Goal: Task Accomplishment & Management: Manage account settings

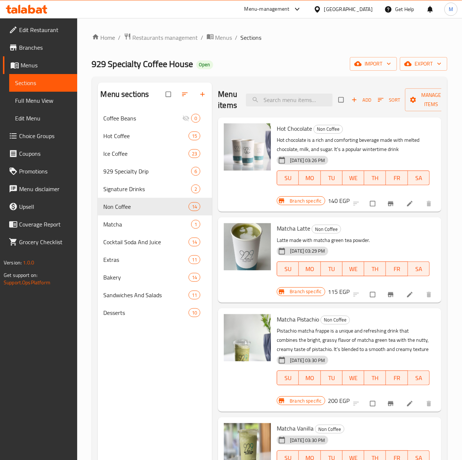
click at [165, 368] on div "Menu sections Coffee Beans 0 Hot Coffee 15 Ice Coffee 23 929 Specialty Drip 6 S…" at bounding box center [155, 312] width 115 height 460
click at [133, 133] on span "Hot Coffee" at bounding box center [136, 135] width 65 height 9
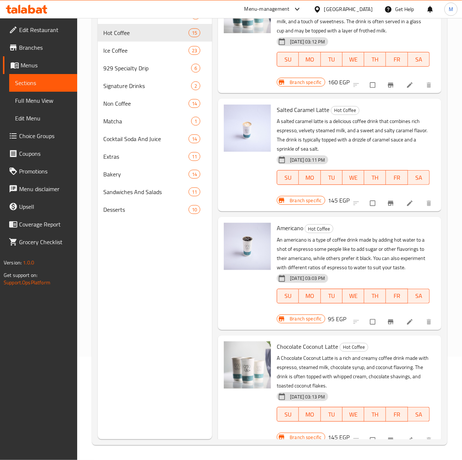
scroll to position [1091, 0]
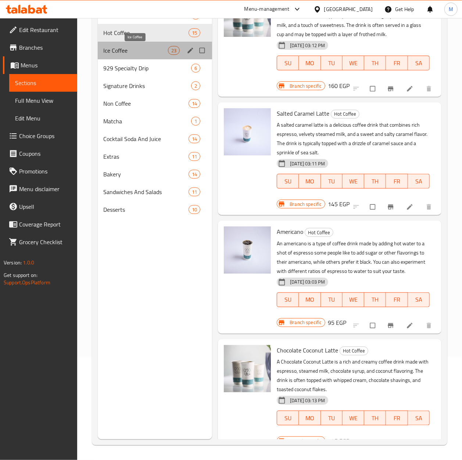
click at [123, 50] on span "Ice Coffee" at bounding box center [136, 50] width 65 height 9
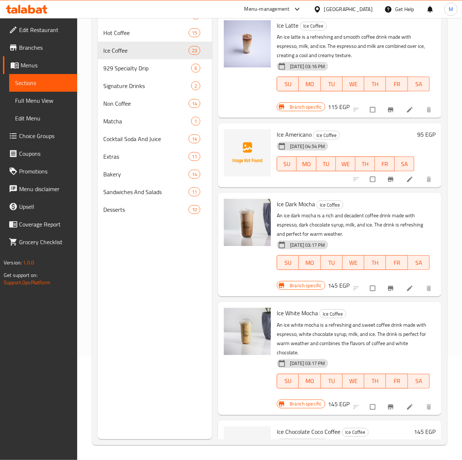
drag, startPoint x: 181, startPoint y: 333, endPoint x: 418, endPoint y: 318, distance: 237.4
click at [187, 335] on div "Menu sections Coffee Beans 0 Hot Coffee 15 Ice Coffee 23 929 Specialty Drip 6 S…" at bounding box center [155, 209] width 115 height 460
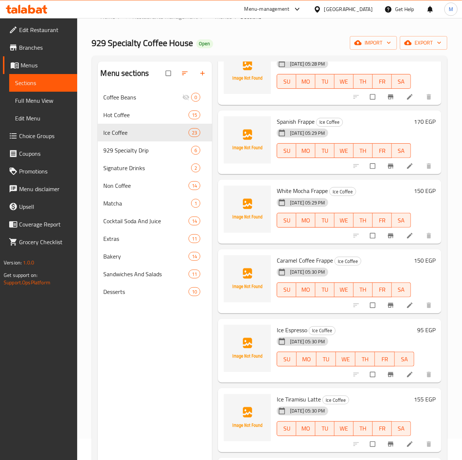
scroll to position [5, 0]
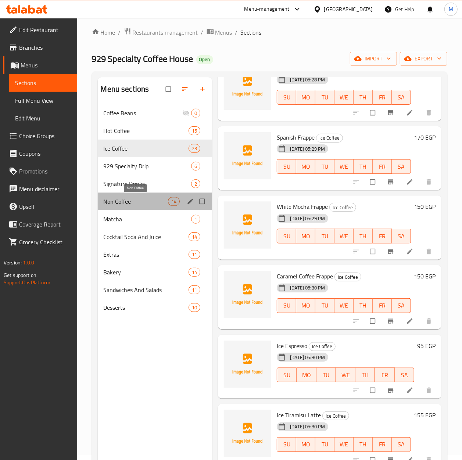
click at [119, 202] on span "Non Coffee" at bounding box center [136, 201] width 65 height 9
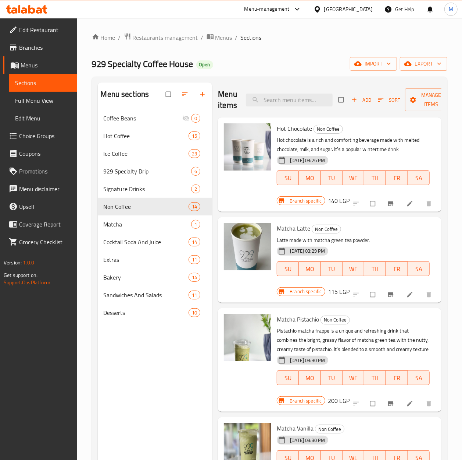
drag, startPoint x: 341, startPoint y: 97, endPoint x: 377, endPoint y: 108, distance: 38.3
click at [343, 102] on input "checkbox" at bounding box center [341, 100] width 15 height 14
checkbox input "true"
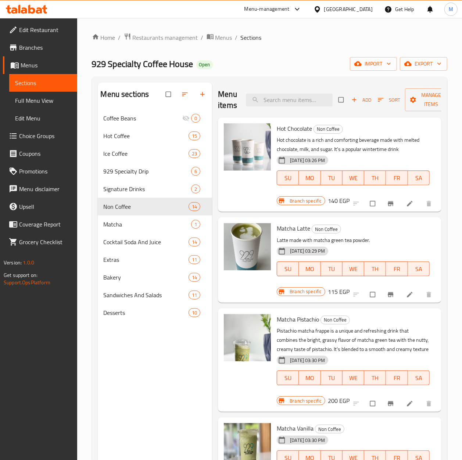
checkbox input "true"
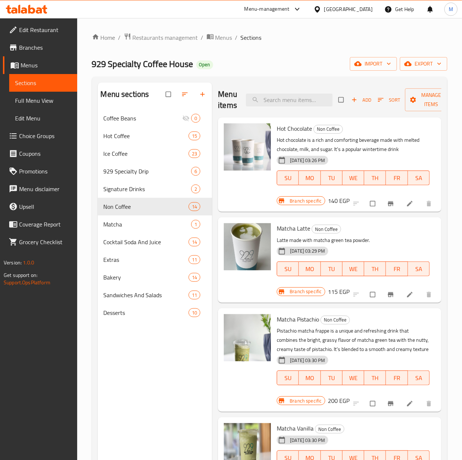
checkbox input "true"
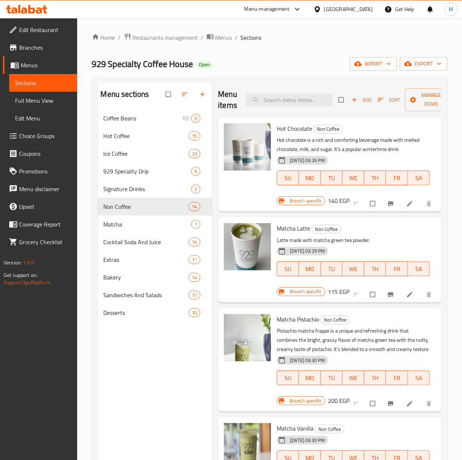
checkbox input "true"
click at [398, 96] on span "Sort" at bounding box center [389, 100] width 22 height 8
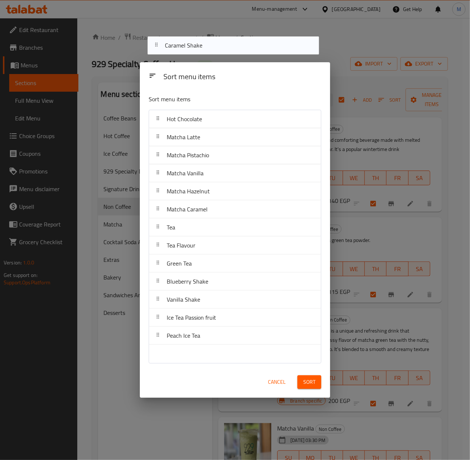
drag, startPoint x: 194, startPoint y: 321, endPoint x: 191, endPoint y: 46, distance: 275.6
click at [191, 46] on div "Sort menu items Sort menu items Hot Chocolate Matcha Latte Matcha Pistachio Mat…" at bounding box center [235, 230] width 470 height 460
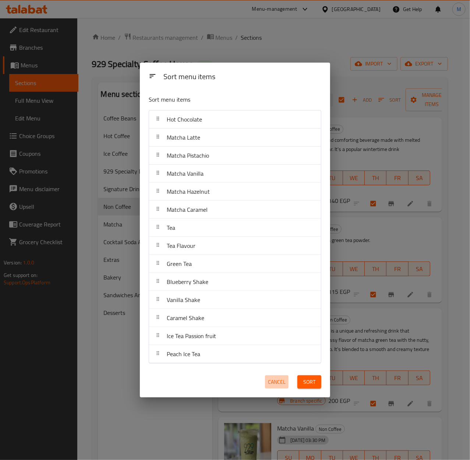
click at [271, 377] on span "Cancel" at bounding box center [277, 381] width 18 height 9
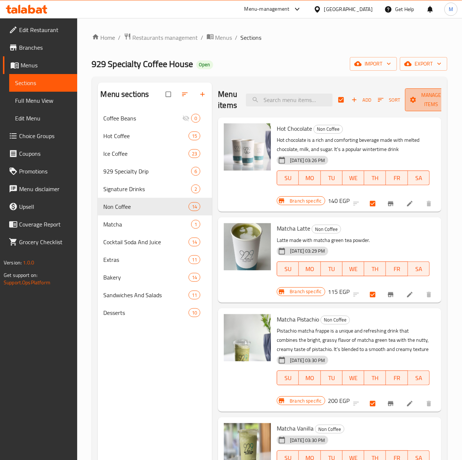
click at [414, 96] on icon "button" at bounding box center [413, 99] width 7 height 7
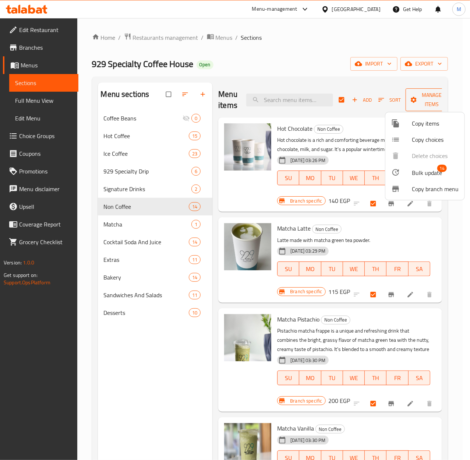
click at [414, 96] on div at bounding box center [235, 230] width 470 height 460
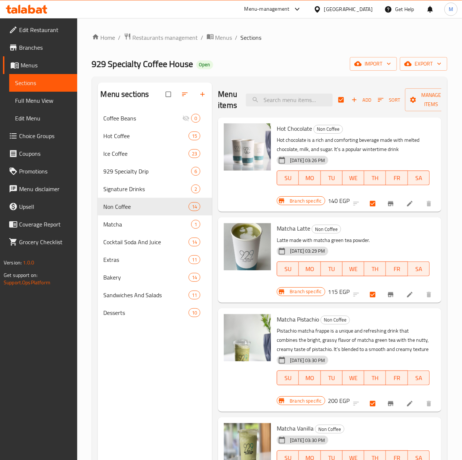
click at [399, 96] on span "Sort" at bounding box center [389, 100] width 22 height 8
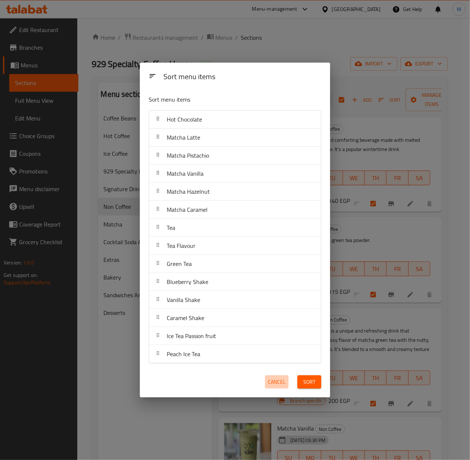
drag, startPoint x: 281, startPoint y: 380, endPoint x: 289, endPoint y: 370, distance: 13.2
click at [281, 381] on span "Cancel" at bounding box center [277, 381] width 18 height 9
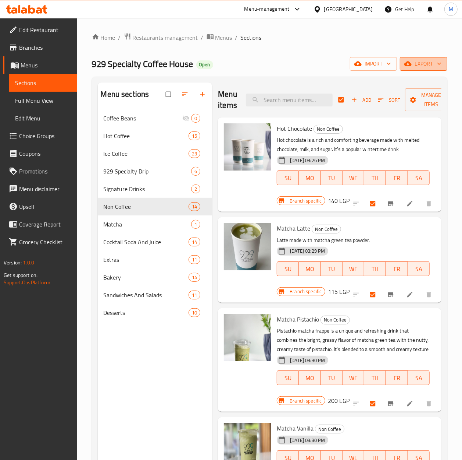
click at [418, 68] on span "export" at bounding box center [424, 63] width 36 height 9
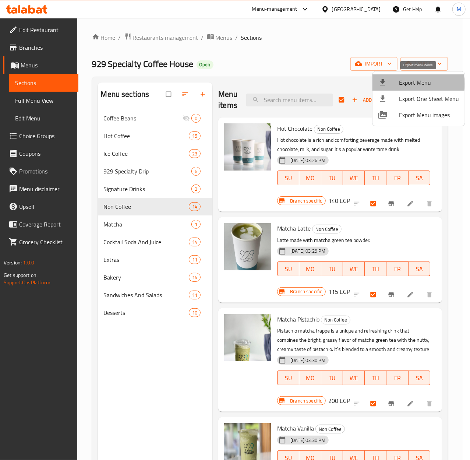
click at [412, 84] on span "Export Menu" at bounding box center [429, 82] width 60 height 9
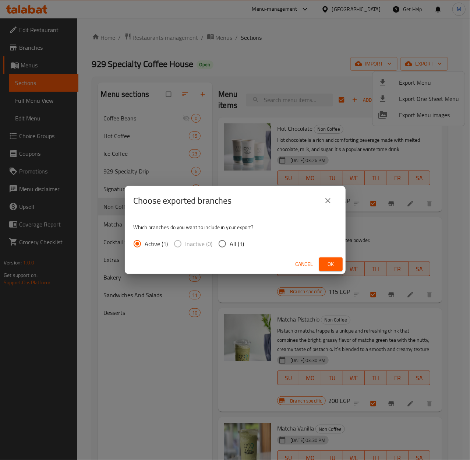
click at [302, 263] on span "Cancel" at bounding box center [304, 263] width 18 height 9
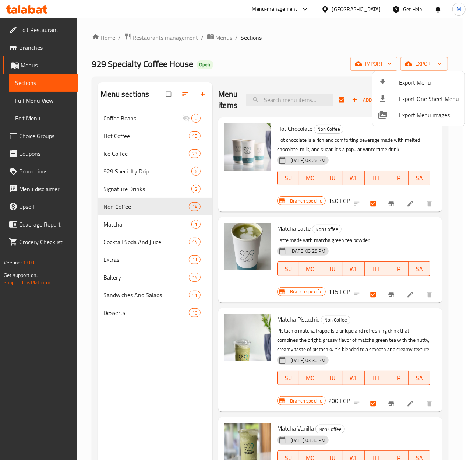
click at [140, 425] on div at bounding box center [235, 230] width 470 height 460
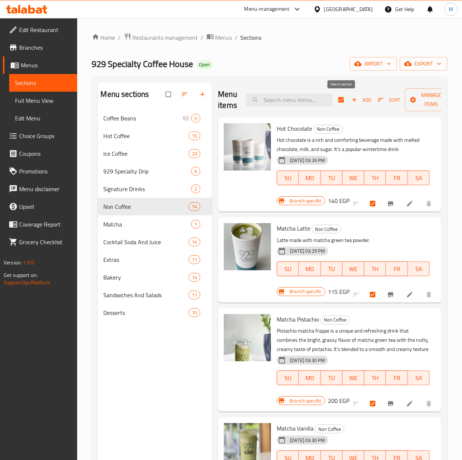
click at [347, 101] on input "checkbox" at bounding box center [341, 100] width 15 height 14
checkbox input "false"
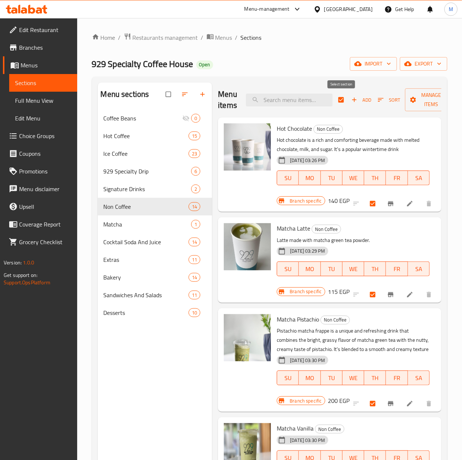
checkbox input "false"
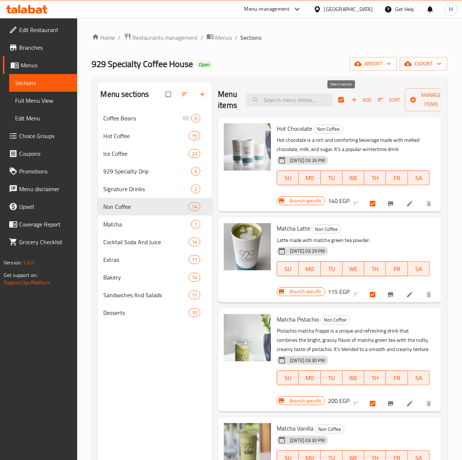
checkbox input "false"
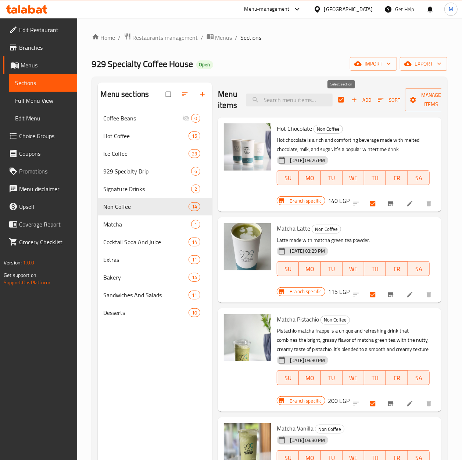
checkbox input "false"
click at [202, 97] on icon "button" at bounding box center [202, 94] width 7 height 7
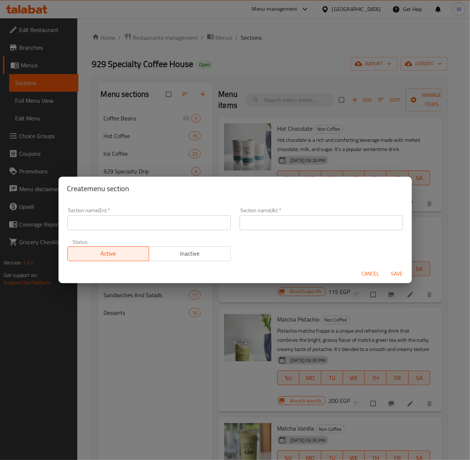
click at [118, 224] on input "text" at bounding box center [148, 222] width 163 height 15
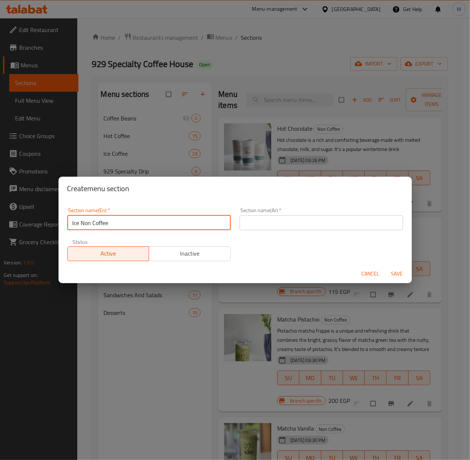
type input "Ice Non Coffee"
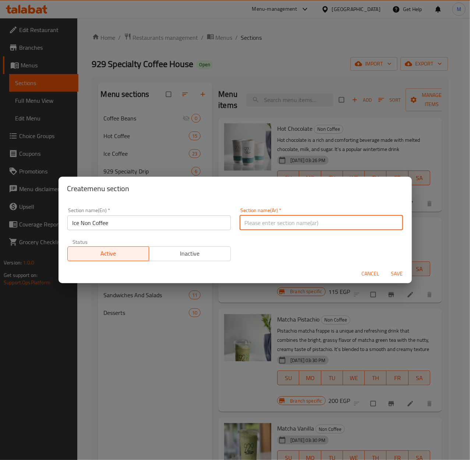
click at [278, 221] on input "text" at bounding box center [321, 222] width 163 height 15
type input "بدون قهوة مثلج"
click at [396, 271] on span "Save" at bounding box center [397, 273] width 18 height 9
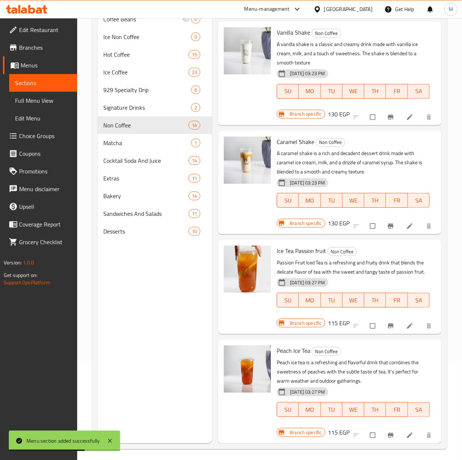
scroll to position [103, 0]
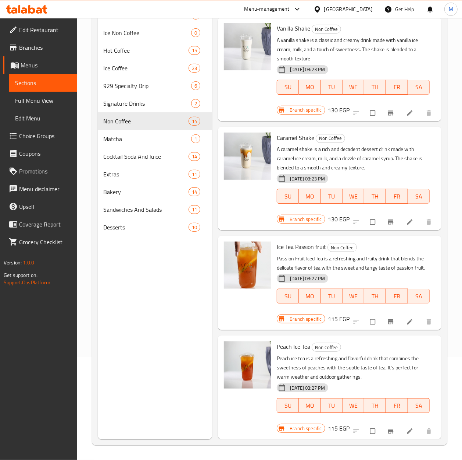
click at [304, 241] on span "Ice Tea Passion fruit" at bounding box center [301, 246] width 49 height 11
copy h6 "Ice Tea Passion fruit"
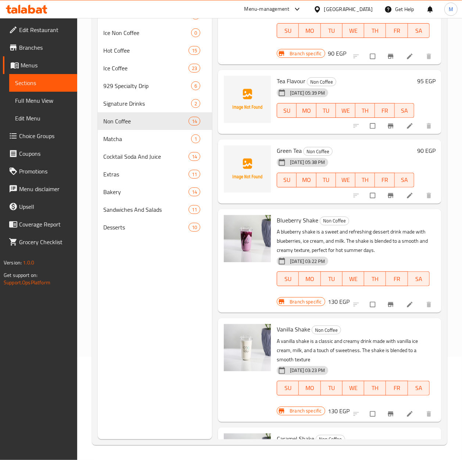
scroll to position [574, 0]
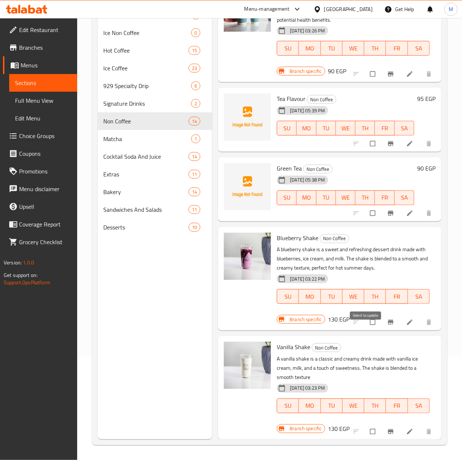
click at [366, 329] on input "checkbox" at bounding box center [373, 322] width 15 height 14
checkbox input "true"
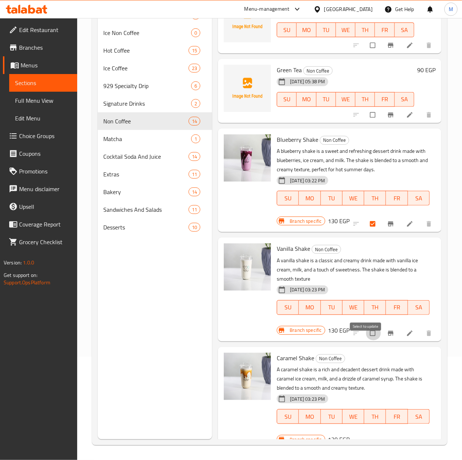
click at [366, 340] on input "checkbox" at bounding box center [373, 333] width 15 height 14
checkbox input "true"
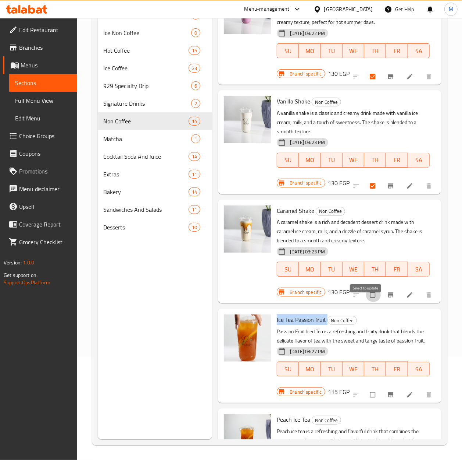
click at [366, 302] on input "checkbox" at bounding box center [373, 295] width 15 height 14
checkbox input "true"
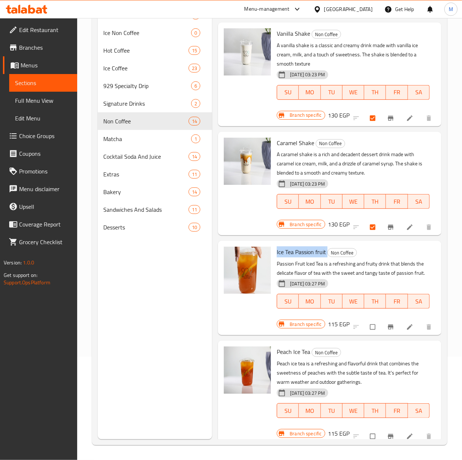
scroll to position [918, 0]
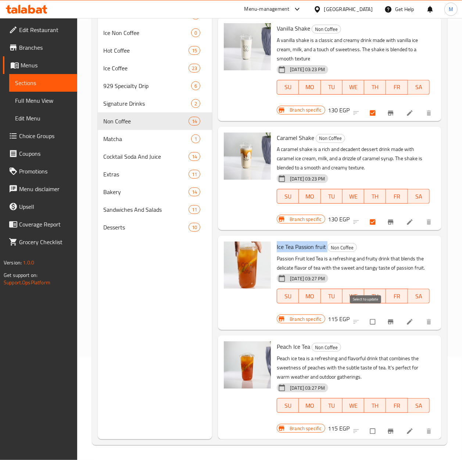
click at [368, 315] on input "checkbox" at bounding box center [373, 322] width 15 height 14
checkbox input "true"
click at [367, 424] on input "checkbox" at bounding box center [373, 431] width 15 height 14
checkbox input "true"
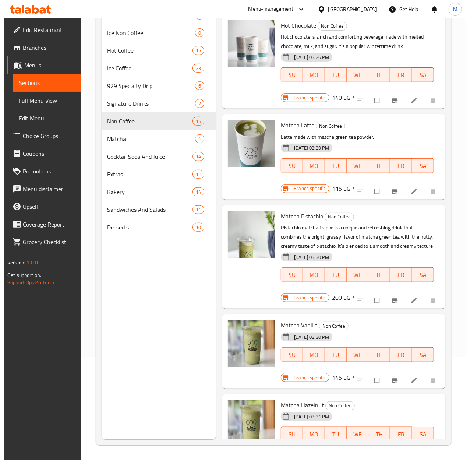
scroll to position [0, 0]
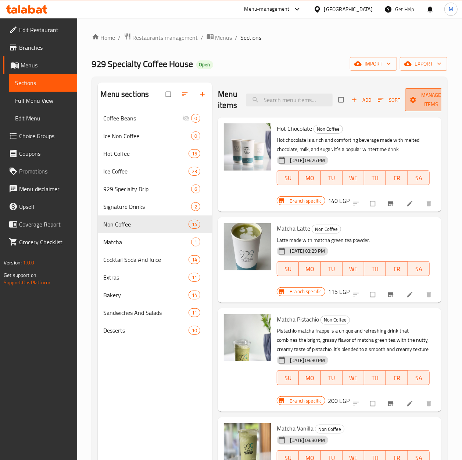
click at [419, 103] on span "Manage items" at bounding box center [431, 100] width 40 height 18
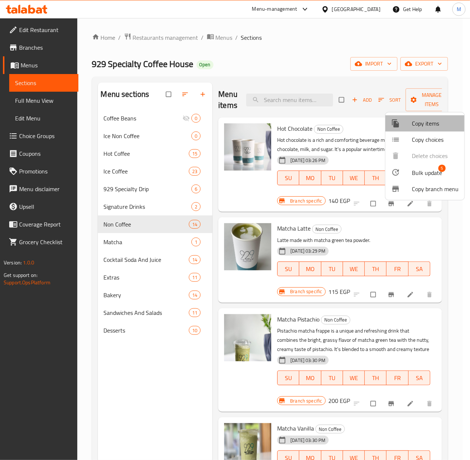
click at [441, 127] on span "Copy items" at bounding box center [435, 123] width 47 height 9
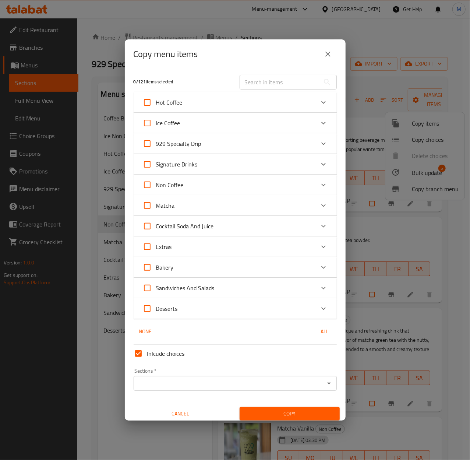
click at [236, 389] on div "Sections *" at bounding box center [235, 383] width 203 height 15
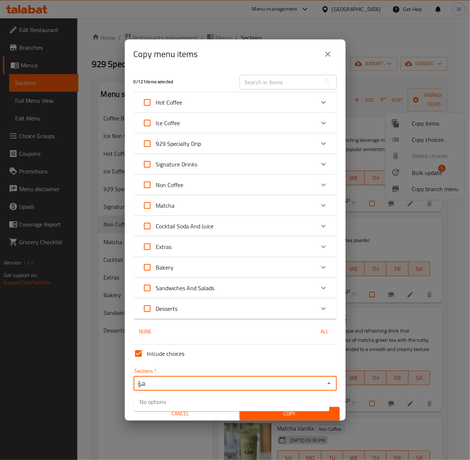
type input "ه"
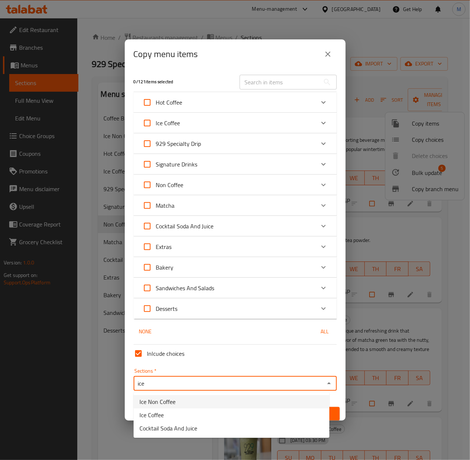
click at [168, 403] on span "Ice Non Coffee" at bounding box center [157, 401] width 36 height 9
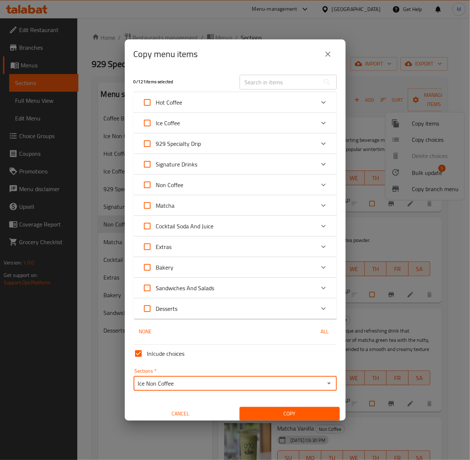
type input "Ice Non Coffee"
click at [293, 415] on span "Copy" at bounding box center [289, 413] width 88 height 9
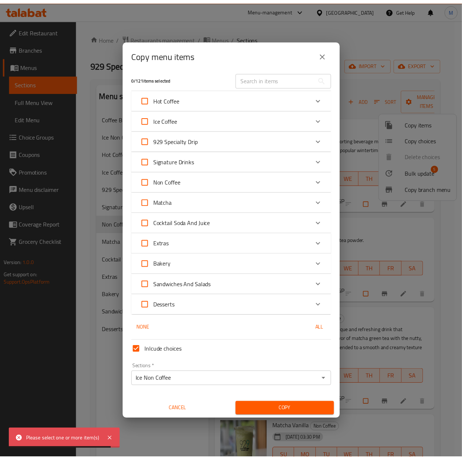
scroll to position [4, 0]
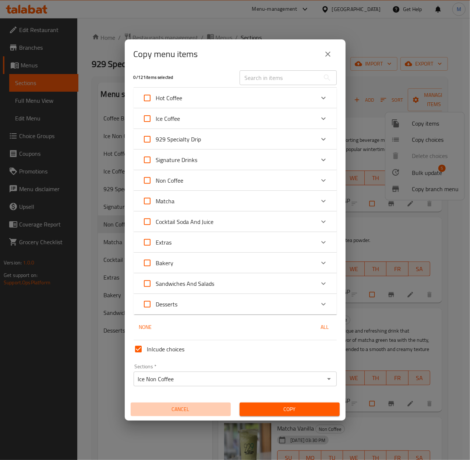
click at [183, 408] on span "Cancel" at bounding box center [181, 408] width 94 height 9
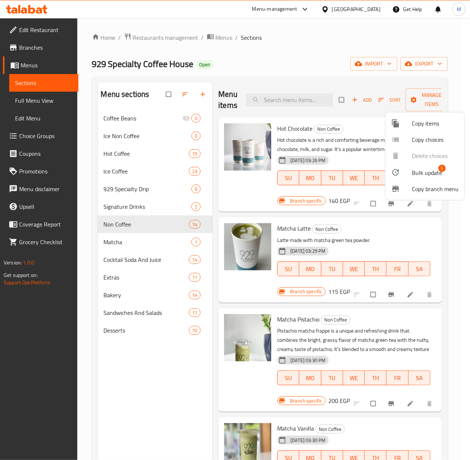
click at [432, 169] on span "Bulk update" at bounding box center [427, 172] width 30 height 9
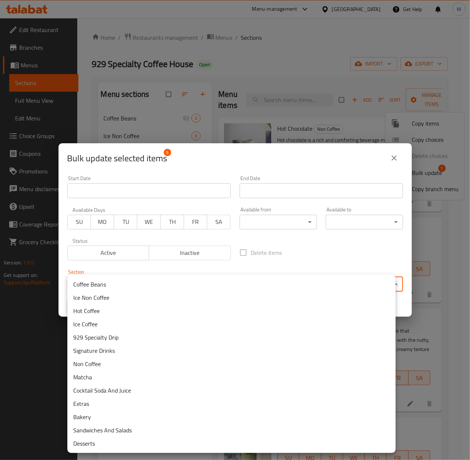
click at [267, 284] on body "​ Menu-management [GEOGRAPHIC_DATA] Get Help M Edit Restaurant Branches Menus S…" at bounding box center [235, 239] width 470 height 442
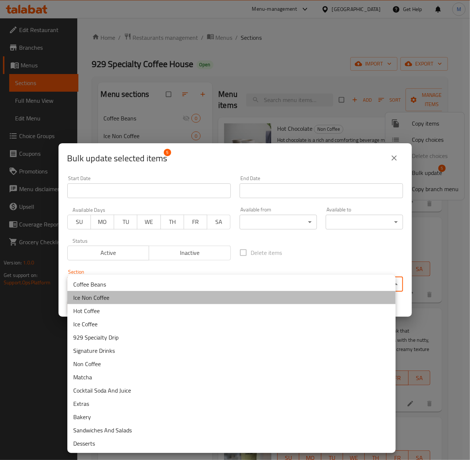
click at [105, 298] on li "Ice Non Coffee" at bounding box center [231, 297] width 328 height 13
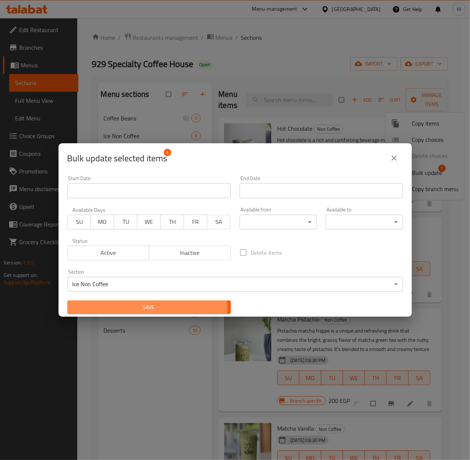
click at [129, 307] on span "Save" at bounding box center [149, 306] width 152 height 9
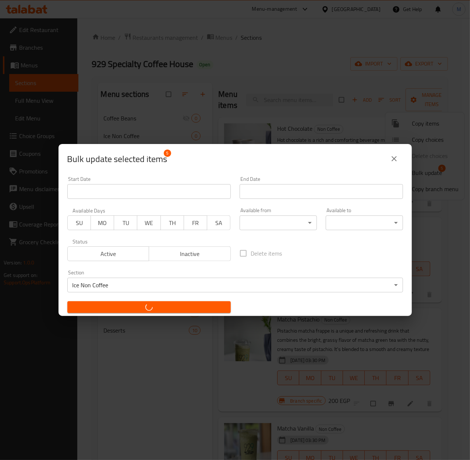
checkbox input "false"
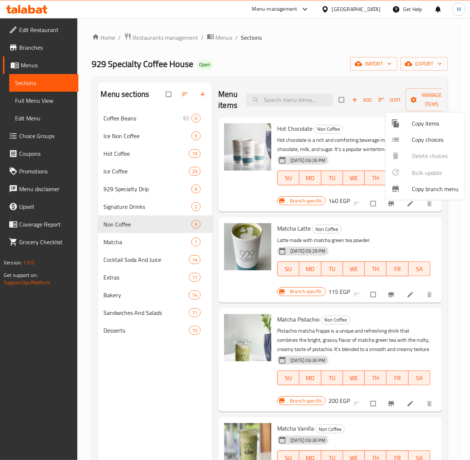
click at [121, 137] on div at bounding box center [235, 230] width 470 height 460
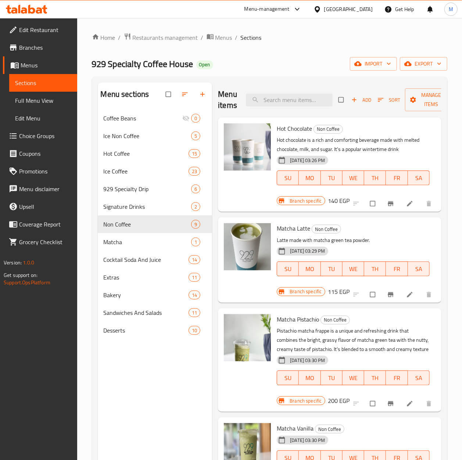
click at [121, 137] on span "Ice Non Coffee" at bounding box center [148, 135] width 88 height 9
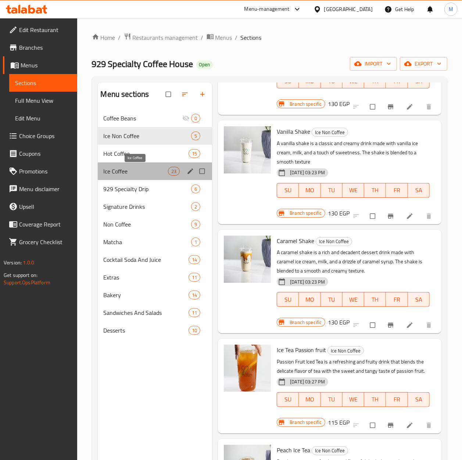
click at [122, 173] on span "Ice Coffee" at bounding box center [136, 171] width 65 height 9
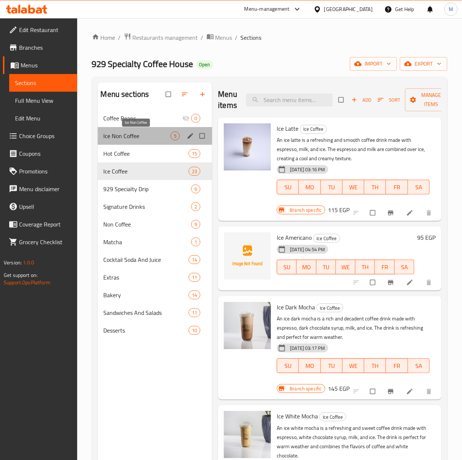
click at [134, 139] on span "Ice Non Coffee" at bounding box center [137, 135] width 67 height 9
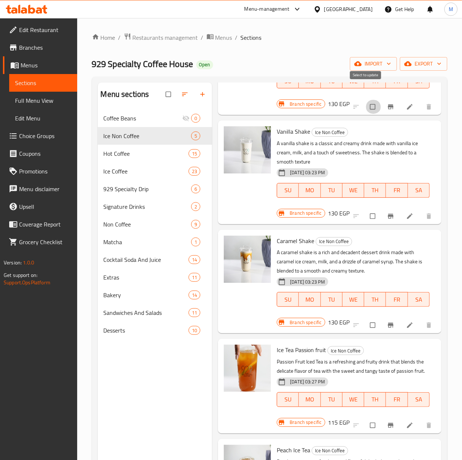
click at [366, 100] on input "checkbox" at bounding box center [373, 107] width 15 height 14
checkbox input "true"
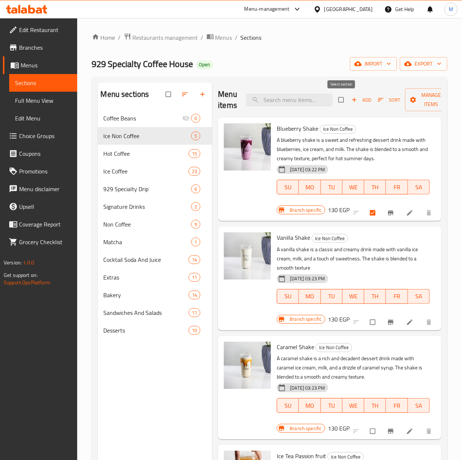
drag, startPoint x: 342, startPoint y: 99, endPoint x: 379, endPoint y: 100, distance: 36.8
click at [341, 99] on input "checkbox" at bounding box center [341, 100] width 15 height 14
checkbox input "true"
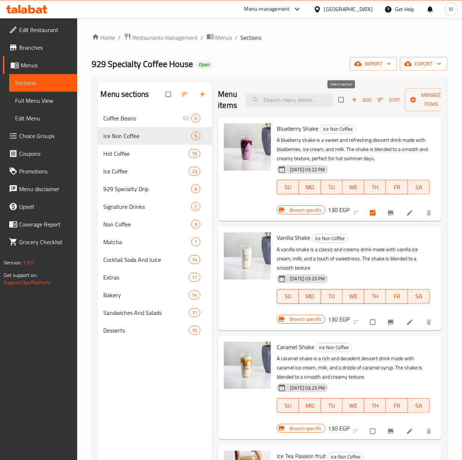
checkbox input "true"
click at [394, 99] on span "Sort" at bounding box center [389, 100] width 22 height 8
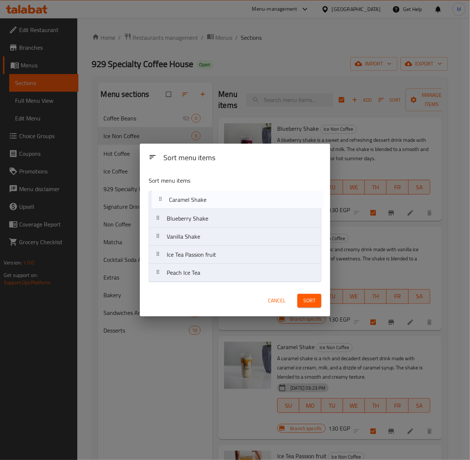
drag, startPoint x: 187, startPoint y: 238, endPoint x: 191, endPoint y: 192, distance: 46.9
click at [191, 192] on nav "Blueberry Shake Vanilla Shake Caramel Shake Ice Tea Passion fruit Peach Ice Tea" at bounding box center [235, 236] width 173 height 91
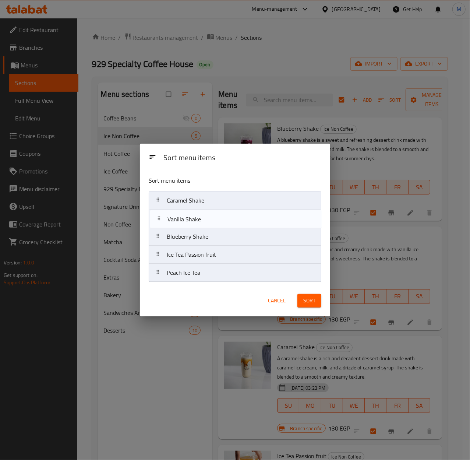
drag, startPoint x: 180, startPoint y: 239, endPoint x: 182, endPoint y: 220, distance: 19.6
click at [182, 220] on nav "Caramel Shake Blueberry Shake Vanilla Shake Ice Tea Passion fruit Peach Ice Tea" at bounding box center [235, 236] width 173 height 91
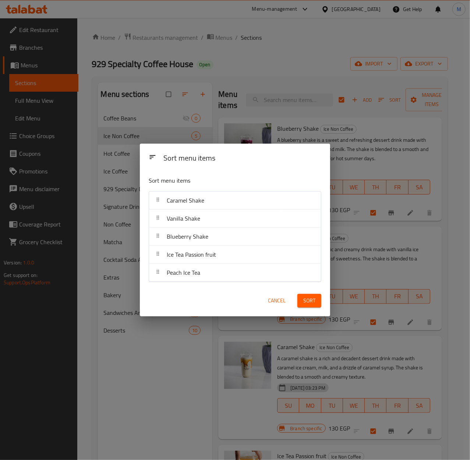
click at [312, 298] on span "Sort" at bounding box center [309, 300] width 12 height 9
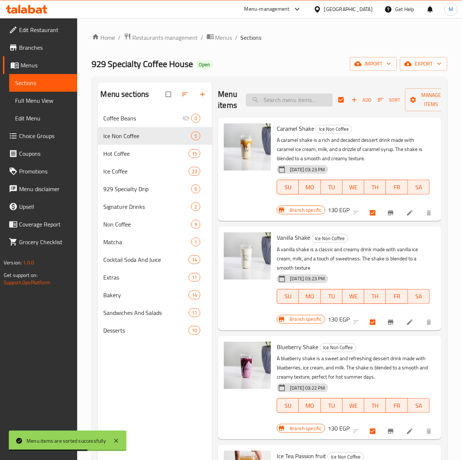
click at [264, 96] on input "search" at bounding box center [289, 99] width 87 height 13
paste input "passion fruit smoothie"
type input "passion fruit smoothie"
checkbox input "false"
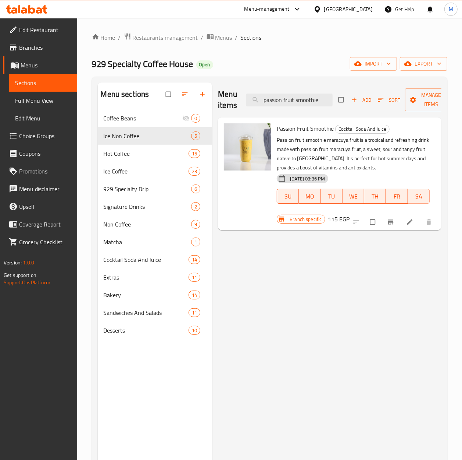
click at [306, 91] on div "Menu items passion fruit smoothie Add Sort Manage items" at bounding box center [330, 99] width 224 height 35
click at [304, 99] on input "passion fruit smoothie" at bounding box center [289, 99] width 87 height 13
paste input "Passion fruit shak"
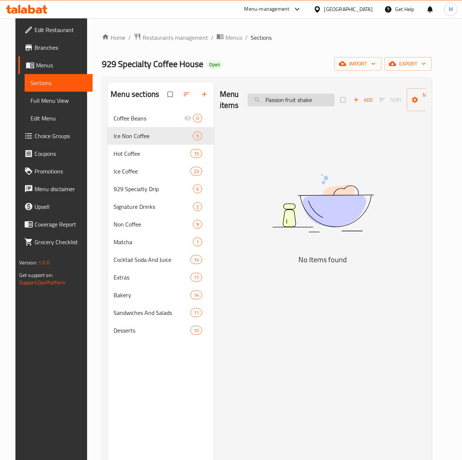
drag, startPoint x: 263, startPoint y: 96, endPoint x: 378, endPoint y: 100, distance: 115.6
click at [264, 98] on input "Passion fruit shake" at bounding box center [291, 99] width 87 height 13
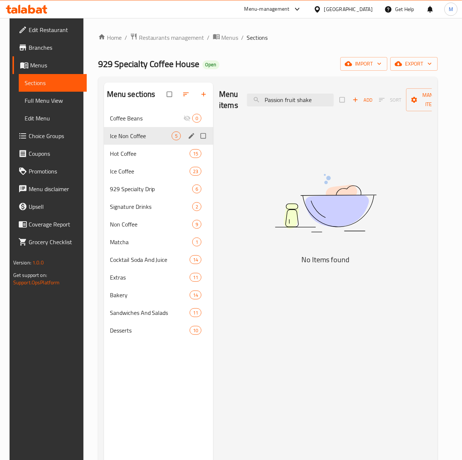
type input "Passion fruit shake"
click at [128, 141] on div "Ice Non Coffee 5" at bounding box center [159, 136] width 110 height 18
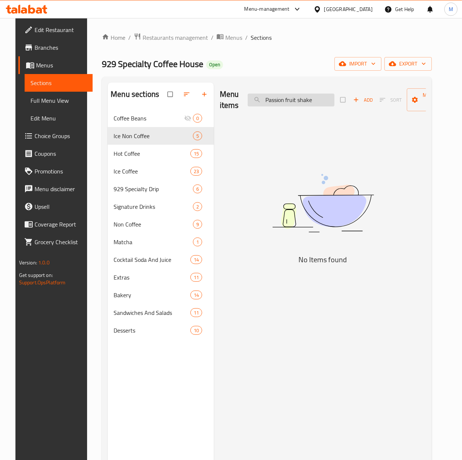
click at [308, 99] on input "Passion fruit shake" at bounding box center [291, 99] width 87 height 13
type input "\"
checkbox input "true"
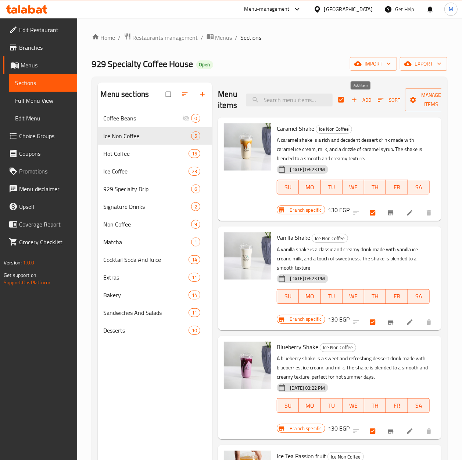
click at [368, 99] on span "Add" at bounding box center [362, 100] width 20 height 8
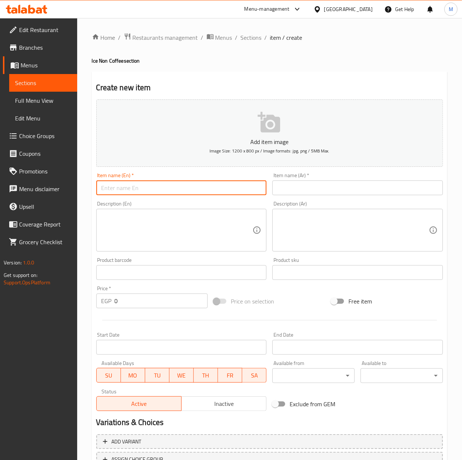
click at [145, 190] on input "text" at bounding box center [181, 187] width 171 height 15
paste input "Passion fruit shake"
click at [142, 188] on input "Passion fruit shake" at bounding box center [181, 187] width 171 height 15
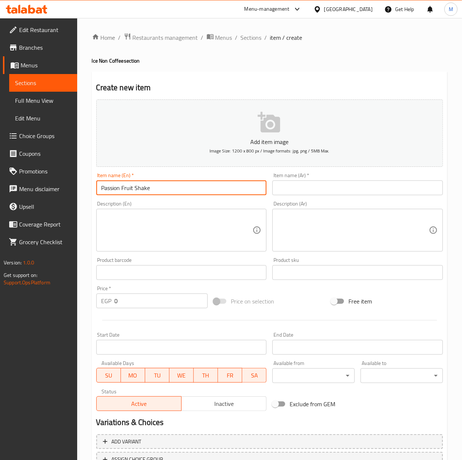
type input "Passion Fruit Shake"
click at [140, 299] on input "0" at bounding box center [161, 300] width 93 height 15
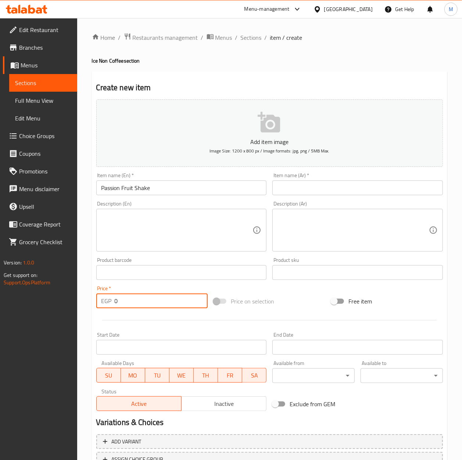
click at [140, 299] on input "0" at bounding box center [161, 300] width 93 height 15
type input "130"
click at [301, 184] on input "text" at bounding box center [358, 187] width 171 height 15
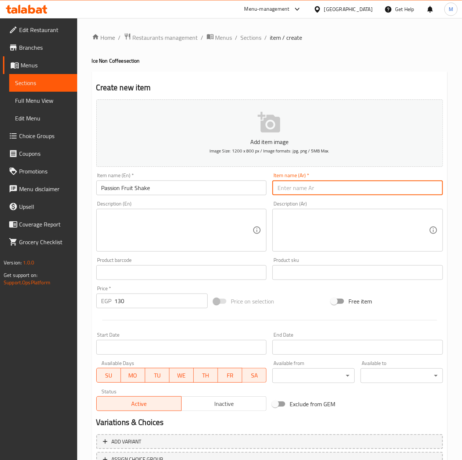
click at [306, 188] on input "text" at bounding box center [358, 187] width 171 height 15
type input "باشون فروت شيك"
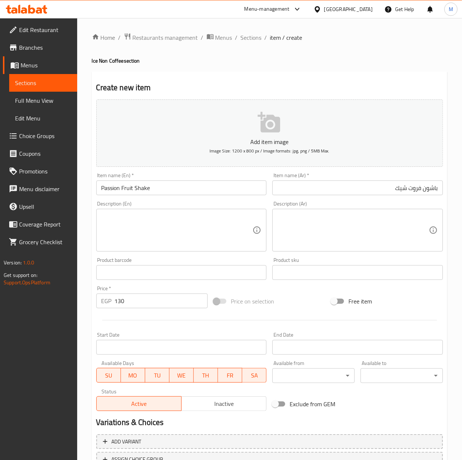
click at [306, 299] on div "Price on selection" at bounding box center [270, 301] width 118 height 20
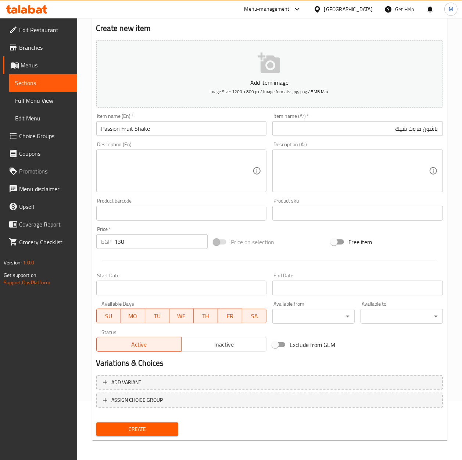
scroll to position [60, 0]
click at [152, 429] on span "Create" at bounding box center [137, 428] width 71 height 9
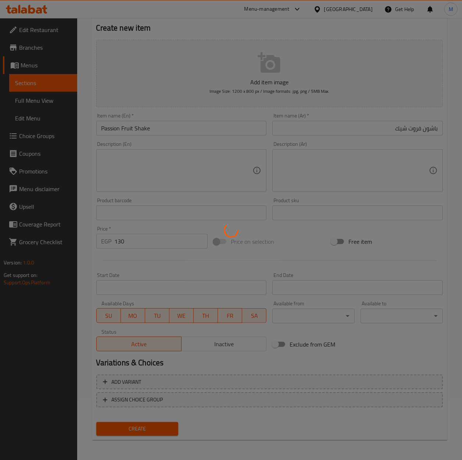
type input "0"
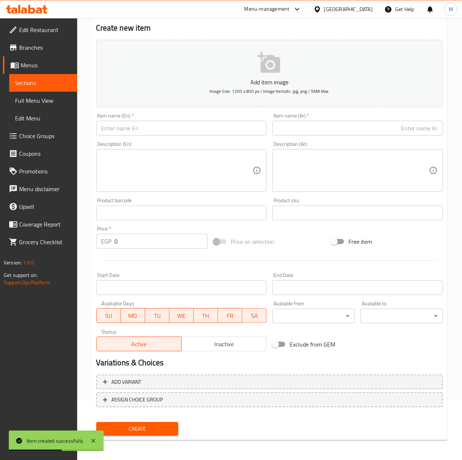
click at [31, 81] on span "Sections" at bounding box center [43, 82] width 56 height 9
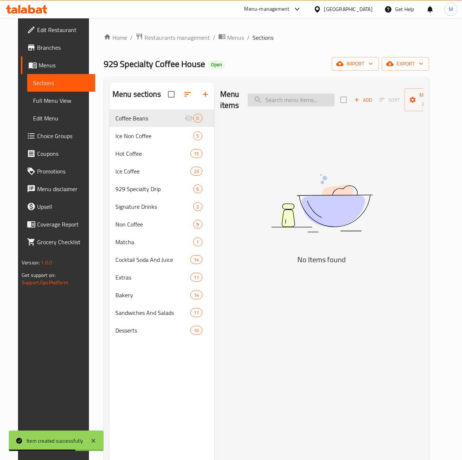
click at [300, 102] on input "search" at bounding box center [291, 99] width 87 height 13
paste input "Bluberry smoothie"
drag, startPoint x: 261, startPoint y: 101, endPoint x: 340, endPoint y: 101, distance: 79.5
click at [262, 101] on input "Bluberry smoothie" at bounding box center [291, 99] width 87 height 13
click at [301, 101] on input "Bluberry smoothie" at bounding box center [291, 99] width 87 height 13
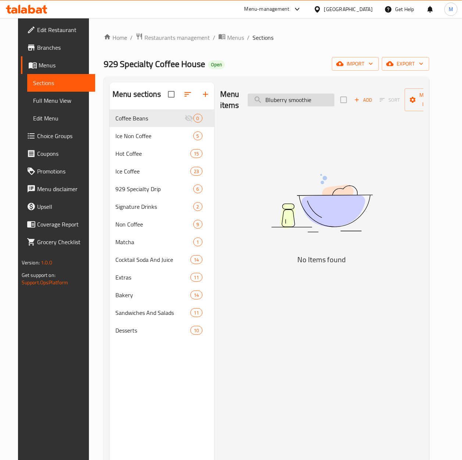
click at [301, 101] on input "Bluberry smoothie" at bounding box center [291, 99] width 87 height 13
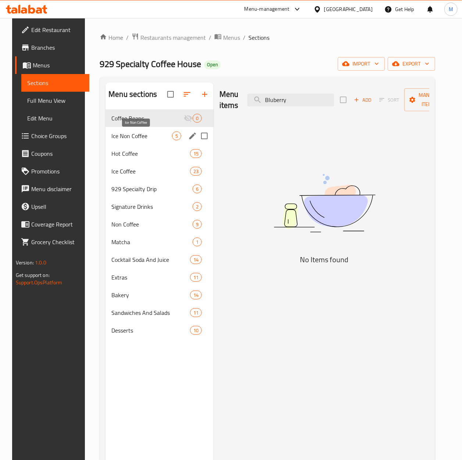
type input "Bluberry"
click at [124, 137] on span "Ice Non Coffee" at bounding box center [141, 135] width 61 height 9
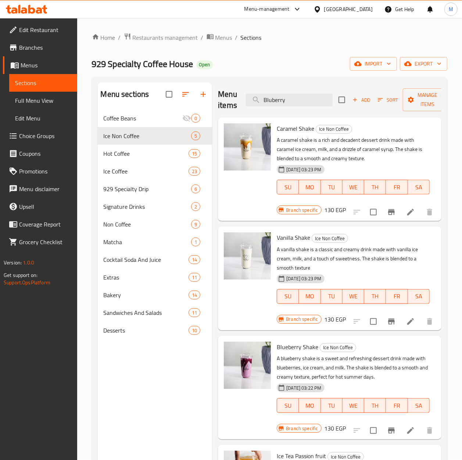
click at [352, 98] on icon "button" at bounding box center [355, 99] width 7 height 7
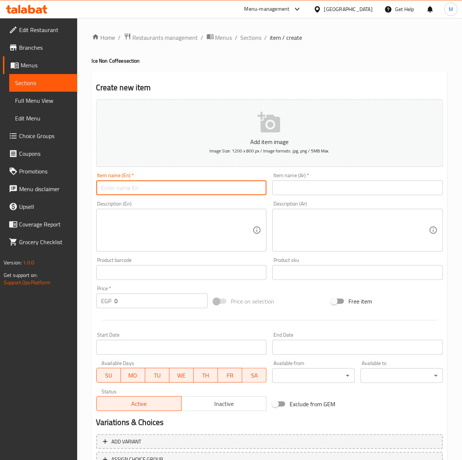
drag, startPoint x: 113, startPoint y: 186, endPoint x: 130, endPoint y: 185, distance: 16.2
click at [115, 186] on input "text" at bounding box center [181, 187] width 171 height 15
paste input "Bluberry smoothie"
click at [313, 193] on input "text" at bounding box center [358, 187] width 171 height 15
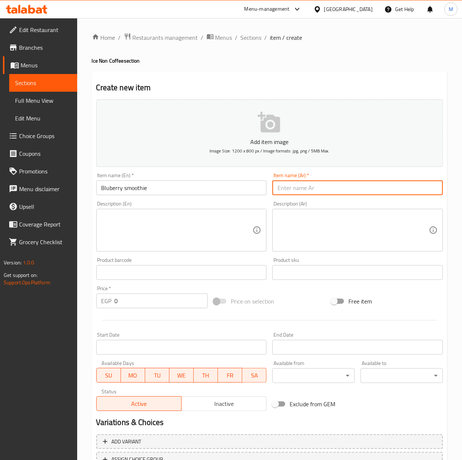
click at [135, 183] on input "Bluberry smoothie" at bounding box center [181, 187] width 171 height 15
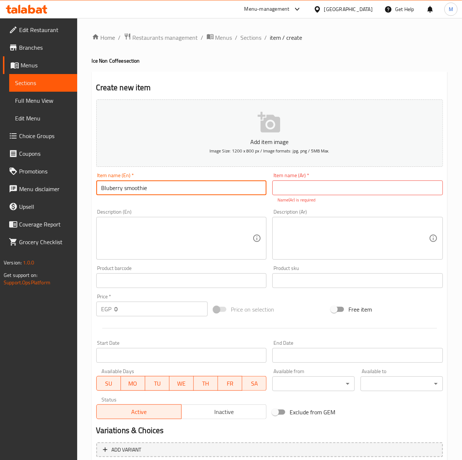
click at [135, 183] on input "Bluberry smoothie" at bounding box center [181, 187] width 171 height 15
type input "Bluberry Smoothie"
click at [308, 311] on div "Price on selection" at bounding box center [270, 309] width 118 height 20
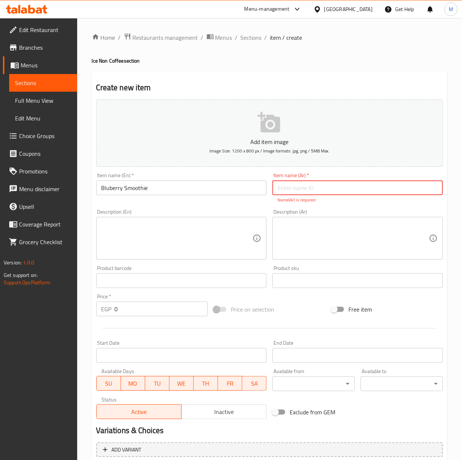
click at [314, 191] on input "text" at bounding box center [358, 187] width 171 height 15
type input "s"
type input "بلوبيري سموثى"
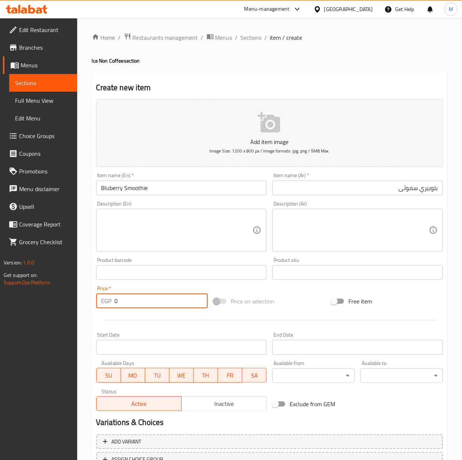
click at [141, 305] on input "0" at bounding box center [161, 300] width 93 height 15
paste input "115"
type input "115"
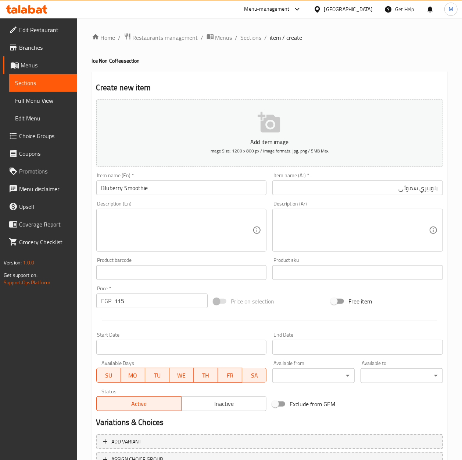
click at [304, 289] on div "Add item image Image Size: 1200 x 800 px / Image formats: jpg, png / 5MB Max. I…" at bounding box center [269, 254] width 353 height 317
click at [311, 296] on div "Price on selection" at bounding box center [270, 301] width 118 height 20
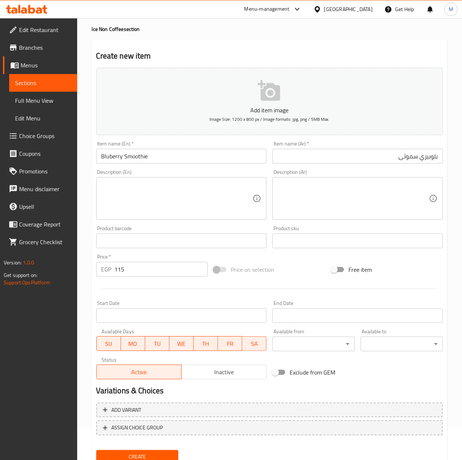
scroll to position [49, 0]
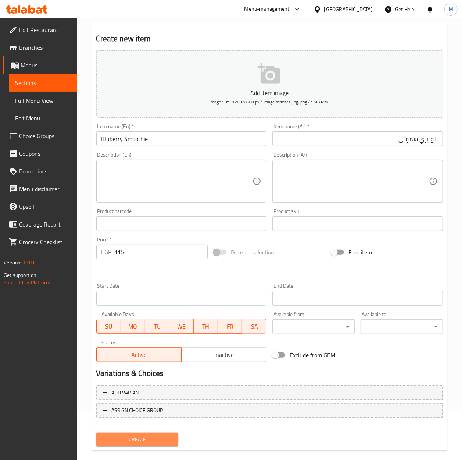
click at [131, 440] on span "Create" at bounding box center [137, 439] width 71 height 9
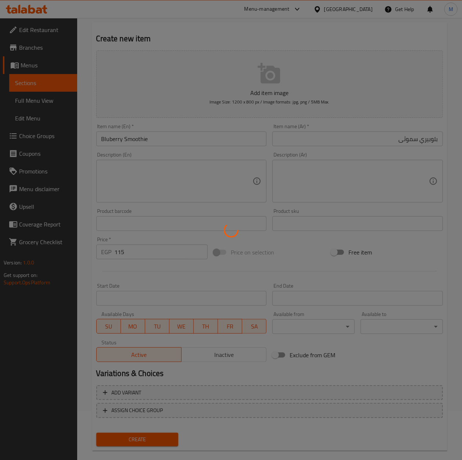
type input "0"
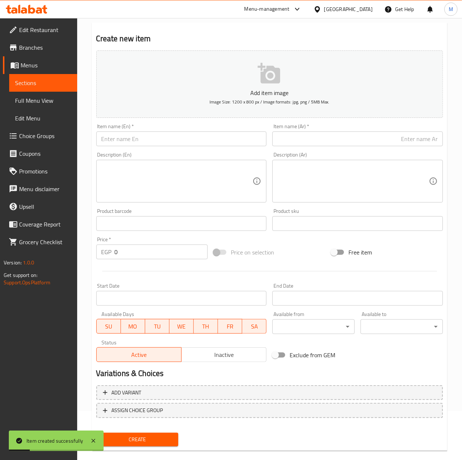
drag, startPoint x: 28, startPoint y: 86, endPoint x: 24, endPoint y: 86, distance: 4.0
click at [28, 86] on span "Sections" at bounding box center [43, 82] width 56 height 9
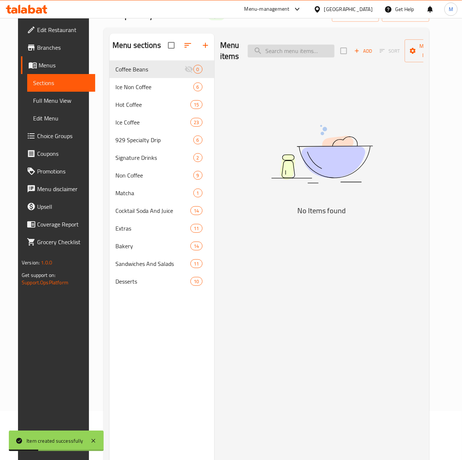
click at [286, 47] on input "search" at bounding box center [291, 51] width 87 height 13
paste input "passion fruit smoothie"
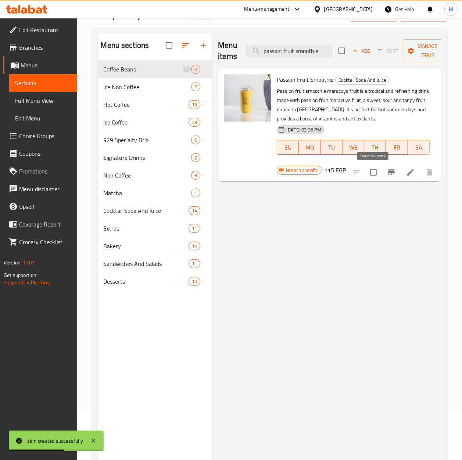
type input "passion fruit smoothie"
click at [373, 172] on input "checkbox" at bounding box center [373, 171] width 15 height 15
checkbox input "true"
click at [425, 62] on button "Manage items" at bounding box center [427, 50] width 49 height 23
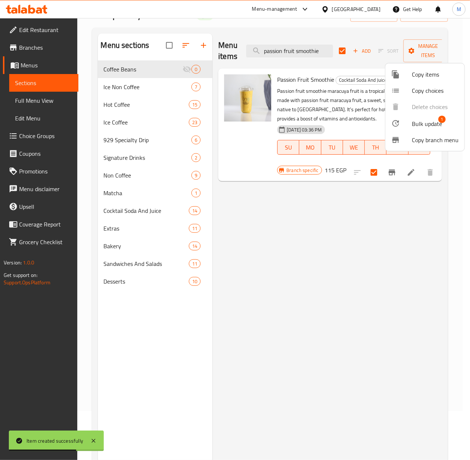
click at [429, 123] on span "Bulk update" at bounding box center [427, 123] width 30 height 9
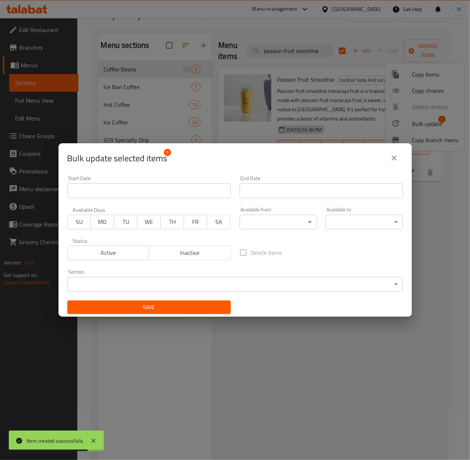
click at [156, 282] on body "Item created successfully ​ Menu-management [GEOGRAPHIC_DATA] Get Help M Edit R…" at bounding box center [235, 190] width 470 height 442
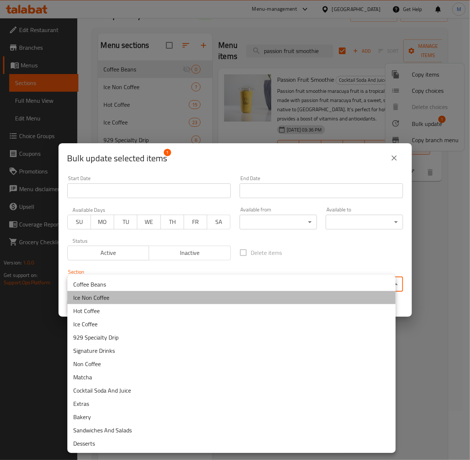
click at [96, 298] on li "Ice Non Coffee" at bounding box center [231, 297] width 328 height 13
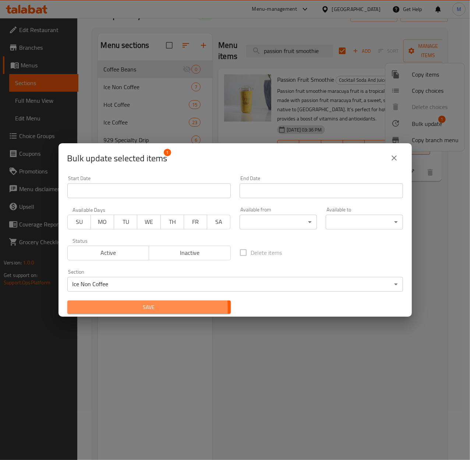
click at [112, 309] on span "Save" at bounding box center [149, 306] width 152 height 9
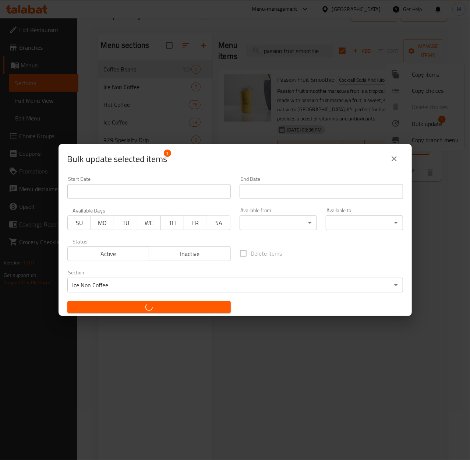
checkbox input "false"
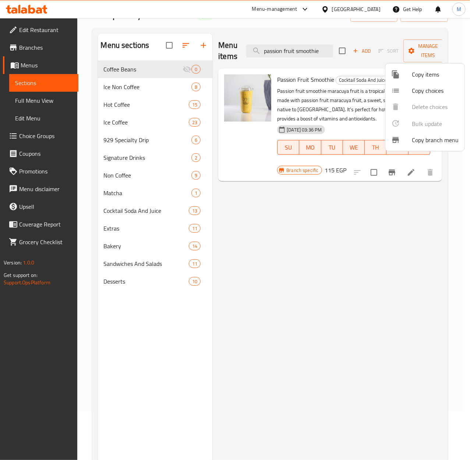
click at [312, 299] on div at bounding box center [235, 230] width 470 height 460
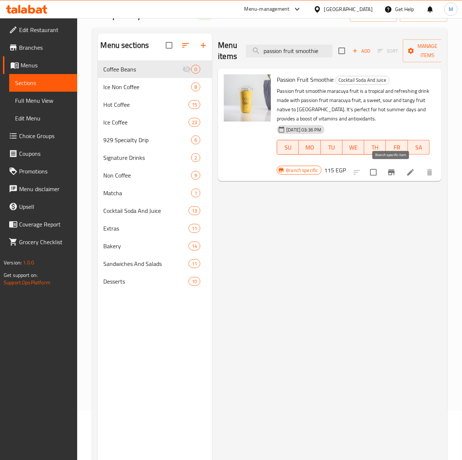
click at [390, 179] on button "Branch-specific-item" at bounding box center [392, 172] width 18 height 18
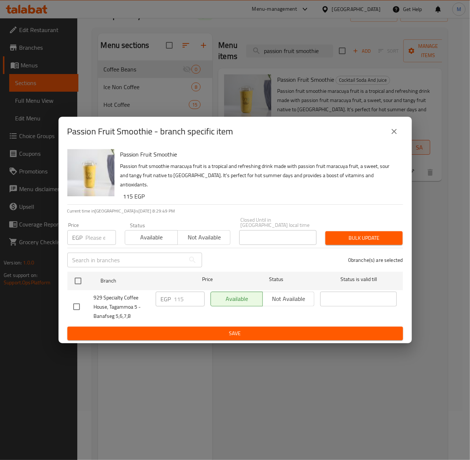
click at [390, 135] on icon "close" at bounding box center [394, 131] width 9 height 9
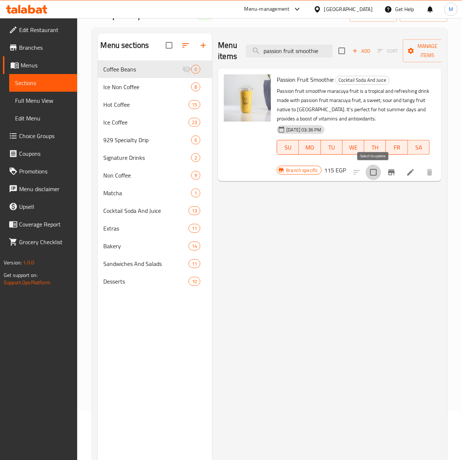
click at [373, 173] on input "checkbox" at bounding box center [373, 171] width 15 height 15
checkbox input "true"
click at [377, 235] on div "Menu items passion fruit smoothie Add Sort Manage items Passion Fruit Smoothie …" at bounding box center [327, 263] width 230 height 460
click at [298, 80] on span "Passion Fruit Smoothie" at bounding box center [305, 79] width 57 height 11
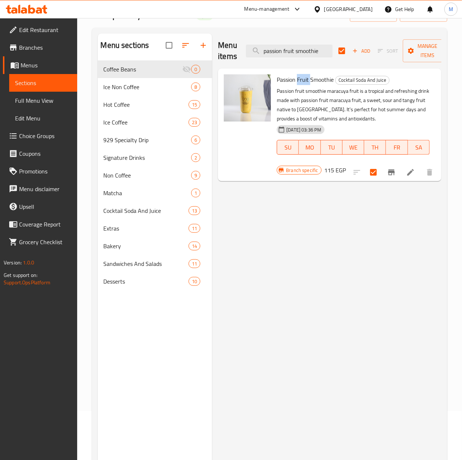
click at [298, 80] on span "Passion Fruit Smoothie" at bounding box center [305, 79] width 57 height 11
copy h6 "Passion Fruit Smoothie"
click at [300, 56] on input "passion fruit smoothie" at bounding box center [289, 51] width 87 height 13
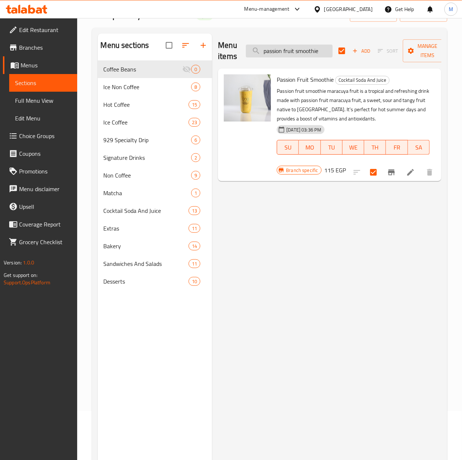
click at [300, 56] on input "passion fruit smoothie" at bounding box center [289, 51] width 87 height 13
paste input "Passion Fruit Smoothie"
click at [287, 52] on input "Passion Fruit Smoothie" at bounding box center [289, 51] width 87 height 13
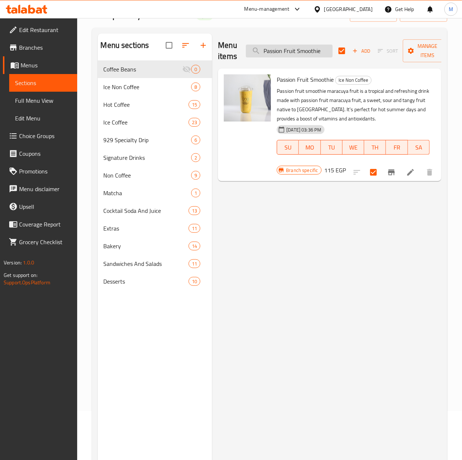
paste input "passion mango smoothie"
type input "passion mango smoothie"
checkbox input "false"
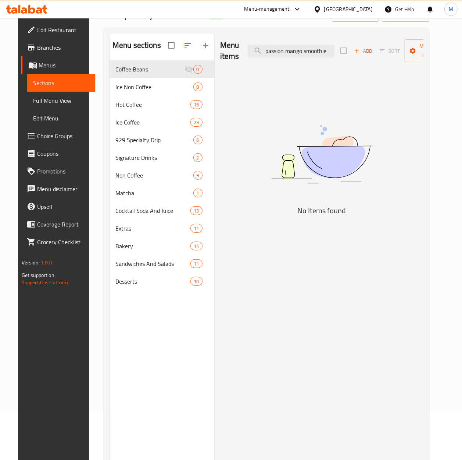
type input "passion mango smoothie"
click at [315, 50] on input "passion mango smoothie" at bounding box center [291, 51] width 87 height 13
click at [349, 165] on img at bounding box center [322, 154] width 184 height 98
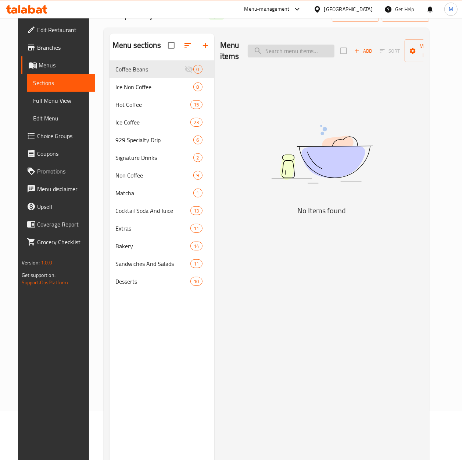
click at [270, 51] on input "search" at bounding box center [291, 51] width 87 height 13
paste input "passion mango smoothie"
type input "passion mango smoothie"
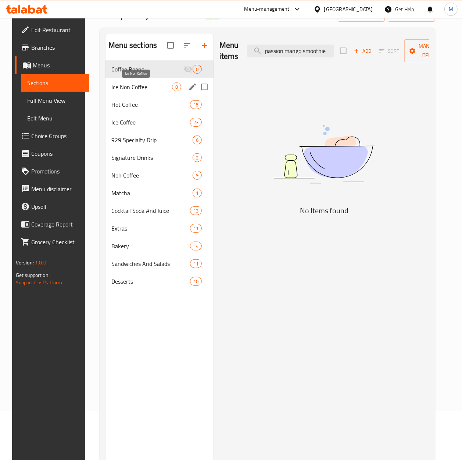
click at [135, 85] on span "Ice Non Coffee" at bounding box center [141, 86] width 61 height 9
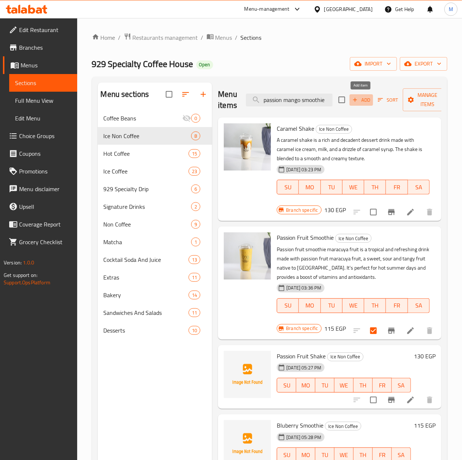
click at [369, 100] on span "Add" at bounding box center [362, 100] width 20 height 8
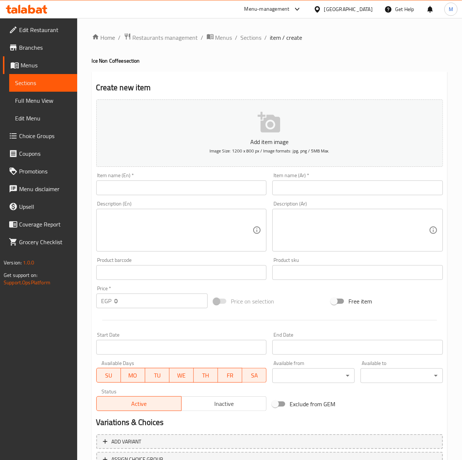
drag, startPoint x: 124, startPoint y: 187, endPoint x: 95, endPoint y: 188, distance: 29.8
click at [124, 187] on input "text" at bounding box center [181, 187] width 171 height 15
paste input "passion mango smoothie"
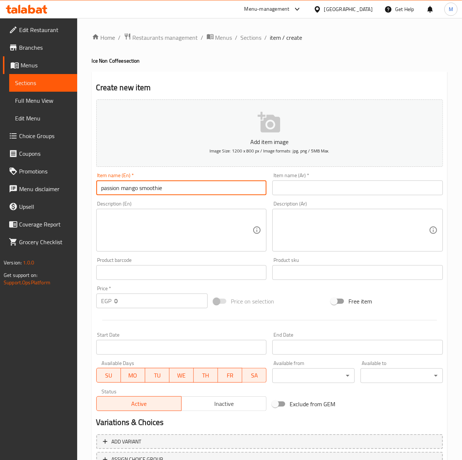
type input "passion mango smoothie"
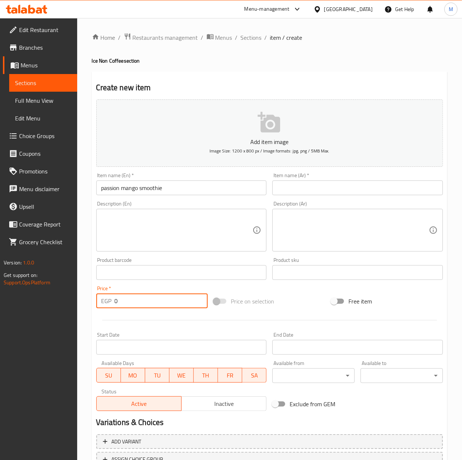
click at [141, 305] on input "0" at bounding box center [161, 300] width 93 height 15
type input "115"
click at [304, 301] on div "Price on selection" at bounding box center [270, 301] width 118 height 20
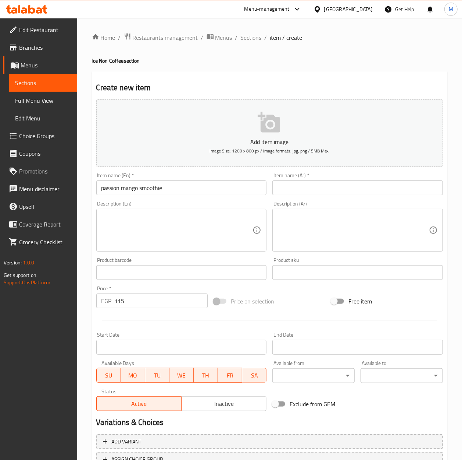
click at [103, 185] on input "passion mango smoothie" at bounding box center [181, 187] width 171 height 15
type input "Passion [PERSON_NAME]"
click at [297, 188] on input "text" at bounding box center [358, 187] width 171 height 15
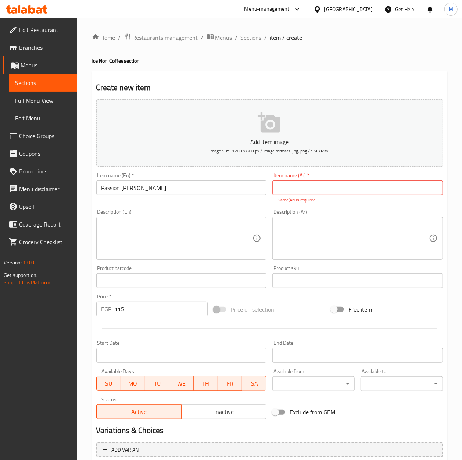
click at [327, 212] on div "Description (Ar) Description (Ar)" at bounding box center [358, 234] width 171 height 50
click at [321, 199] on p "Name(Ar) is required" at bounding box center [358, 199] width 160 height 7
click at [313, 189] on input "text" at bounding box center [358, 187] width 171 height 15
type input "b"
click at [380, 189] on input "text" at bounding box center [358, 187] width 171 height 15
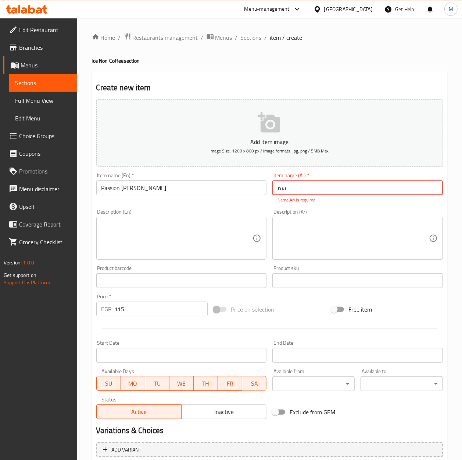
type input "س"
type input "م"
type input "باشون مانجو سموثى"
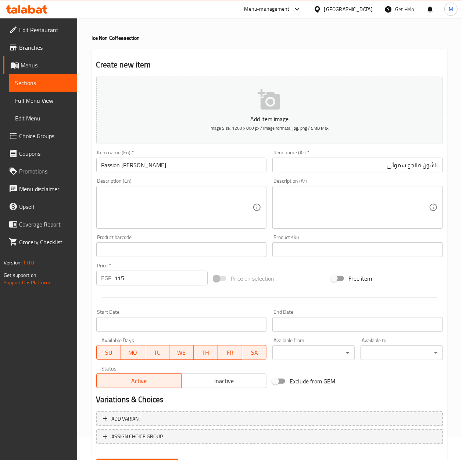
scroll to position [60, 0]
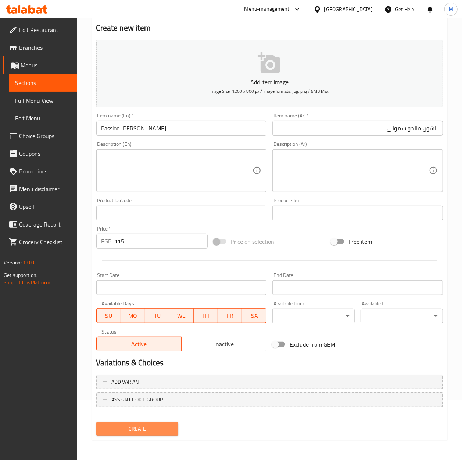
click at [141, 427] on span "Create" at bounding box center [137, 428] width 71 height 9
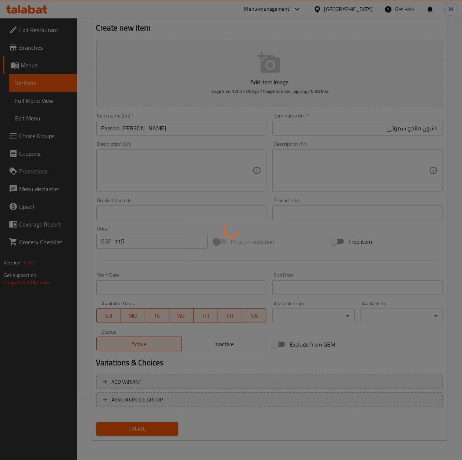
type input "0"
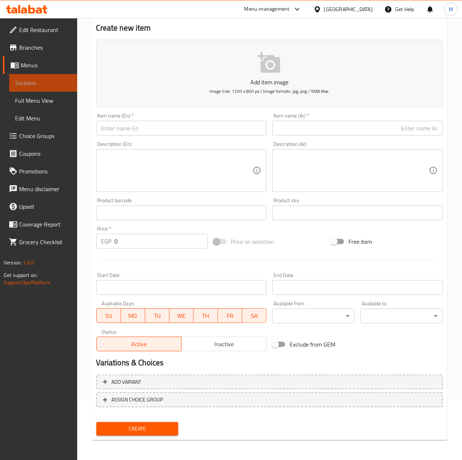
click at [27, 85] on span "Sections" at bounding box center [43, 82] width 56 height 9
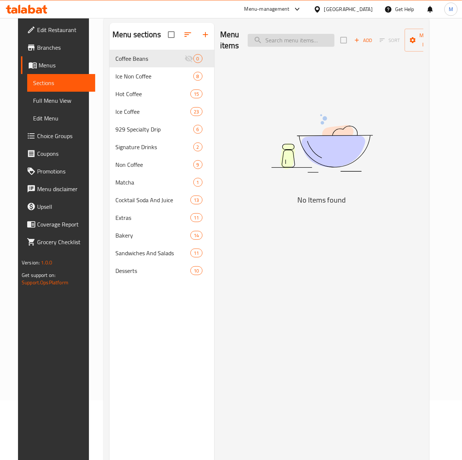
click at [295, 43] on input "search" at bounding box center [291, 40] width 87 height 13
paste input "Mango smoothie"
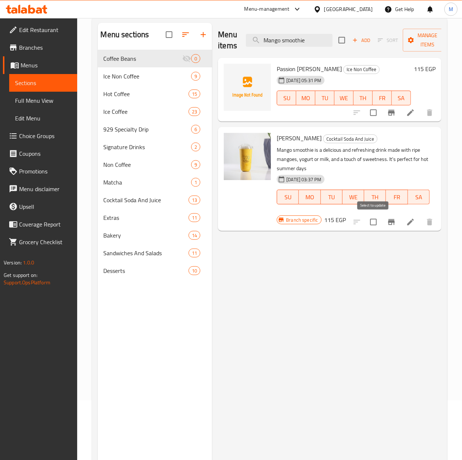
type input "Mango smoothie"
click at [373, 221] on input "checkbox" at bounding box center [373, 221] width 15 height 15
click at [426, 46] on span "Manage items" at bounding box center [428, 40] width 38 height 18
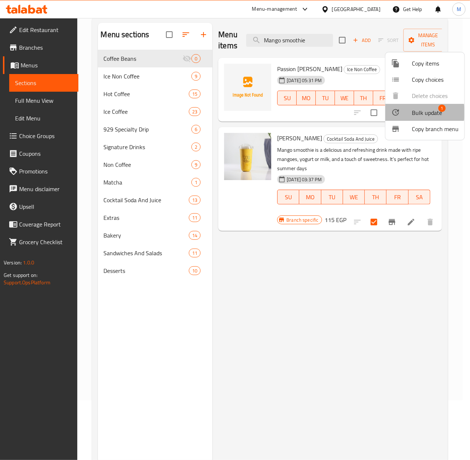
click at [421, 112] on span "Bulk update" at bounding box center [427, 112] width 30 height 9
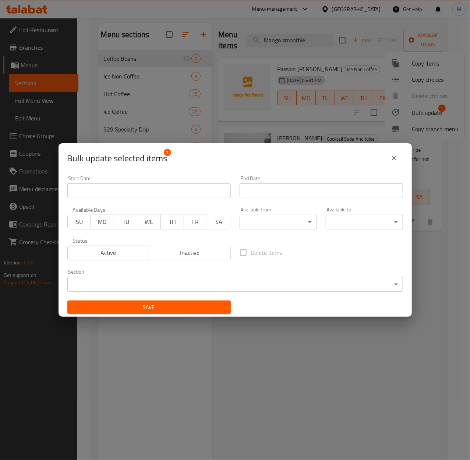
click at [231, 276] on div "Section ​ ​" at bounding box center [235, 280] width 336 height 22
click at [231, 283] on body "​ Menu-management [GEOGRAPHIC_DATA] Get Help M Edit Restaurant Branches Menus S…" at bounding box center [235, 179] width 470 height 442
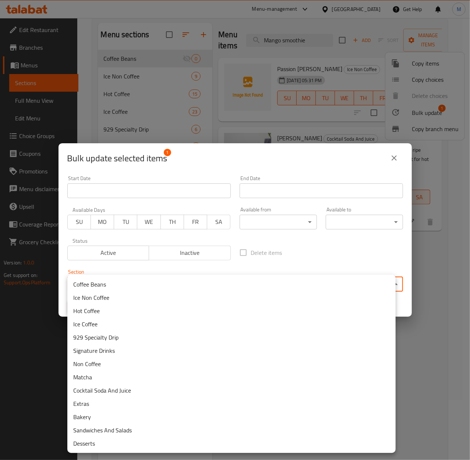
click at [87, 301] on li "Ice Non Coffee" at bounding box center [231, 297] width 328 height 13
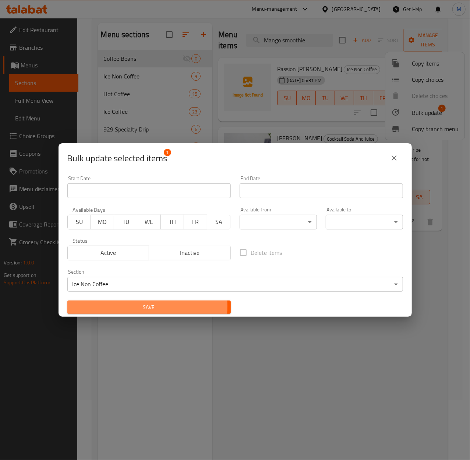
click at [114, 306] on span "Save" at bounding box center [149, 306] width 152 height 9
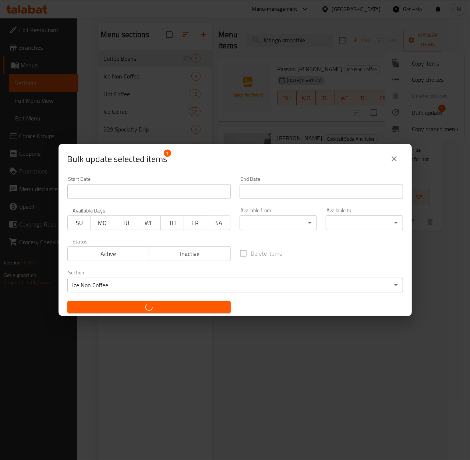
checkbox input "false"
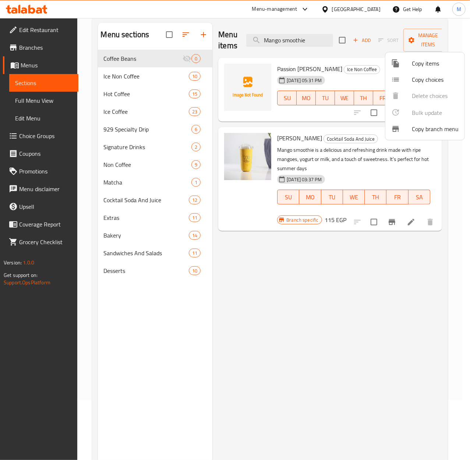
click at [295, 49] on div at bounding box center [235, 230] width 470 height 460
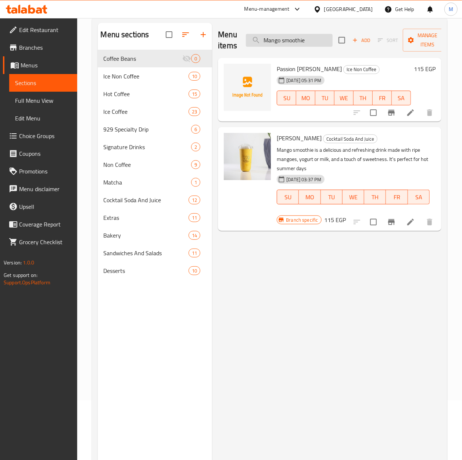
click at [289, 37] on input "Mango smoothie" at bounding box center [289, 40] width 87 height 13
paste input "Strawberry"
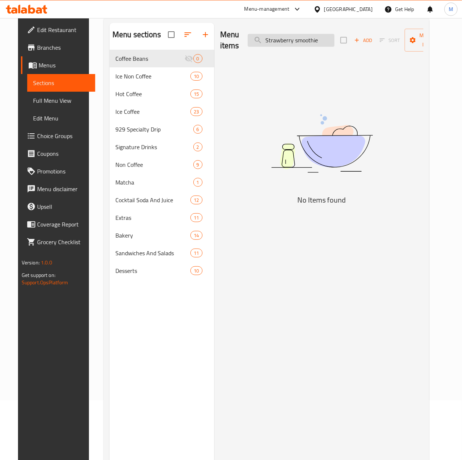
click at [264, 40] on input "Strawberry smoothie" at bounding box center [291, 40] width 87 height 13
click at [279, 43] on input "Strawberry smoothie" at bounding box center [291, 40] width 87 height 13
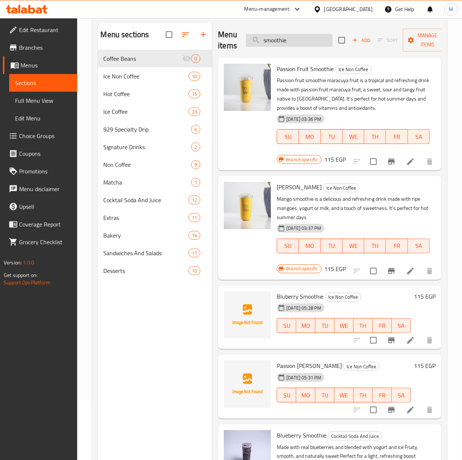
click at [291, 40] on input "smoothie" at bounding box center [289, 40] width 87 height 13
paste input "Strawberry"
click at [306, 46] on input "Strawberry smoothie" at bounding box center [289, 40] width 87 height 13
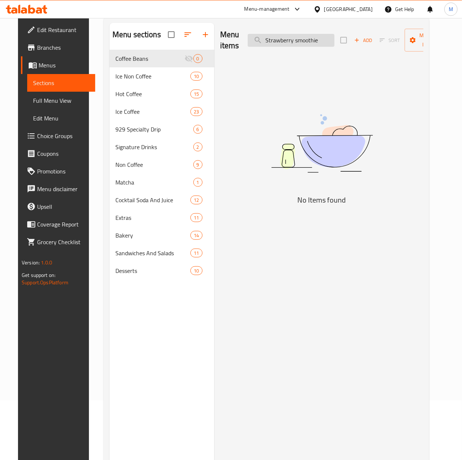
click at [306, 46] on input "Strawberry smoothie" at bounding box center [291, 40] width 87 height 13
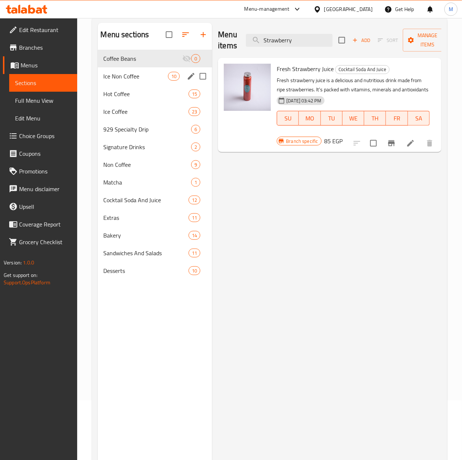
type input "Strawberry"
click at [120, 79] on span "Ice Non Coffee" at bounding box center [136, 76] width 65 height 9
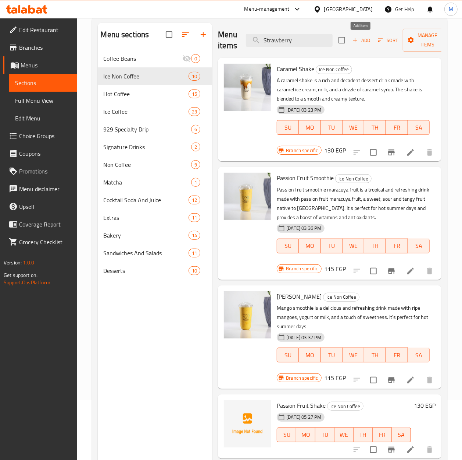
click at [363, 37] on span "Add" at bounding box center [362, 40] width 20 height 8
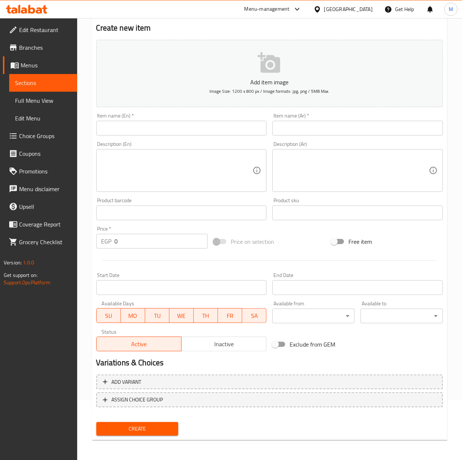
drag, startPoint x: 128, startPoint y: 128, endPoint x: 109, endPoint y: 133, distance: 19.7
click at [128, 128] on input "text" at bounding box center [181, 128] width 171 height 15
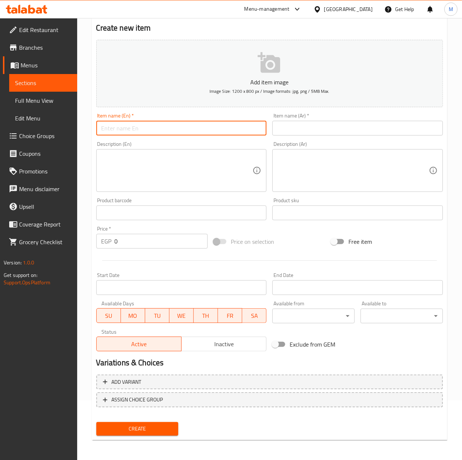
paste input "Strawberry smoothie"
type input "Strawberry smoothie"
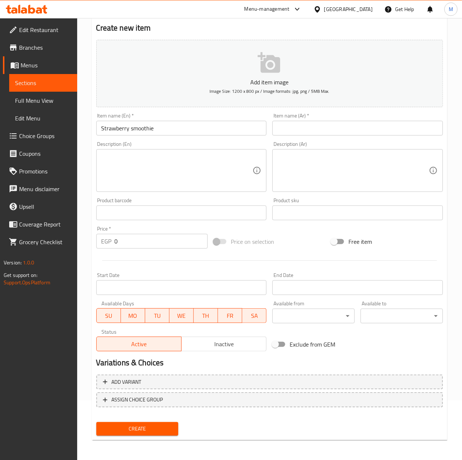
click at [145, 244] on input "0" at bounding box center [161, 241] width 93 height 15
paste input "115"
type input "115"
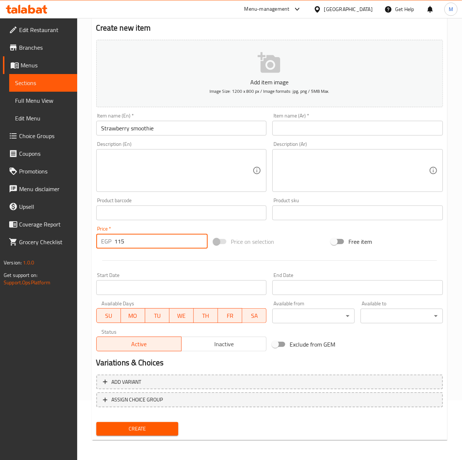
click at [308, 245] on div "Price on selection" at bounding box center [270, 241] width 118 height 20
click at [138, 133] on input "Strawberry smoothie" at bounding box center [181, 128] width 171 height 15
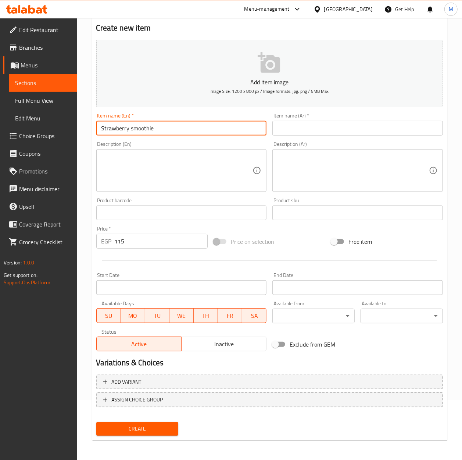
click at [138, 133] on input "Strawberry smoothie" at bounding box center [181, 128] width 171 height 15
type input "Strawberry Smoothie"
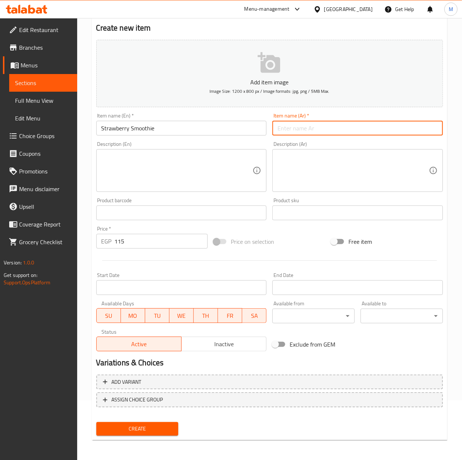
click at [304, 124] on input "text" at bounding box center [358, 128] width 171 height 15
click at [303, 130] on input "text" at bounding box center [358, 128] width 171 height 15
type input "فراولة سموثى"
click at [299, 249] on div "Price on selection" at bounding box center [270, 241] width 118 height 20
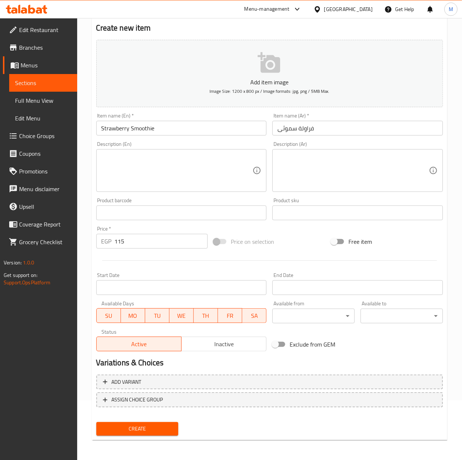
click at [136, 427] on span "Create" at bounding box center [137, 428] width 71 height 9
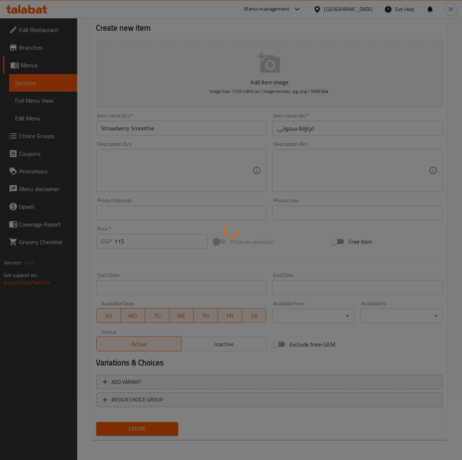
type input "0"
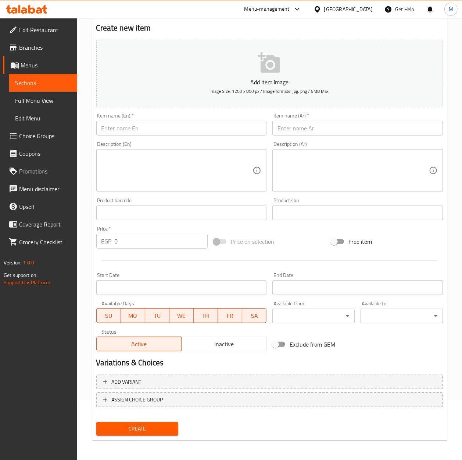
click at [28, 82] on span "Sections" at bounding box center [43, 82] width 56 height 9
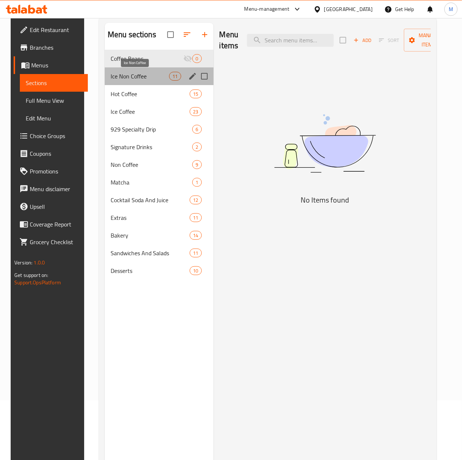
click at [119, 72] on span "Ice Non Coffee" at bounding box center [140, 76] width 59 height 9
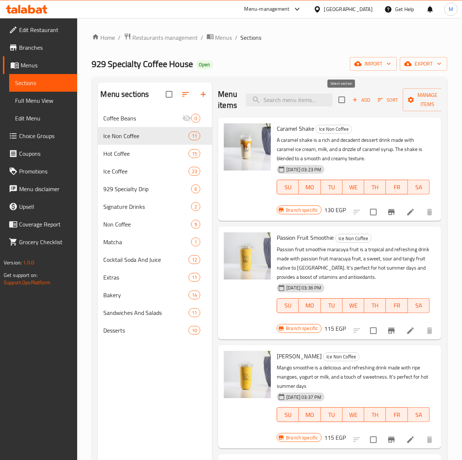
click at [340, 102] on input "checkbox" at bounding box center [341, 99] width 15 height 15
checkbox input "true"
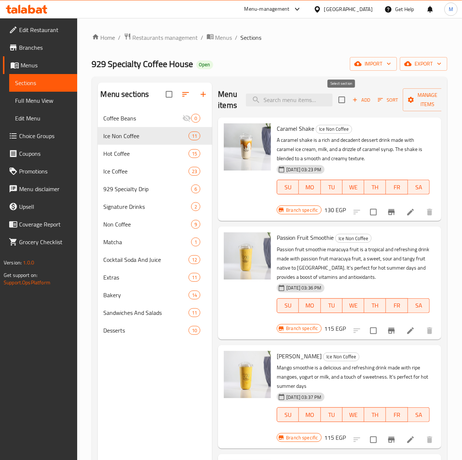
checkbox input "true"
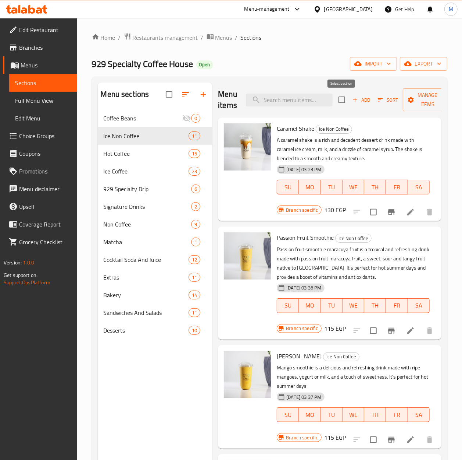
checkbox input "true"
click at [396, 99] on span "Sort" at bounding box center [388, 100] width 20 height 8
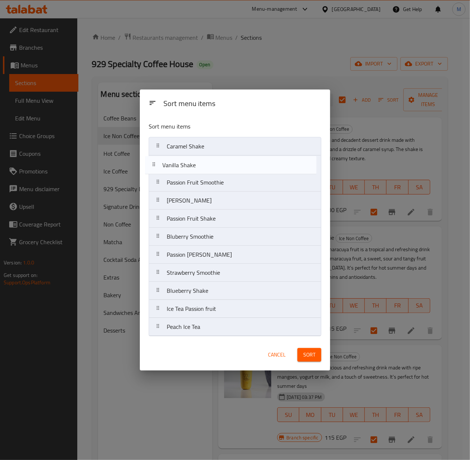
drag, startPoint x: 199, startPoint y: 274, endPoint x: 195, endPoint y: 164, distance: 110.1
click at [195, 164] on nav "Caramel Shake Passion Fruit Smoothie Mango Smoothie Passion Fruit Shake Bluberr…" at bounding box center [235, 236] width 173 height 199
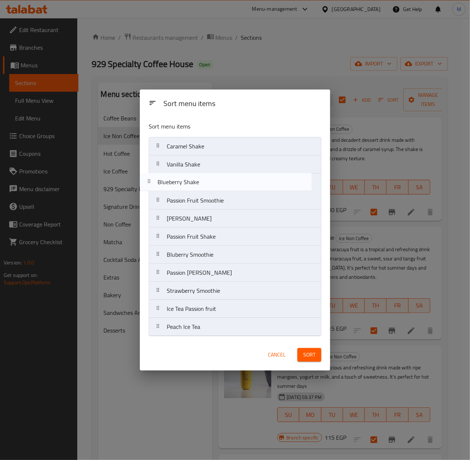
drag, startPoint x: 207, startPoint y: 296, endPoint x: 198, endPoint y: 184, distance: 112.6
click at [198, 184] on nav "Caramel Shake Vanilla Shake Passion Fruit Smoothie Mango Smoothie Passion Fruit…" at bounding box center [235, 236] width 173 height 199
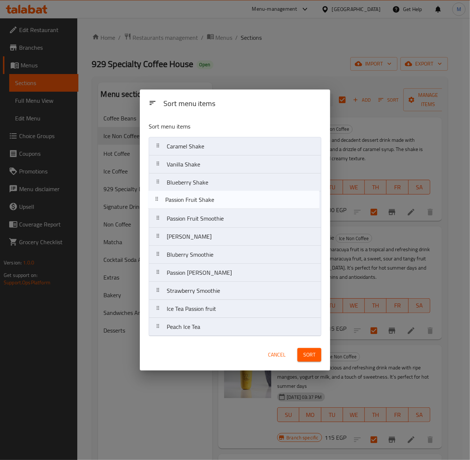
drag, startPoint x: 198, startPoint y: 241, endPoint x: 196, endPoint y: 201, distance: 40.5
click at [196, 201] on nav "Caramel Shake Vanilla Shake Blueberry Shake Passion Fruit Smoothie Mango Smooth…" at bounding box center [235, 236] width 173 height 199
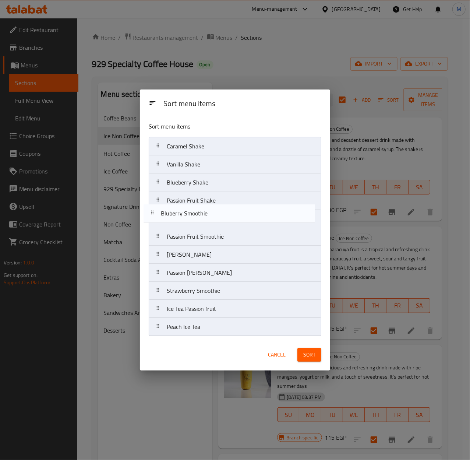
drag, startPoint x: 193, startPoint y: 259, endPoint x: 185, endPoint y: 217, distance: 43.4
click at [185, 217] on nav "Caramel Shake Vanilla Shake Blueberry Shake Passion Fruit Shake Passion Fruit S…" at bounding box center [235, 236] width 173 height 199
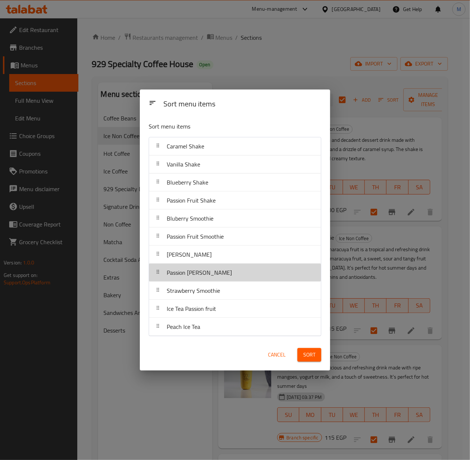
click at [210, 280] on div "Passion [PERSON_NAME]" at bounding box center [199, 272] width 71 height 18
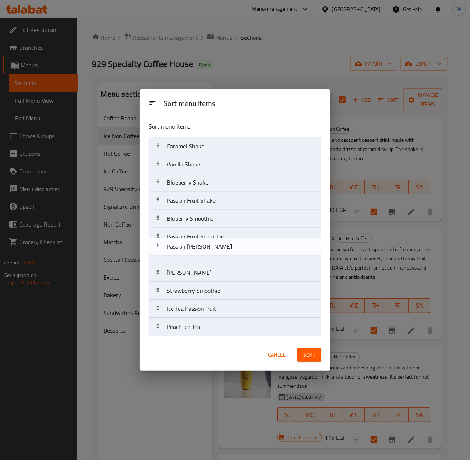
drag, startPoint x: 202, startPoint y: 277, endPoint x: 202, endPoint y: 247, distance: 29.4
click at [202, 247] on nav "Caramel Shake Vanilla Shake Blueberry Shake Passion Fruit Shake Bluberry Smooth…" at bounding box center [235, 236] width 173 height 199
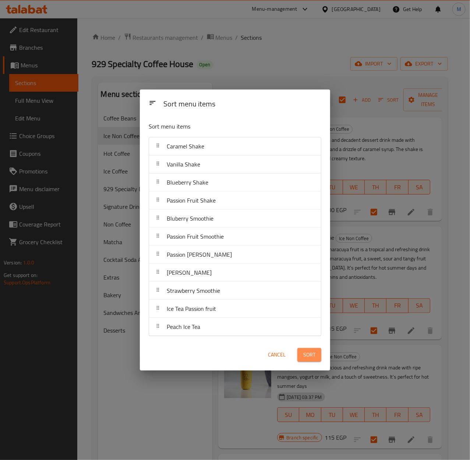
click at [313, 352] on span "Sort" at bounding box center [309, 354] width 12 height 9
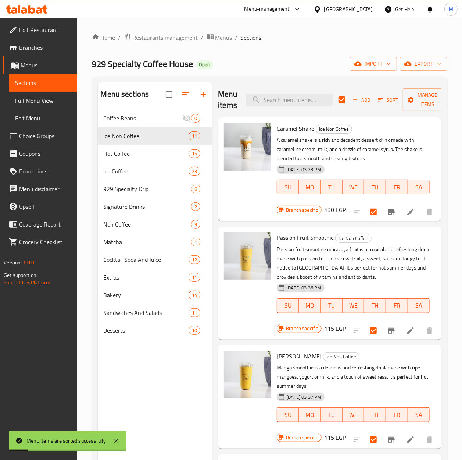
click at [181, 391] on div "Menu sections Coffee Beans 0 Ice Non Coffee 11 Hot Coffee 15 Ice Coffee 23 929 …" at bounding box center [155, 312] width 115 height 460
click at [338, 106] on input "checkbox" at bounding box center [341, 99] width 15 height 15
checkbox input "false"
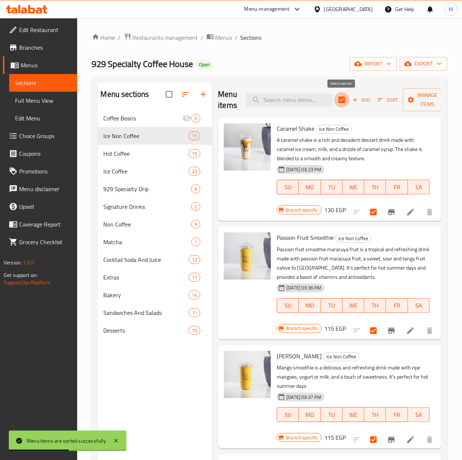
checkbox input "false"
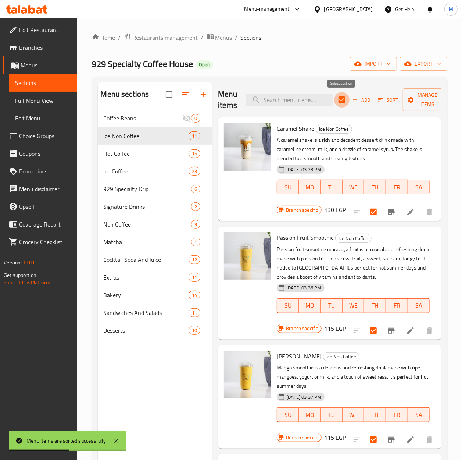
checkbox input "false"
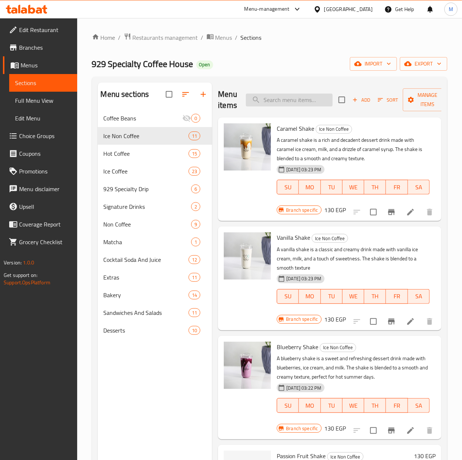
click at [282, 103] on input "search" at bounding box center [289, 99] width 87 height 13
paste input "Pineapple Blue Curacao"
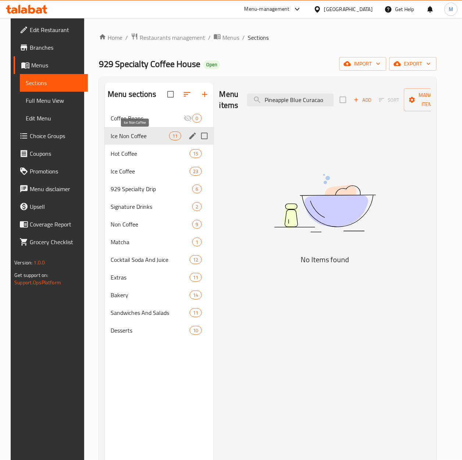
type input "Pineapple Blue Curacao"
click at [122, 132] on span "Ice Non Coffee" at bounding box center [140, 135] width 59 height 9
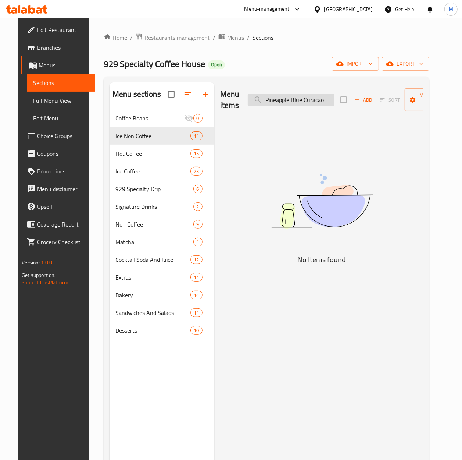
click at [308, 106] on input "Pineapple Blue Curacao" at bounding box center [291, 99] width 87 height 13
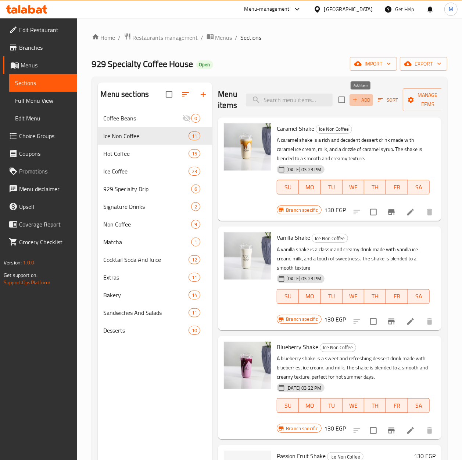
click at [355, 96] on icon "button" at bounding box center [355, 99] width 7 height 7
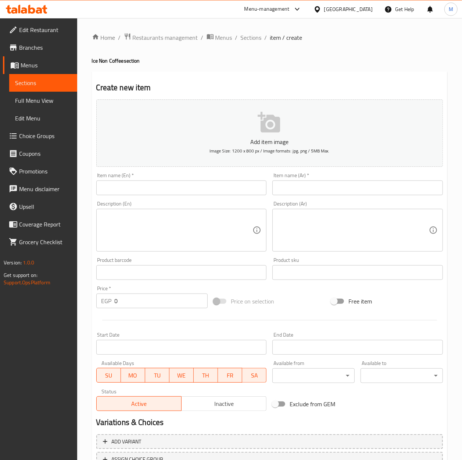
click at [146, 183] on input "text" at bounding box center [181, 187] width 171 height 15
paste input "Pineapple Blue Curacao"
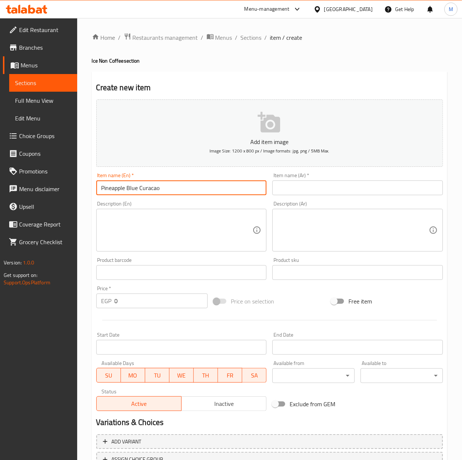
type input "Pineapple Blue Curacao"
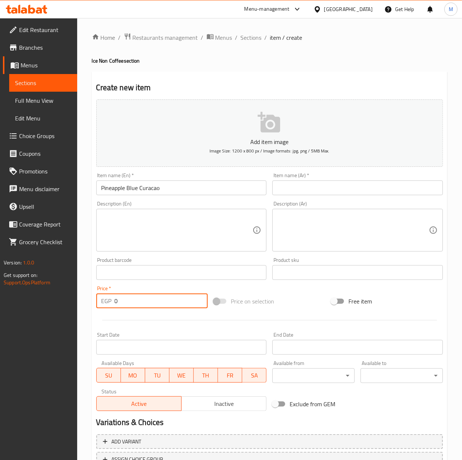
click at [132, 301] on input "0" at bounding box center [161, 300] width 93 height 15
paste input "12"
type input "120"
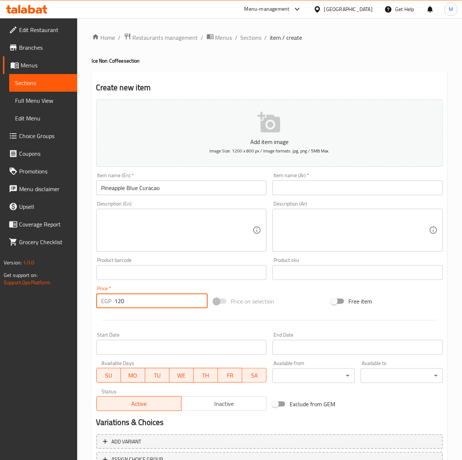
click at [302, 308] on div "Price on selection" at bounding box center [270, 301] width 118 height 20
click at [301, 198] on div "Item name (Ar)   * Item name (Ar) *" at bounding box center [358, 184] width 177 height 28
click at [299, 194] on input "text" at bounding box center [358, 187] width 171 height 15
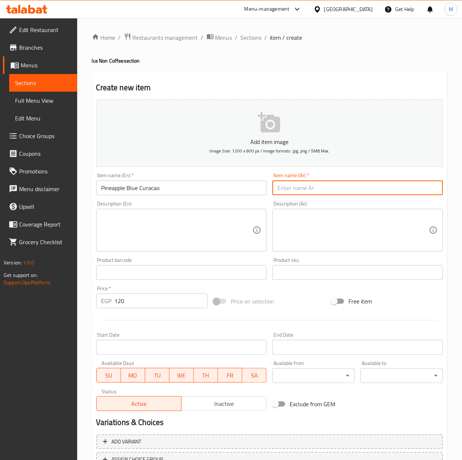
click at [153, 191] on input "Pineapple Blue Curacao" at bounding box center [181, 187] width 171 height 15
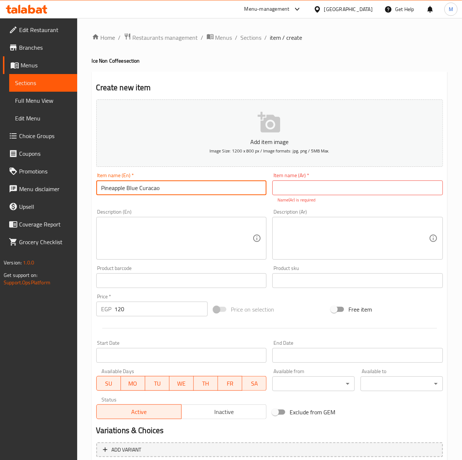
click at [153, 191] on input "Pineapple Blue Curacao" at bounding box center [181, 187] width 171 height 15
click at [308, 198] on p "Name(Ar) is required" at bounding box center [358, 199] width 160 height 7
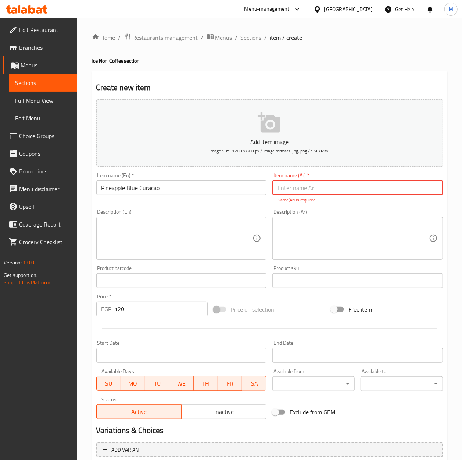
click at [308, 195] on input "text" at bounding box center [358, 187] width 171 height 15
paste input "كوراساو"
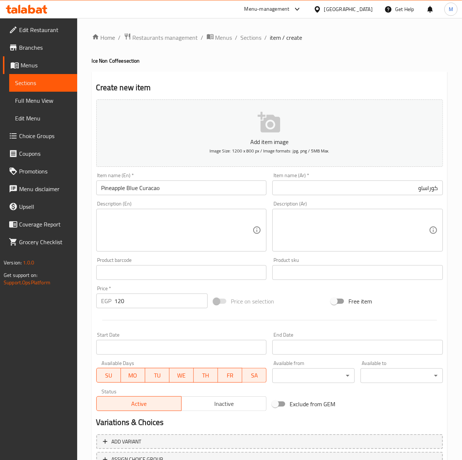
click at [150, 187] on input "Pineapple Blue Curacao" at bounding box center [181, 187] width 171 height 15
drag, startPoint x: 150, startPoint y: 187, endPoint x: 13, endPoint y: 204, distance: 139.0
click at [150, 187] on input "Pineapple Blue Curacao" at bounding box center [181, 187] width 171 height 15
click at [323, 189] on input "كوراساو" at bounding box center [358, 187] width 171 height 15
type input "كوراساو اناناس ازرق"
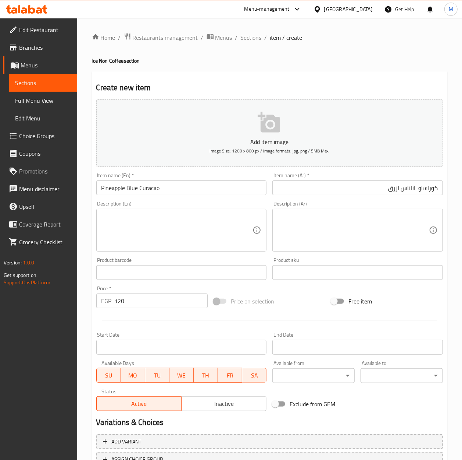
click at [276, 292] on div "Price on selection" at bounding box center [270, 301] width 118 height 20
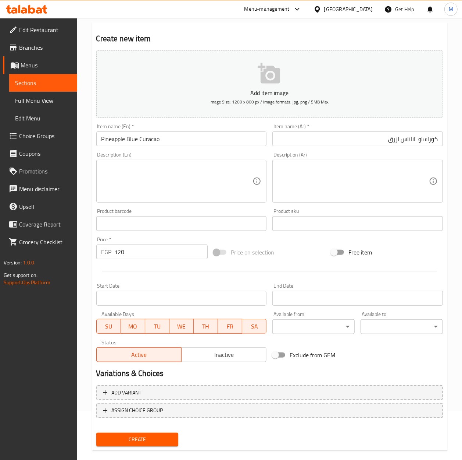
click at [157, 436] on span "Create" at bounding box center [137, 439] width 71 height 9
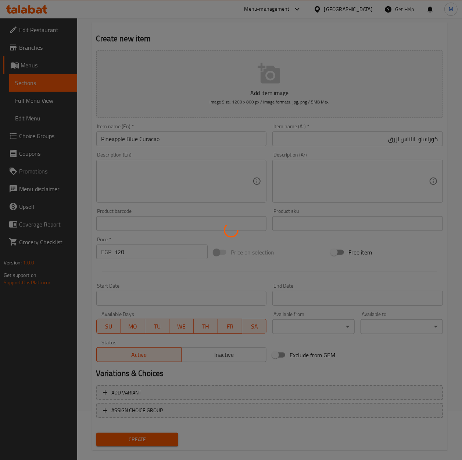
type input "0"
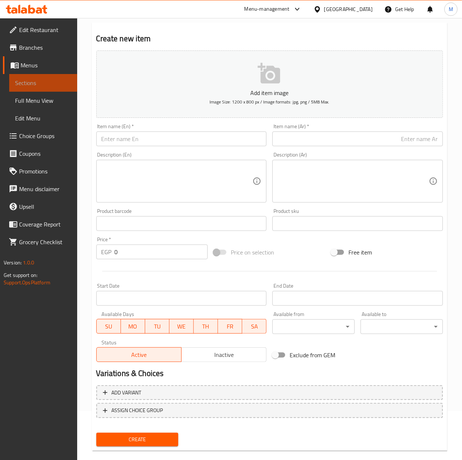
click at [36, 82] on span "Sections" at bounding box center [43, 82] width 56 height 9
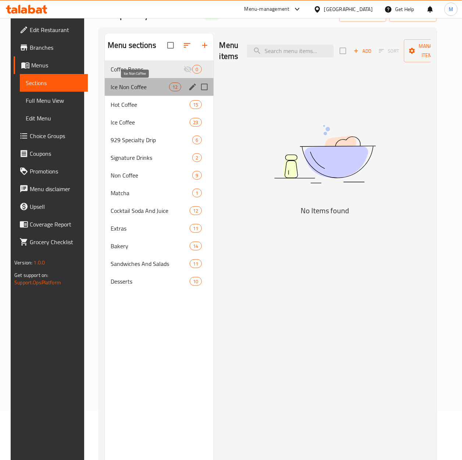
click at [130, 86] on span "Ice Non Coffee" at bounding box center [140, 86] width 59 height 9
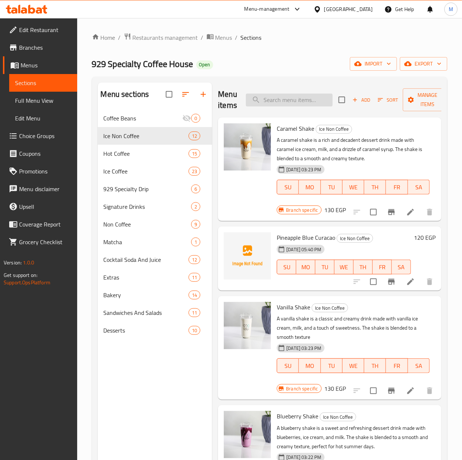
click at [277, 101] on input "search" at bounding box center [289, 99] width 87 height 13
paste input "Pineapple Blue Curacao"
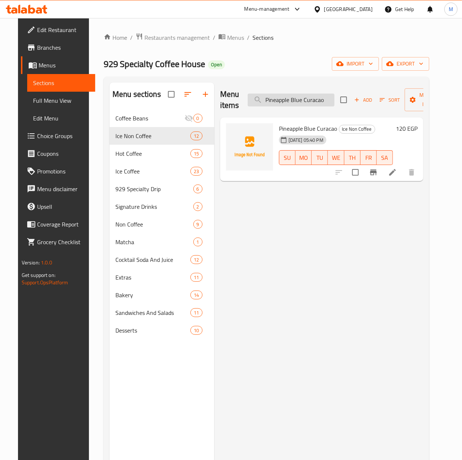
click at [297, 103] on input "Pineapple Blue Curacao" at bounding box center [291, 99] width 87 height 13
paste input "Blueberry Mojit"
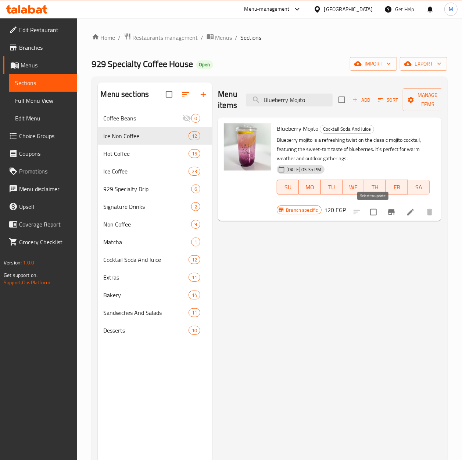
type input "Blueberry Mojito"
click at [374, 212] on input "checkbox" at bounding box center [373, 211] width 15 height 15
checkbox input "true"
click at [430, 102] on span "Manage items" at bounding box center [428, 100] width 38 height 18
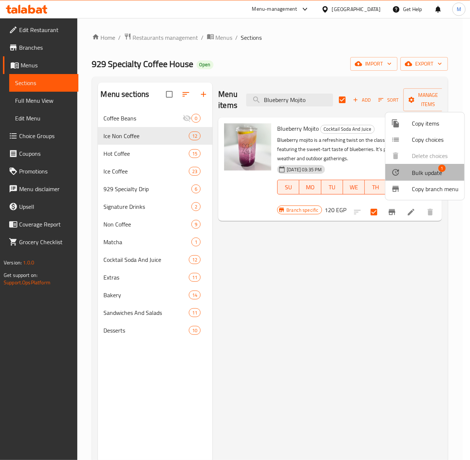
click at [413, 177] on span "Bulk update" at bounding box center [427, 172] width 30 height 9
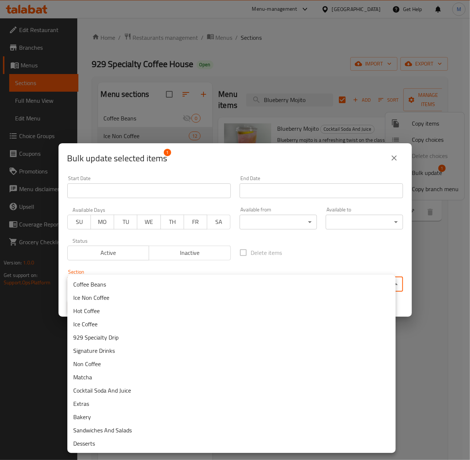
click at [147, 286] on body "​ Menu-management [GEOGRAPHIC_DATA] Get Help M Edit Restaurant Branches Menus S…" at bounding box center [235, 239] width 470 height 442
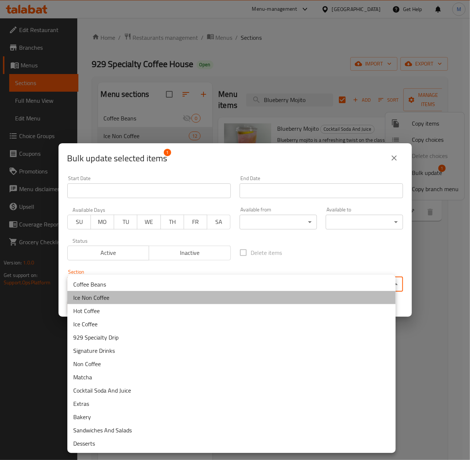
click at [107, 295] on li "Ice Non Coffee" at bounding box center [231, 297] width 328 height 13
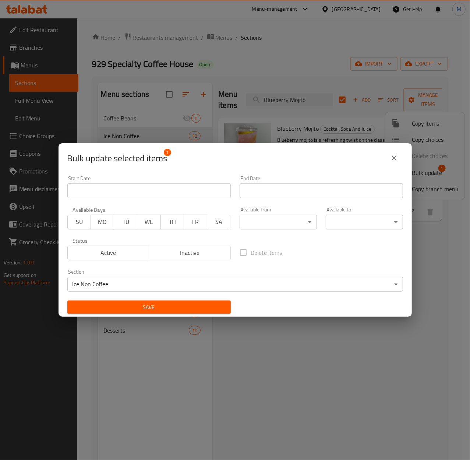
click at [157, 299] on div "Save" at bounding box center [149, 307] width 172 height 22
click at [156, 302] on button "Save" at bounding box center [148, 307] width 163 height 14
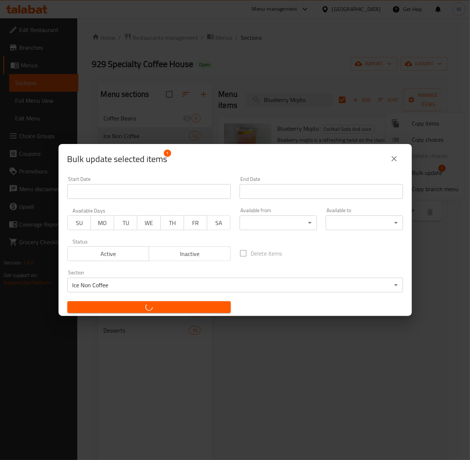
checkbox input "false"
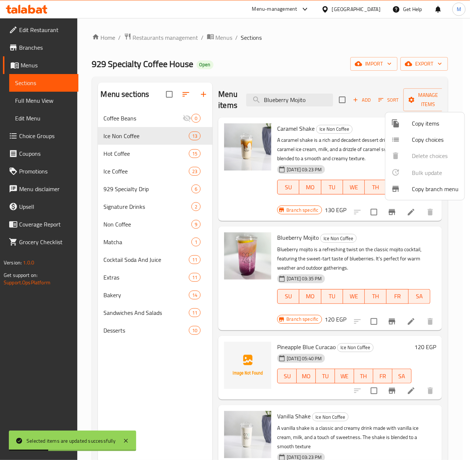
click at [298, 107] on div at bounding box center [235, 230] width 470 height 460
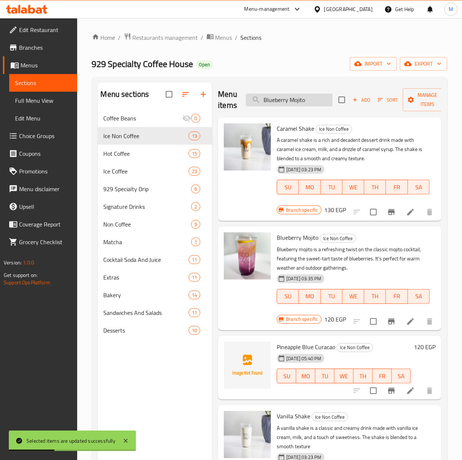
click at [291, 102] on input "Blueberry Mojito" at bounding box center [289, 99] width 87 height 13
paste input "[PERSON_NAME] m"
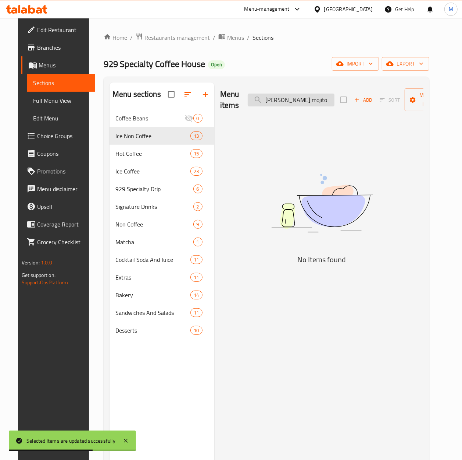
click at [263, 101] on input "[PERSON_NAME] mojito" at bounding box center [291, 99] width 87 height 13
click at [275, 102] on input "[PERSON_NAME] mojito" at bounding box center [291, 99] width 87 height 13
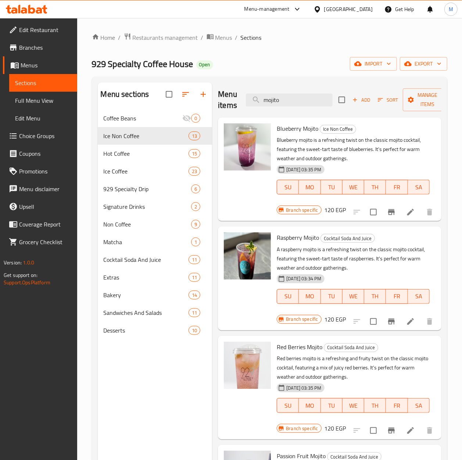
type input "mojito"
click at [387, 318] on icon "Branch-specific-item" at bounding box center [391, 321] width 9 height 9
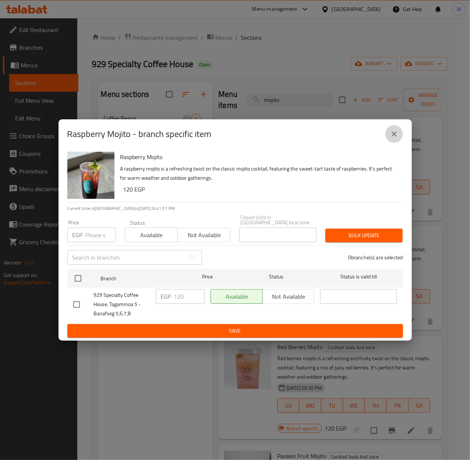
click at [397, 137] on icon "close" at bounding box center [394, 134] width 9 height 9
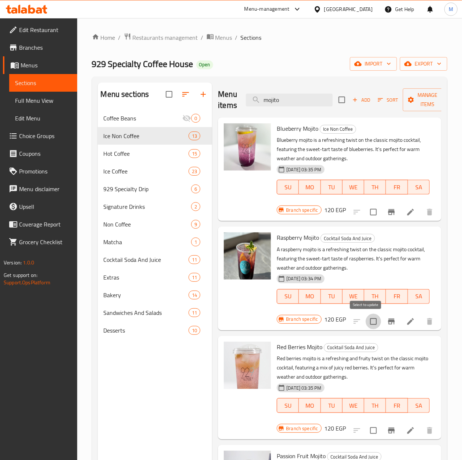
click at [371, 326] on input "checkbox" at bounding box center [373, 320] width 15 height 15
click at [410, 103] on icon "button" at bounding box center [411, 99] width 7 height 7
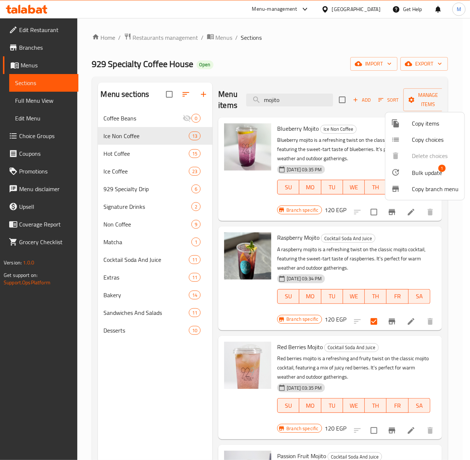
click at [417, 173] on span "Bulk update" at bounding box center [427, 172] width 30 height 9
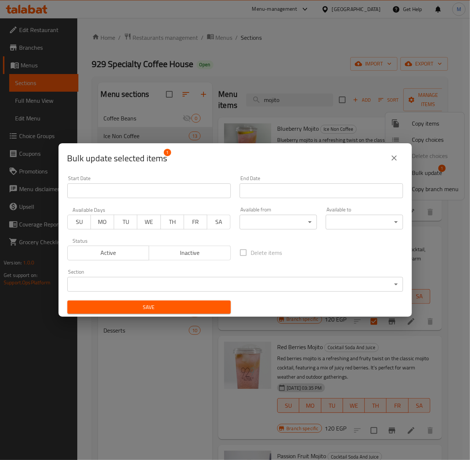
click at [141, 285] on body "​ Menu-management [GEOGRAPHIC_DATA] Get Help M Edit Restaurant Branches Menus S…" at bounding box center [235, 239] width 470 height 442
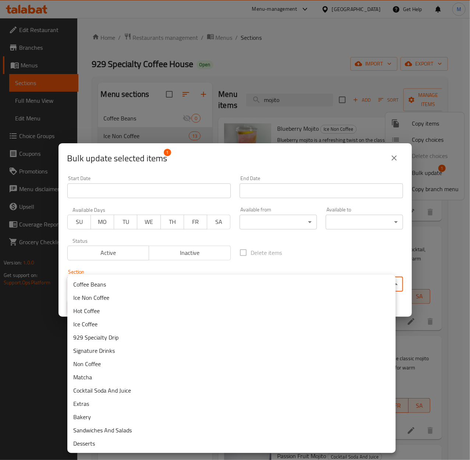
click at [99, 297] on li "Ice Non Coffee" at bounding box center [231, 297] width 328 height 13
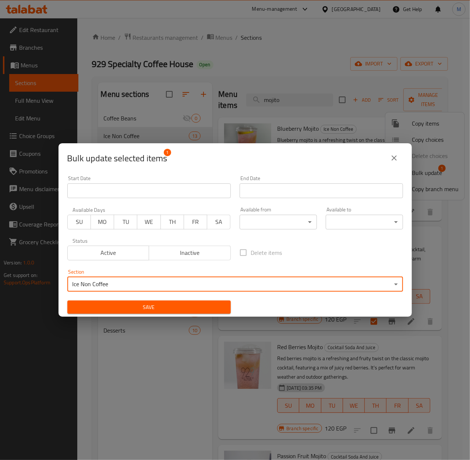
click at [189, 309] on span "Save" at bounding box center [149, 306] width 152 height 9
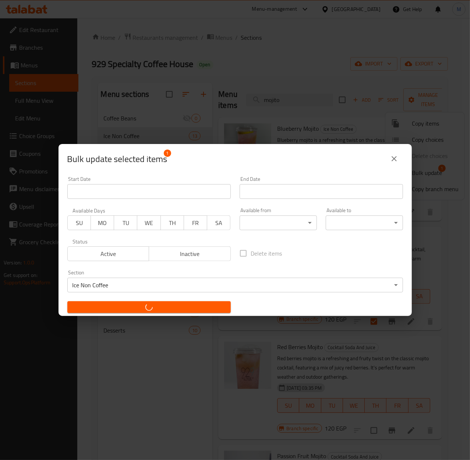
checkbox input "false"
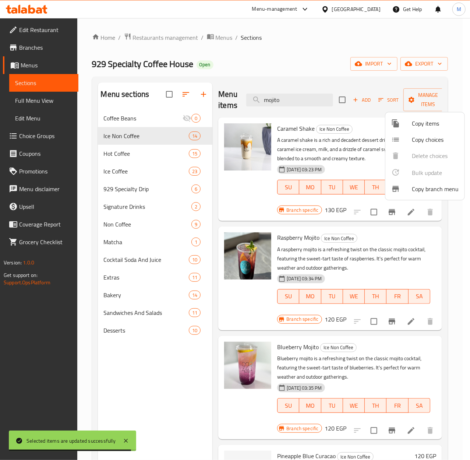
click at [292, 104] on div at bounding box center [235, 230] width 470 height 460
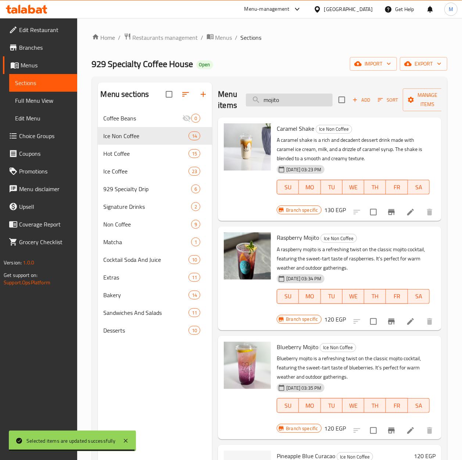
click at [291, 104] on input "mojito" at bounding box center [289, 99] width 87 height 13
click at [286, 102] on input "mojito" at bounding box center [289, 99] width 87 height 13
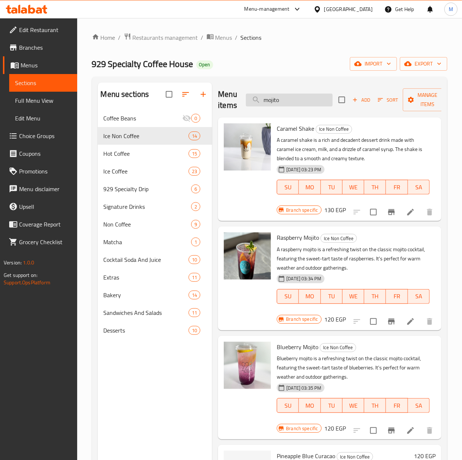
paste input "Passion mojito"
click at [285, 102] on input "mojitoPassion mojito" at bounding box center [289, 99] width 87 height 13
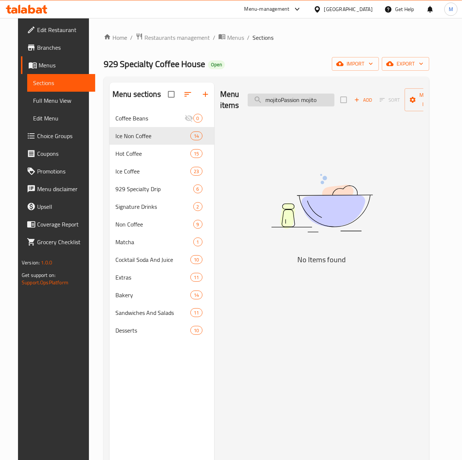
paste input "Passion mojito"
click at [285, 106] on input "Passion [DEMOGRAPHIC_DATA]" at bounding box center [291, 99] width 87 height 13
click at [285, 105] on input "Passion [DEMOGRAPHIC_DATA]" at bounding box center [291, 99] width 87 height 13
click at [284, 105] on input "Passion [DEMOGRAPHIC_DATA]" at bounding box center [291, 99] width 87 height 13
paste input "search"
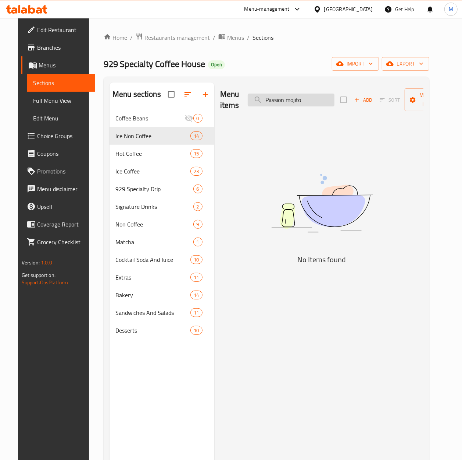
drag, startPoint x: 263, startPoint y: 100, endPoint x: 276, endPoint y: 102, distance: 12.2
click at [264, 100] on input "Passion mojito" at bounding box center [291, 99] width 87 height 13
click at [286, 99] on input "Passion mojito" at bounding box center [291, 99] width 87 height 13
click at [287, 99] on input "Passion mojito" at bounding box center [291, 99] width 87 height 13
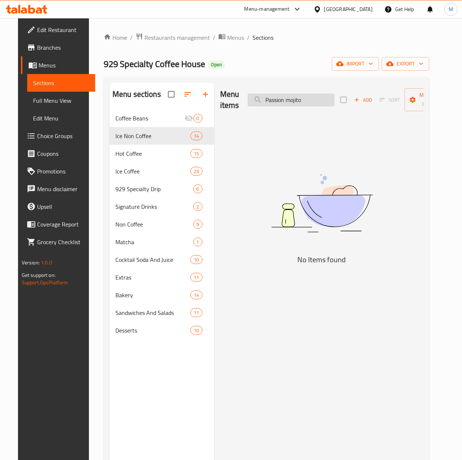
paste input "search"
click at [295, 102] on input "Passion mojito" at bounding box center [291, 99] width 87 height 13
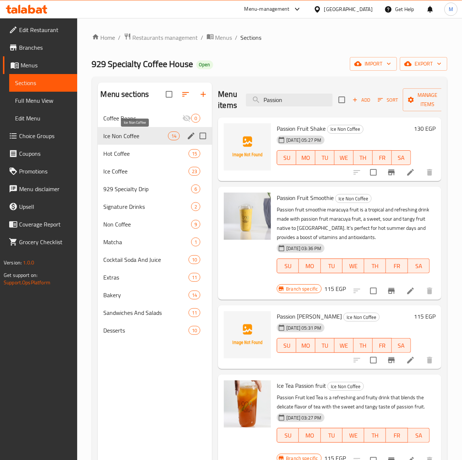
type input "Passion"
click at [124, 132] on span "Ice Non Coffee" at bounding box center [136, 135] width 65 height 9
click at [368, 100] on span "Add" at bounding box center [362, 100] width 20 height 8
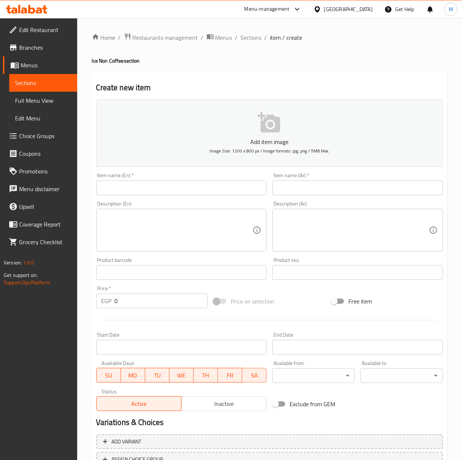
click at [110, 178] on div "Item name (En)   * Item name (En) *" at bounding box center [181, 184] width 171 height 22
click at [115, 182] on input "text" at bounding box center [181, 187] width 171 height 15
paste input "Passion mojito"
type input "Passion mojito"
click at [135, 299] on input "0" at bounding box center [161, 300] width 93 height 15
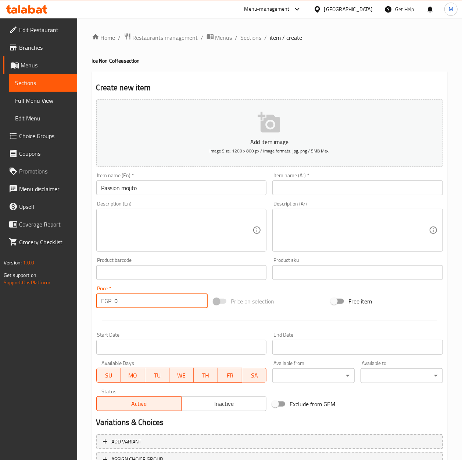
click at [135, 299] on input "0" at bounding box center [161, 300] width 93 height 15
paste input "12"
type input "120"
click at [315, 307] on div "Price on selection" at bounding box center [270, 301] width 118 height 20
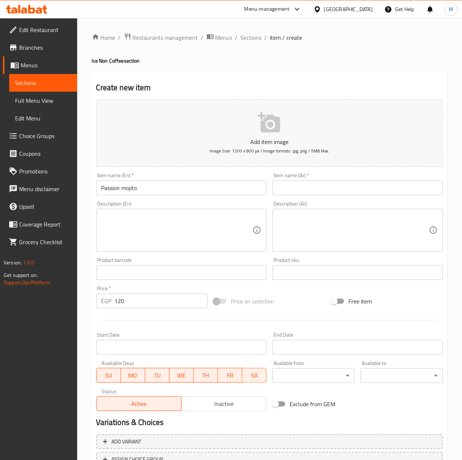
click at [299, 189] on input "text" at bounding box center [358, 187] width 171 height 15
type input "F"
type input "باشون موهيتو"
click at [305, 308] on div "Price on selection" at bounding box center [270, 301] width 118 height 20
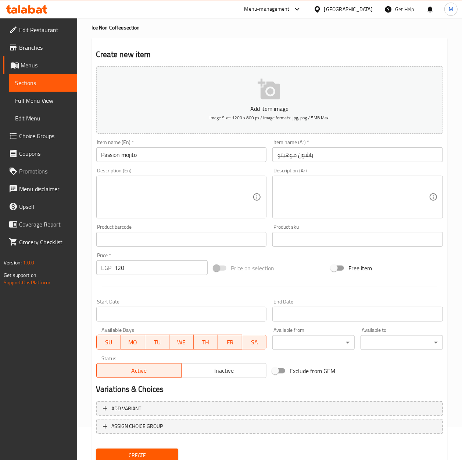
scroll to position [60, 0]
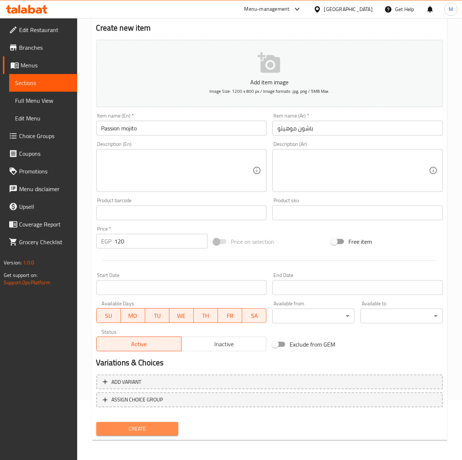
click at [165, 427] on span "Create" at bounding box center [137, 428] width 71 height 9
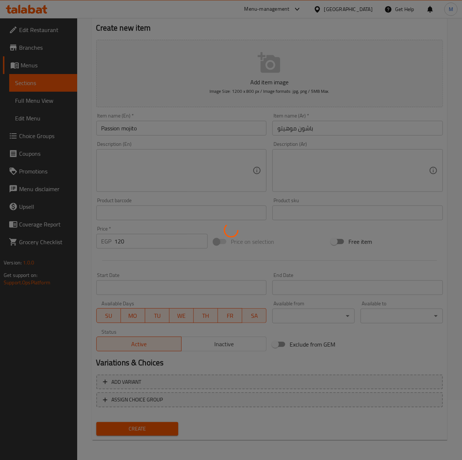
type input "0"
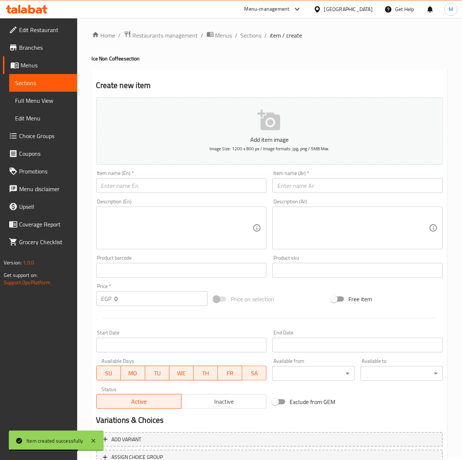
scroll to position [0, 0]
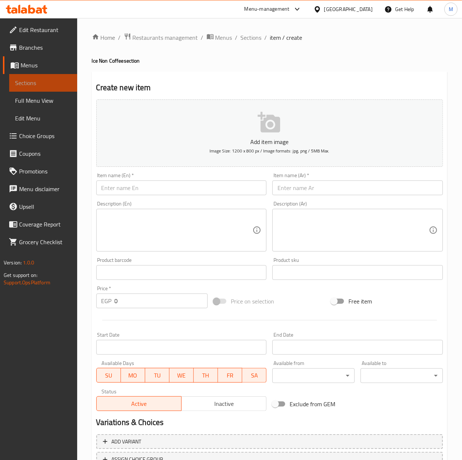
click at [40, 79] on span "Sections" at bounding box center [43, 82] width 56 height 9
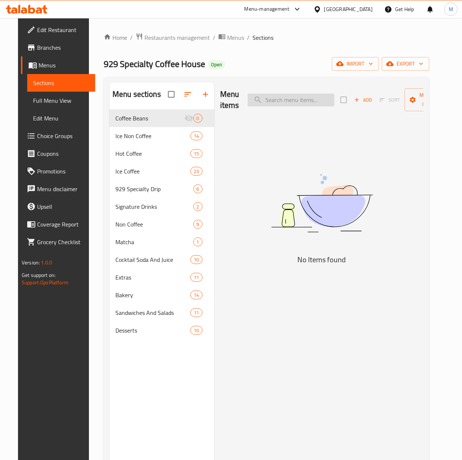
click at [278, 95] on input "search" at bounding box center [291, 99] width 87 height 13
paste input "Matcha Ice Latte"
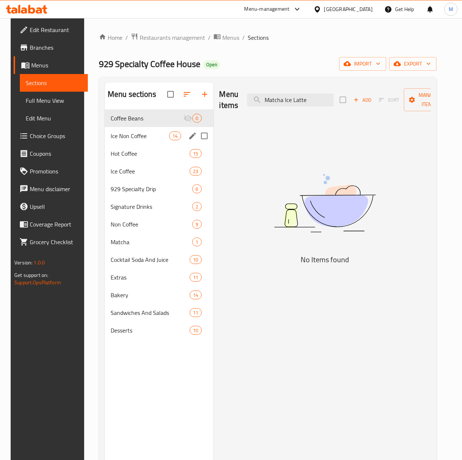
type input "Matcha Ice Latte"
click at [114, 139] on span "Ice Non Coffee" at bounding box center [140, 135] width 59 height 9
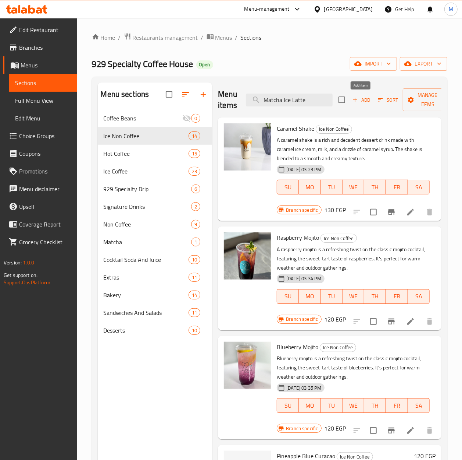
click at [364, 104] on span "Add" at bounding box center [362, 100] width 20 height 8
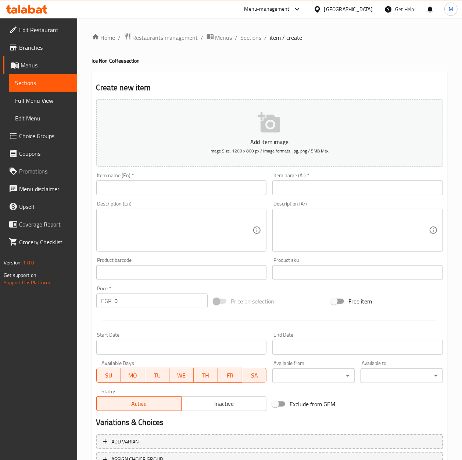
click at [138, 182] on input "text" at bounding box center [181, 187] width 171 height 15
paste input "Matcha Ice Latte"
type input "Matcha Ice Latte"
click at [143, 306] on input "0" at bounding box center [161, 300] width 93 height 15
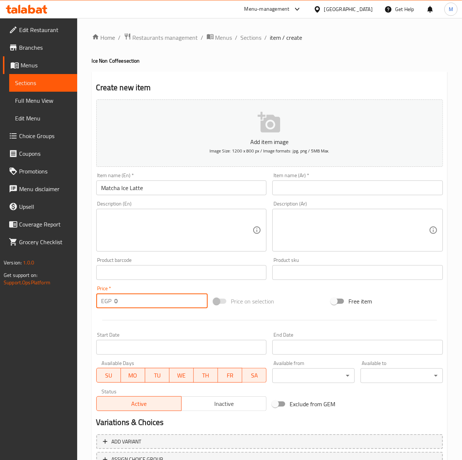
click at [143, 306] on input "0" at bounding box center [161, 300] width 93 height 15
type input "120"
click at [304, 307] on div "Price on selection" at bounding box center [270, 301] width 118 height 20
click at [316, 190] on input "text" at bounding box center [358, 187] width 171 height 15
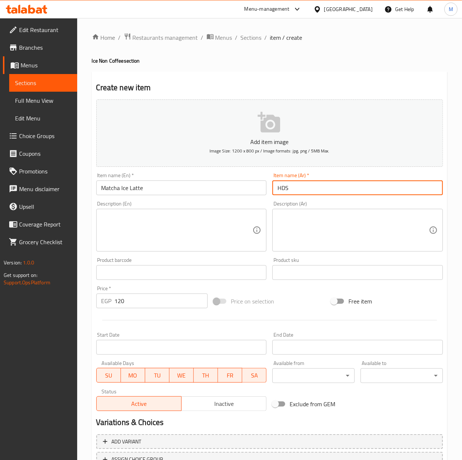
click at [340, 184] on input "HDS" at bounding box center [358, 187] width 171 height 15
type input "ايس لاتيه ماتشا"
click at [146, 302] on input "120" at bounding box center [161, 300] width 93 height 15
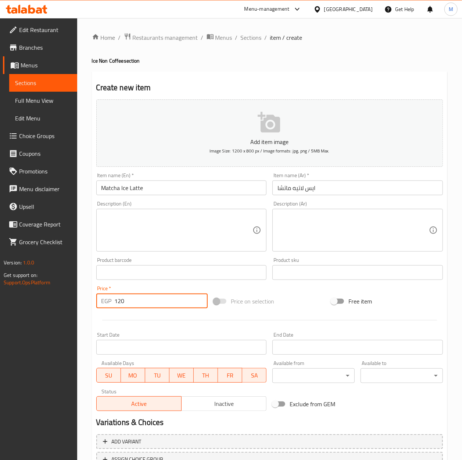
click at [146, 302] on input "120" at bounding box center [161, 300] width 93 height 15
click at [135, 304] on input "120" at bounding box center [161, 300] width 93 height 15
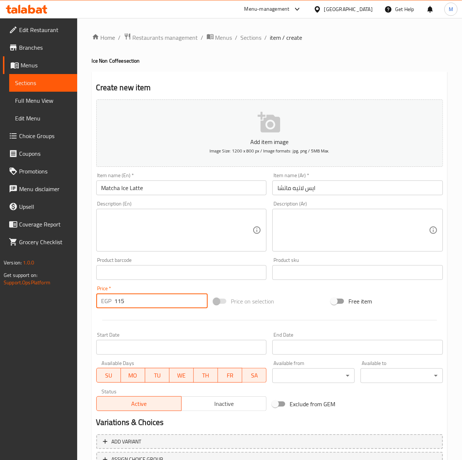
type input "115"
click at [310, 301] on div "Price on selection" at bounding box center [270, 301] width 118 height 20
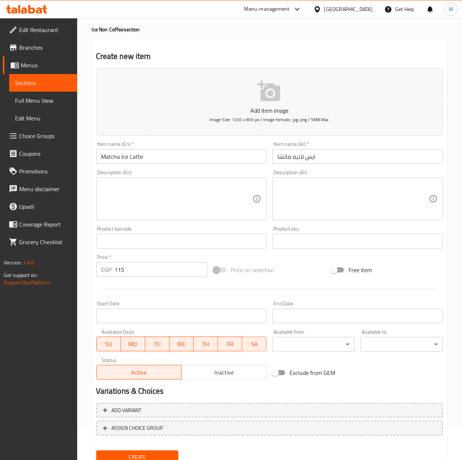
scroll to position [60, 0]
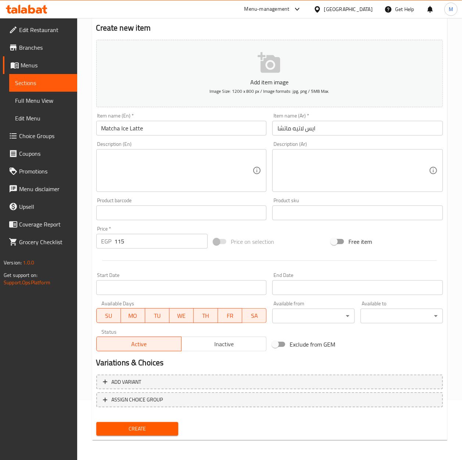
click at [166, 425] on span "Create" at bounding box center [137, 428] width 71 height 9
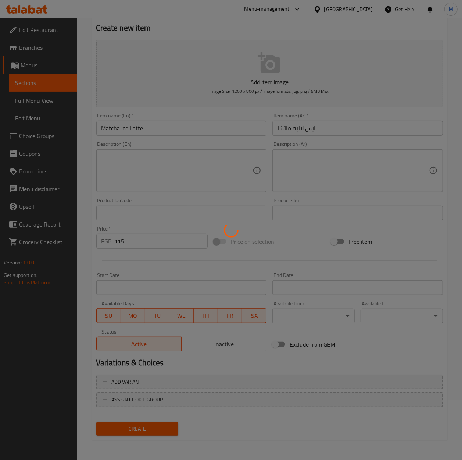
type input "0"
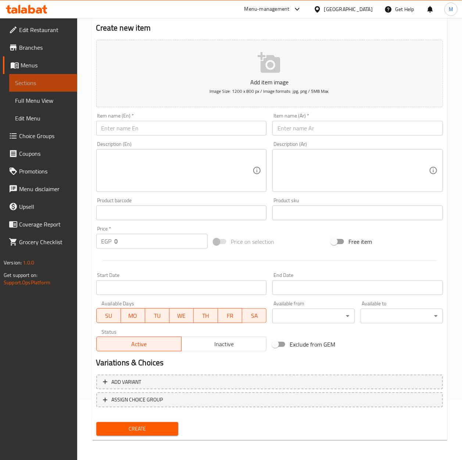
click at [46, 90] on link "Sections" at bounding box center [43, 83] width 68 height 18
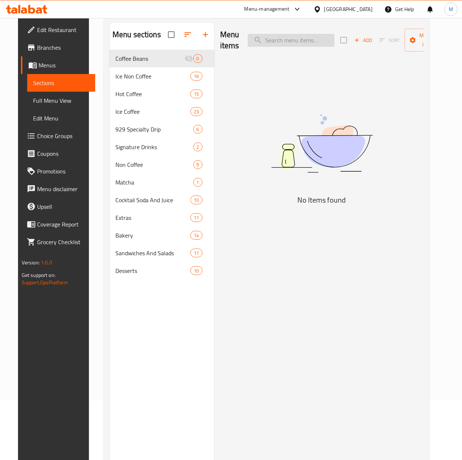
click at [294, 36] on input "search" at bounding box center [291, 40] width 87 height 13
paste input "Chocolate shake"
click at [265, 39] on input "Chocolate shake" at bounding box center [291, 40] width 87 height 13
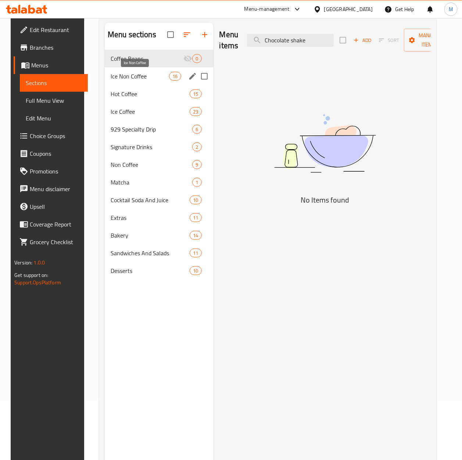
type input "Chocolate shake"
click at [124, 77] on span "Ice Non Coffee" at bounding box center [140, 76] width 59 height 9
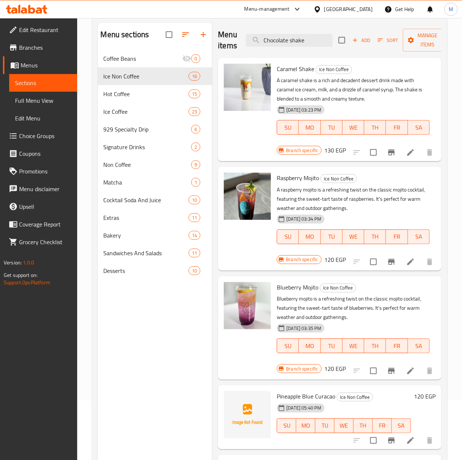
click at [155, 366] on div "Menu sections Coffee Beans 0 Ice Non Coffee 16 Hot Coffee 15 Ice Coffee 23 929 …" at bounding box center [155, 253] width 115 height 460
click at [312, 33] on div "Menu items Chocolate shake Add Sort Manage items" at bounding box center [330, 40] width 224 height 35
click at [313, 34] on input "Chocolate shake" at bounding box center [289, 40] width 87 height 13
click at [313, 36] on input "Chocolate shake" at bounding box center [289, 40] width 87 height 13
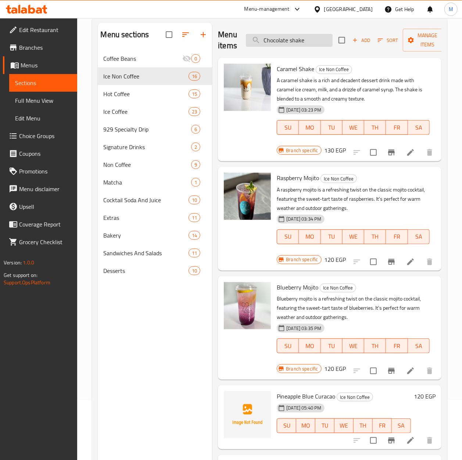
click at [313, 36] on input "Chocolate shake" at bounding box center [289, 40] width 87 height 13
paste input "Chocolate shake"
type input "Chocolate shake"
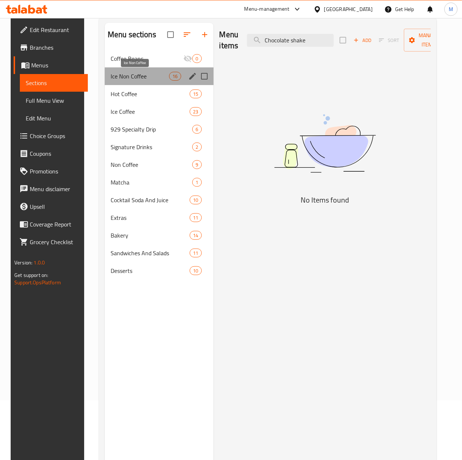
click at [120, 75] on span "Ice Non Coffee" at bounding box center [140, 76] width 59 height 9
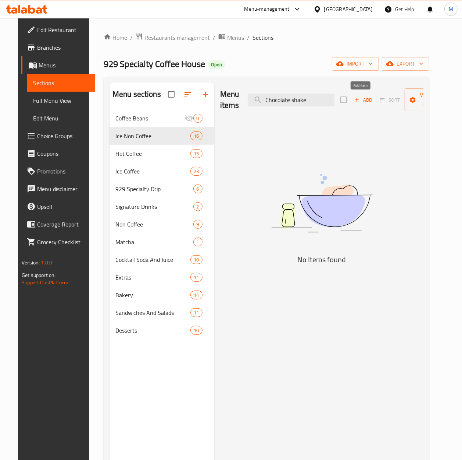
click at [352, 99] on button "Add" at bounding box center [364, 99] width 24 height 11
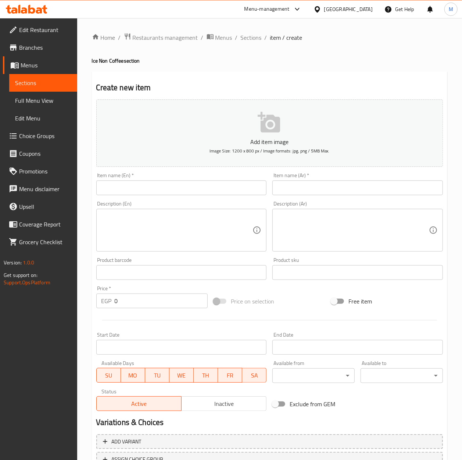
click at [150, 180] on div "Item name (En)   * Item name (En) *" at bounding box center [181, 184] width 171 height 22
click at [150, 186] on input "text" at bounding box center [181, 187] width 171 height 15
paste input "Chocolate shake"
type input "Chocolate shake"
click at [149, 301] on input "0" at bounding box center [161, 300] width 93 height 15
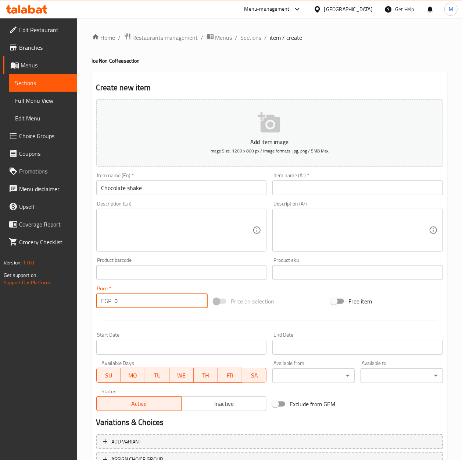
click at [149, 301] on input "0" at bounding box center [161, 300] width 93 height 15
click at [149, 302] on input "0" at bounding box center [161, 300] width 93 height 15
type input "130"
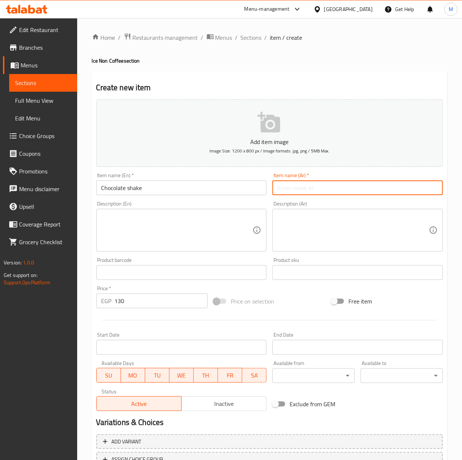
click at [292, 192] on input "text" at bounding box center [358, 187] width 171 height 15
type input "A"
type input "شوكولاتة شيك"
click at [161, 192] on input "Chocolate shake" at bounding box center [181, 187] width 171 height 15
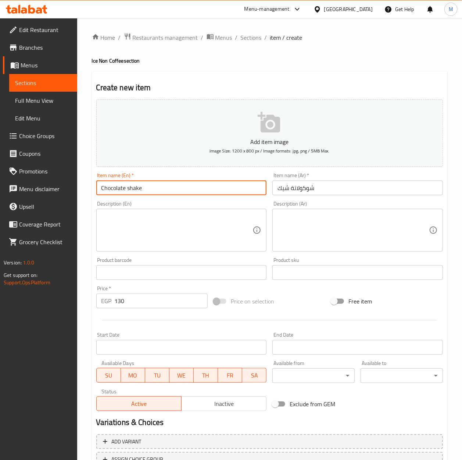
click at [161, 192] on input "Chocolate shake" at bounding box center [181, 187] width 171 height 15
type input "Chocolate Shake"
click at [306, 312] on div at bounding box center [269, 320] width 353 height 18
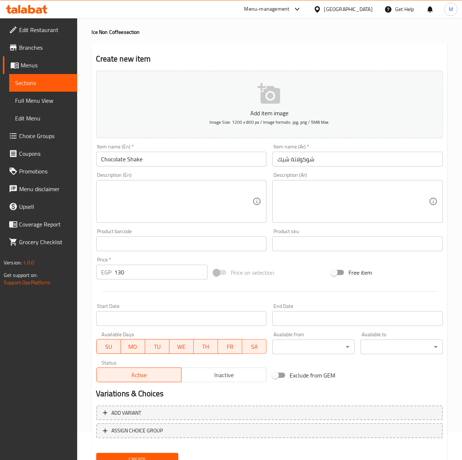
scroll to position [60, 0]
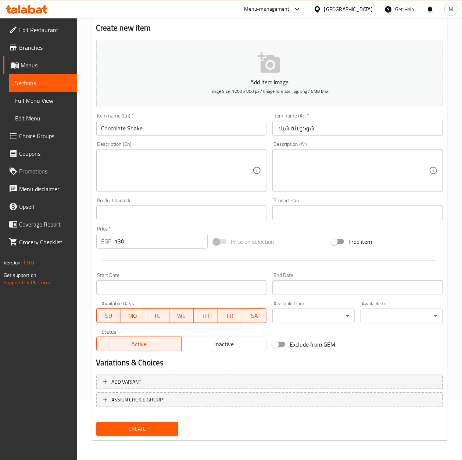
click at [157, 432] on span "Create" at bounding box center [137, 428] width 71 height 9
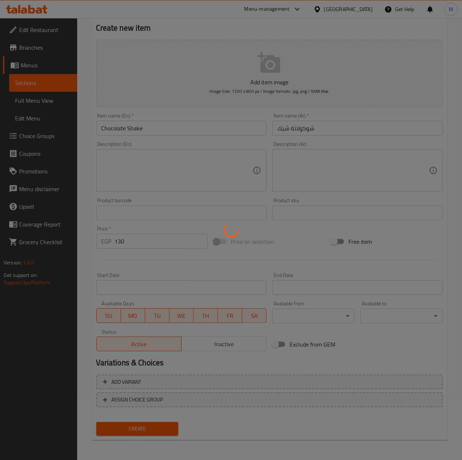
type input "0"
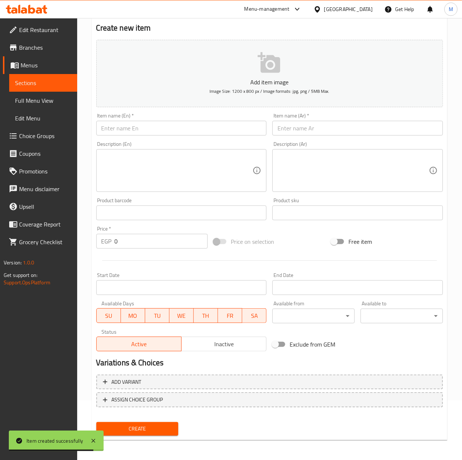
click at [27, 78] on span "Sections" at bounding box center [43, 82] width 56 height 9
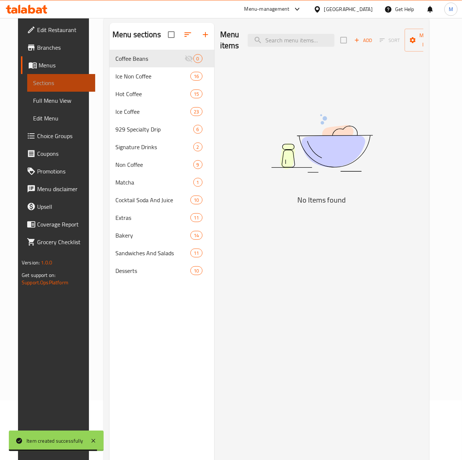
click at [35, 83] on span "Sections" at bounding box center [61, 82] width 56 height 9
click at [293, 39] on input "search" at bounding box center [291, 40] width 87 height 13
paste input "Lemon With Mint"
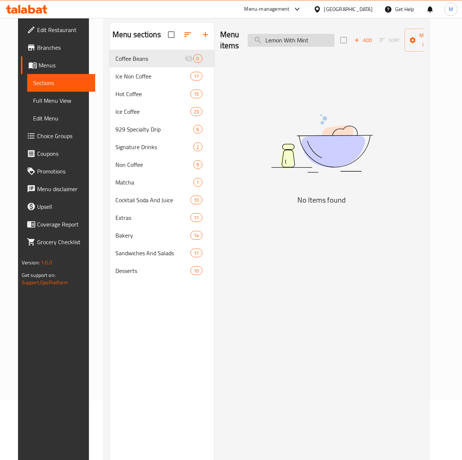
click at [265, 40] on input "Lemon With Mint" at bounding box center [291, 40] width 87 height 13
click at [317, 43] on input "Lemon With Mint" at bounding box center [291, 40] width 87 height 13
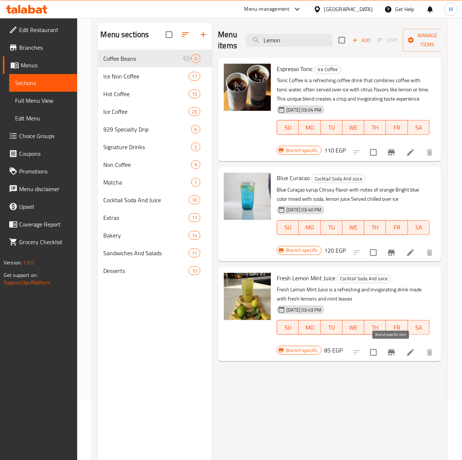
type input "Lemon"
click at [387, 352] on icon "Branch-specific-item" at bounding box center [391, 352] width 9 height 9
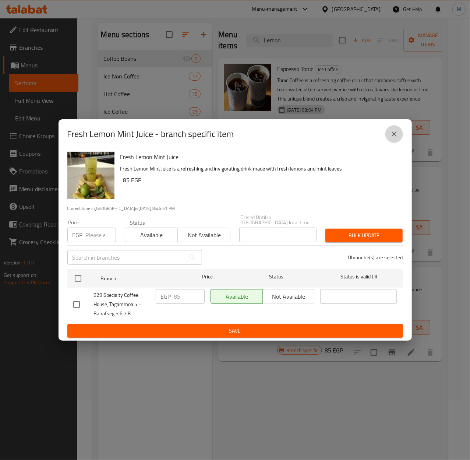
click at [390, 137] on icon "close" at bounding box center [394, 134] width 9 height 9
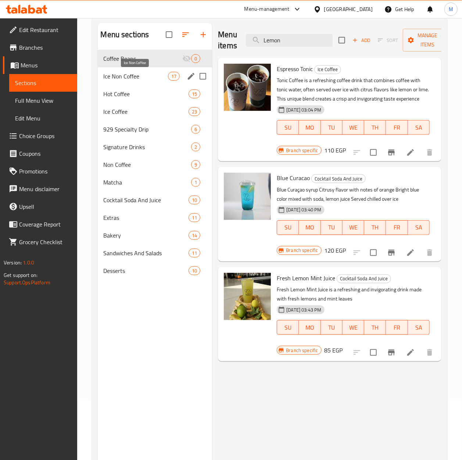
click at [130, 80] on span "Ice Non Coffee" at bounding box center [136, 76] width 65 height 9
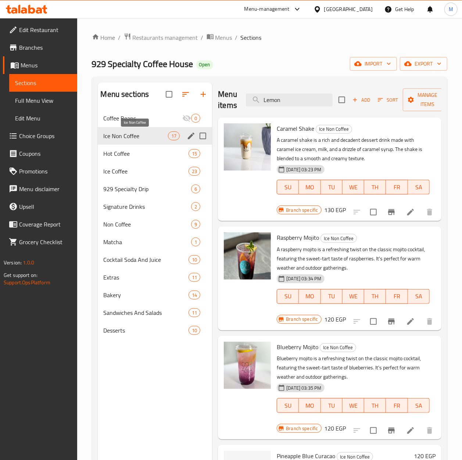
click at [129, 134] on span "Ice Non Coffee" at bounding box center [136, 135] width 65 height 9
click at [365, 100] on span "Add" at bounding box center [362, 100] width 20 height 8
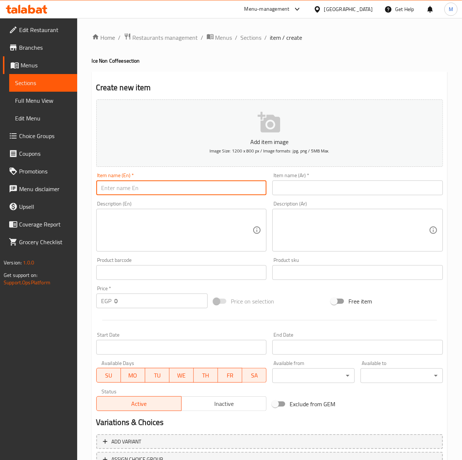
click at [120, 185] on input "text" at bounding box center [181, 187] width 171 height 15
paste input "Lemon With Mint"
type input "Lemon With Mint"
click at [132, 303] on input "0" at bounding box center [161, 300] width 93 height 15
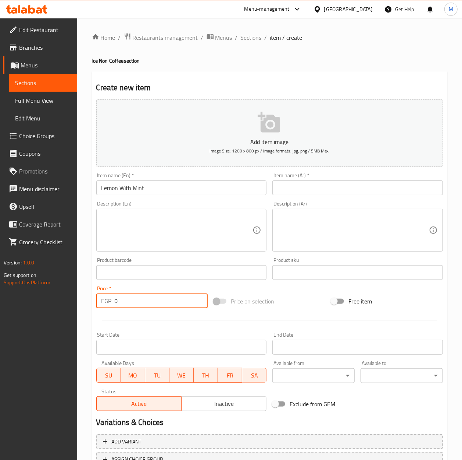
click at [132, 303] on input "0" at bounding box center [161, 300] width 93 height 15
click at [132, 302] on input "0" at bounding box center [161, 300] width 93 height 15
type input "115"
click at [301, 301] on div "Price on selection" at bounding box center [270, 301] width 118 height 20
click at [287, 181] on input "text" at bounding box center [358, 187] width 171 height 15
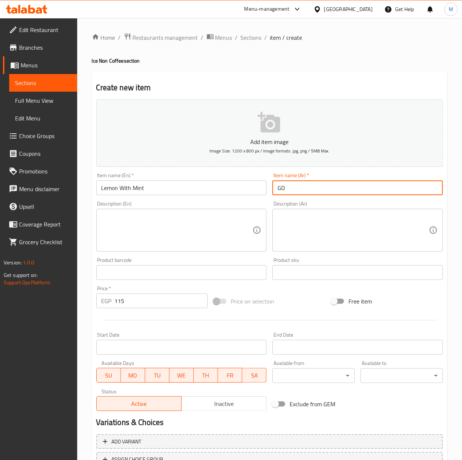
type input "G"
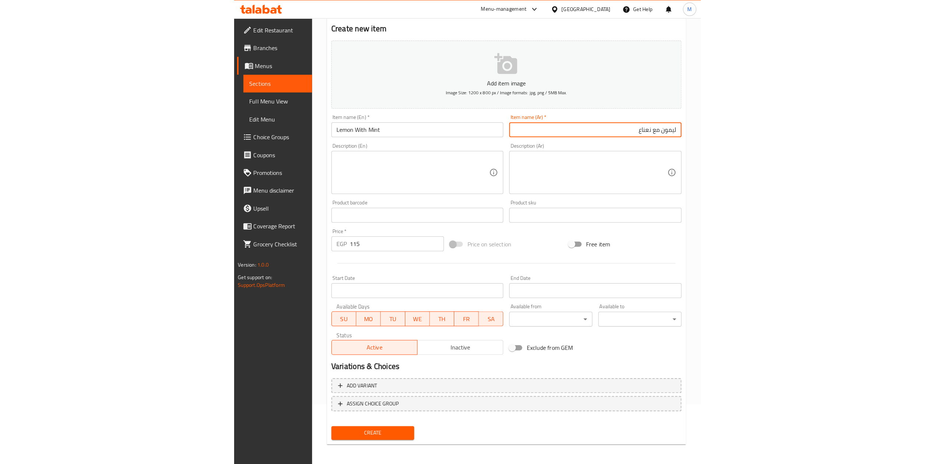
scroll to position [60, 0]
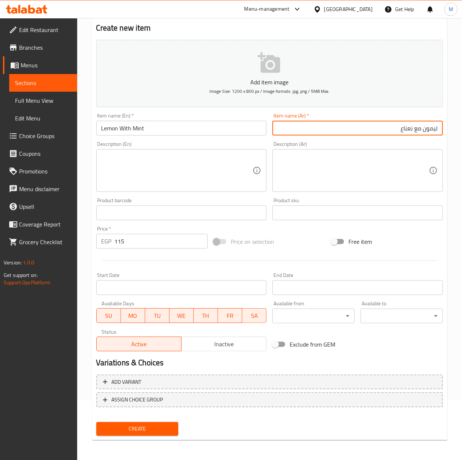
type input "ليمون مع نعناع"
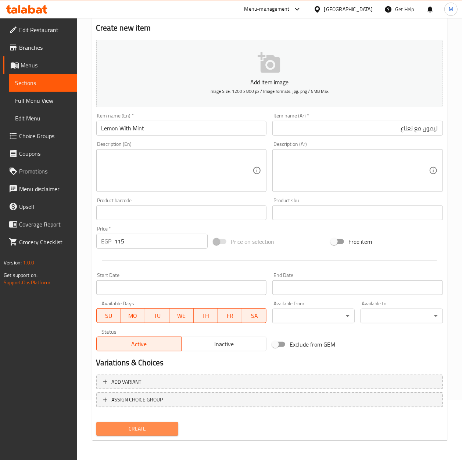
click at [164, 425] on span "Create" at bounding box center [137, 428] width 71 height 9
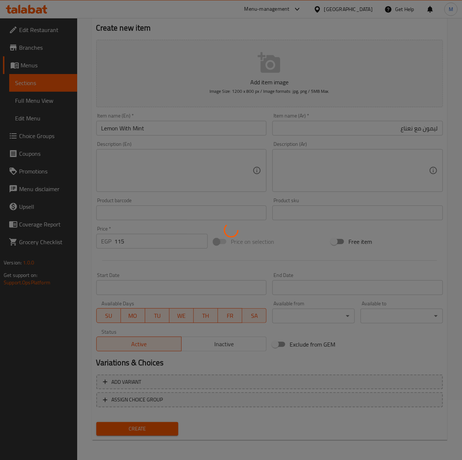
type input "0"
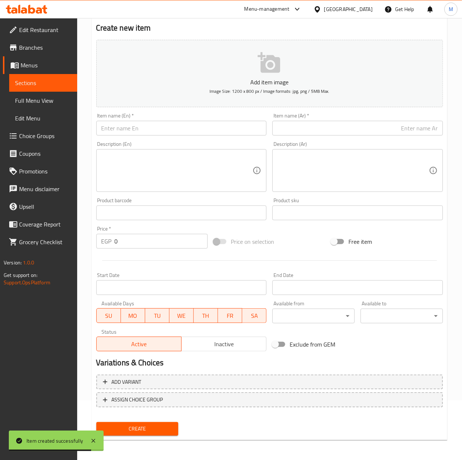
click at [23, 82] on span "Sections" at bounding box center [43, 82] width 56 height 9
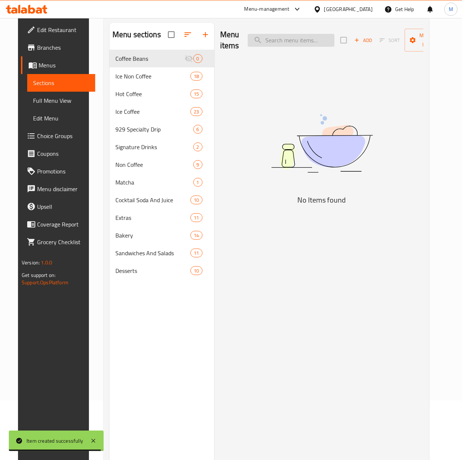
click at [295, 42] on input "search" at bounding box center [291, 40] width 87 height 13
paste input "Watermelon"
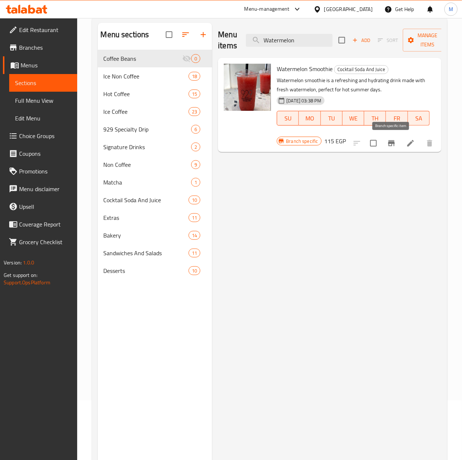
type input "Watermelon"
click at [391, 145] on icon "Branch-specific-item" at bounding box center [391, 143] width 9 height 9
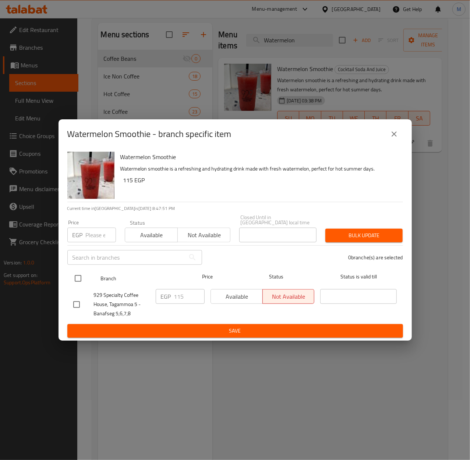
click at [82, 274] on input "checkbox" at bounding box center [77, 277] width 15 height 15
checkbox input "true"
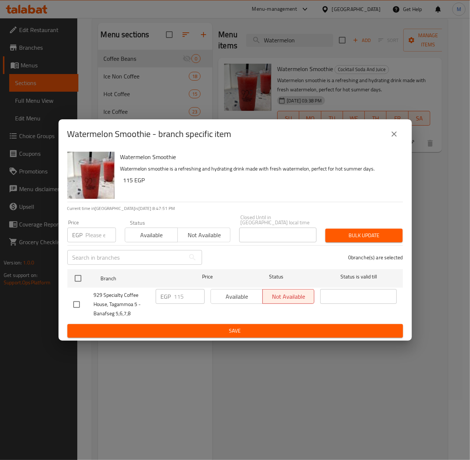
checkbox input "true"
click at [96, 235] on input "number" at bounding box center [101, 234] width 30 height 15
type input "120"
click at [400, 137] on button "close" at bounding box center [394, 134] width 18 height 18
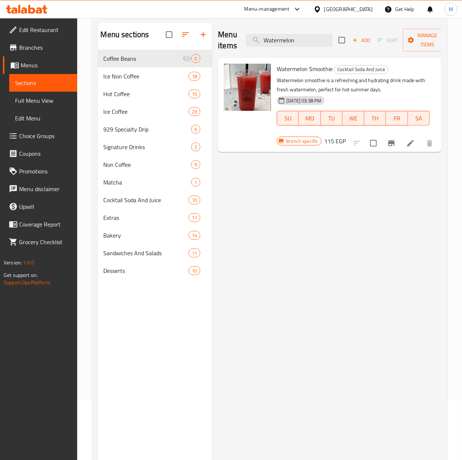
click at [314, 69] on span "Watermelon Smoothie" at bounding box center [305, 68] width 56 height 11
copy h6 "Watermelon Smoothie"
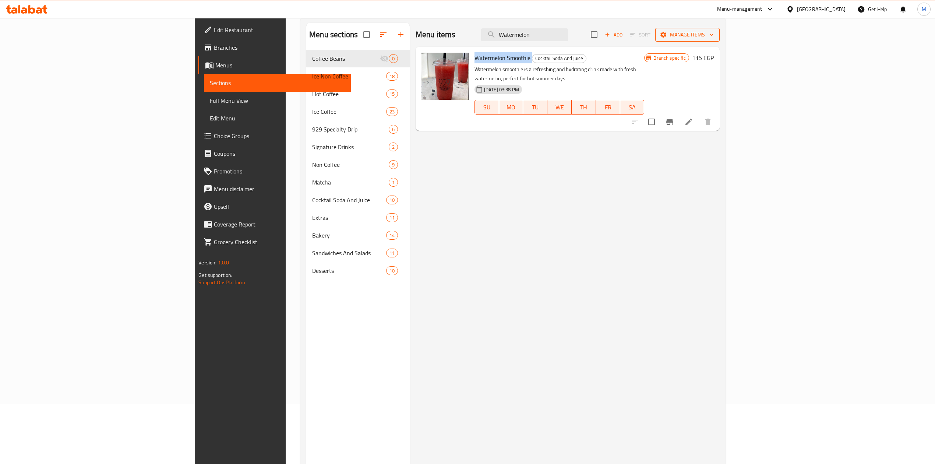
click at [713, 33] on span "Manage items" at bounding box center [687, 34] width 53 height 9
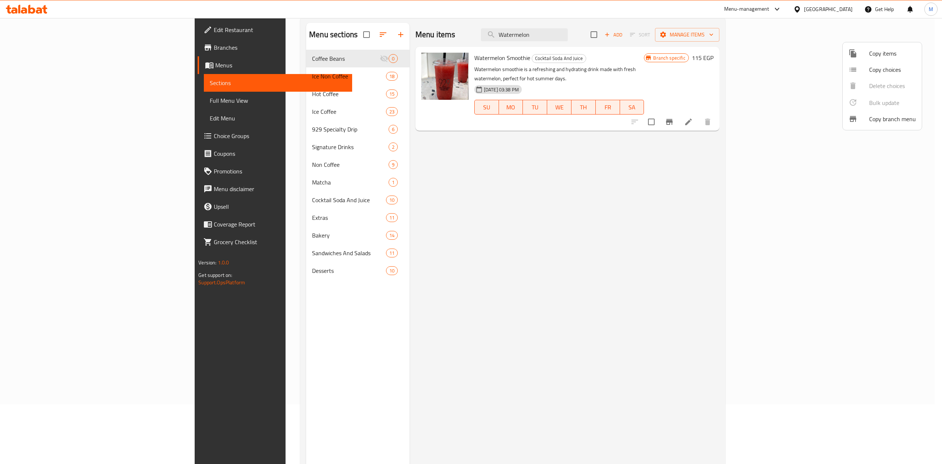
click at [864, 248] on div at bounding box center [471, 232] width 942 height 464
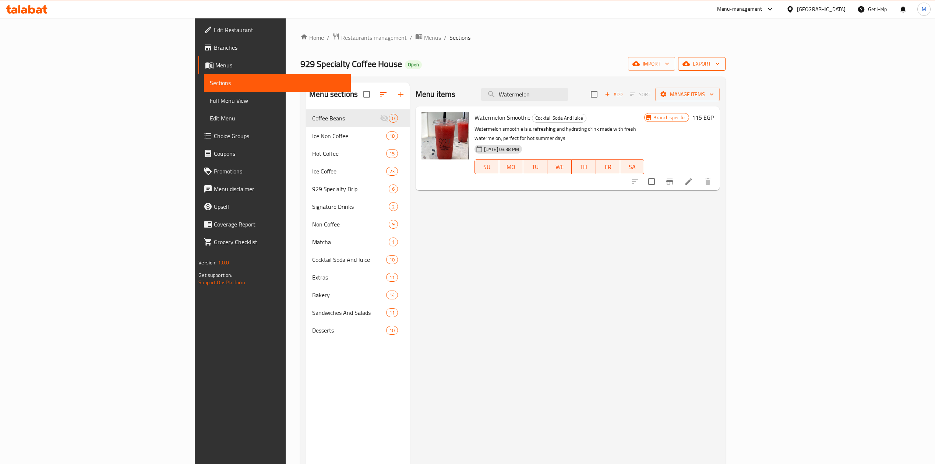
click at [719, 63] on span "export" at bounding box center [702, 63] width 36 height 9
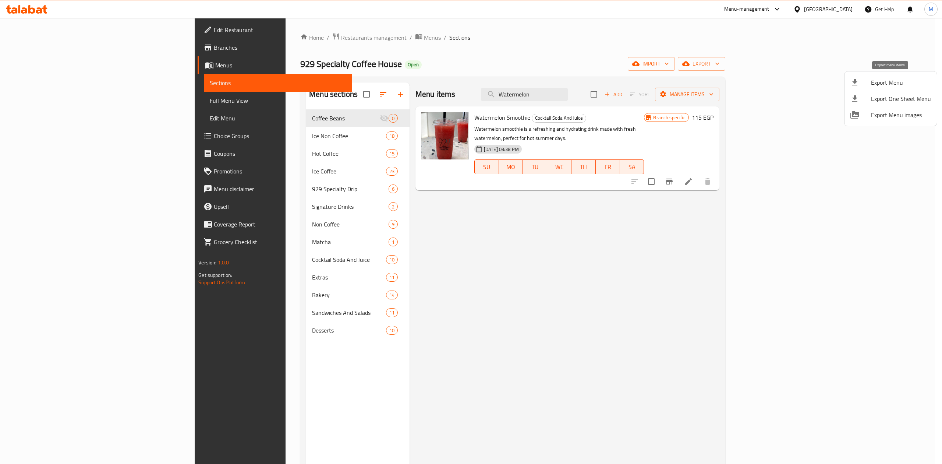
click at [886, 80] on span "Export Menu" at bounding box center [901, 82] width 60 height 9
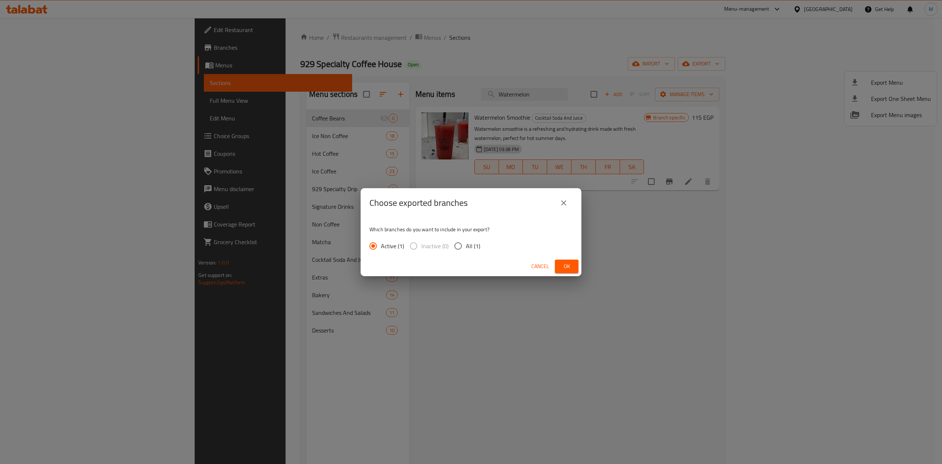
click at [463, 248] on input "All (1)" at bounding box center [457, 245] width 15 height 15
radio input "true"
click at [550, 269] on button "Cancel" at bounding box center [540, 266] width 24 height 14
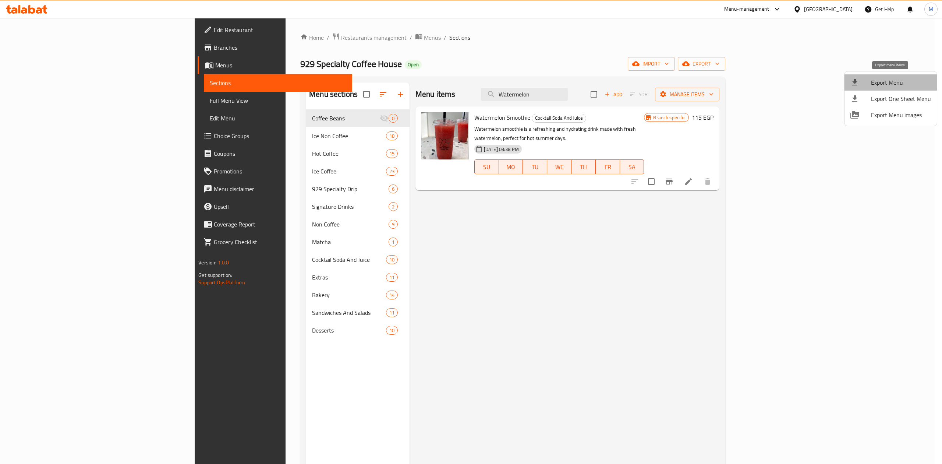
click at [904, 82] on span "Export Menu" at bounding box center [901, 82] width 60 height 9
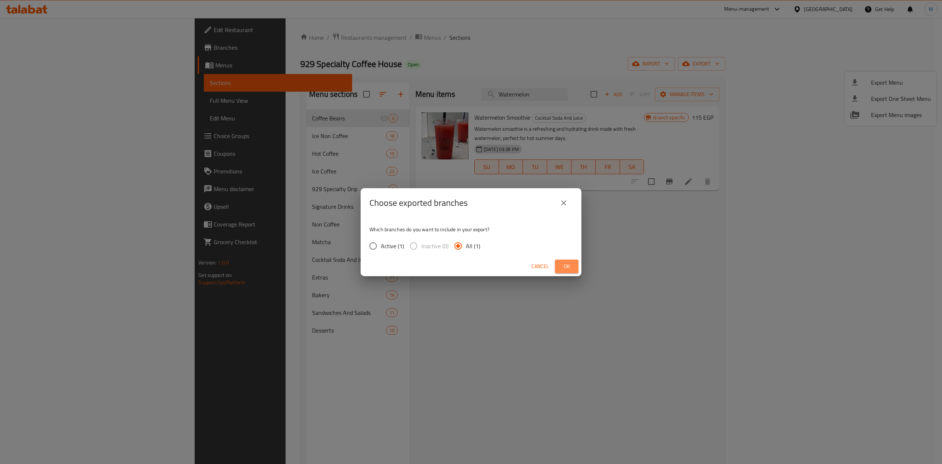
click at [562, 260] on button "Ok" at bounding box center [567, 266] width 24 height 14
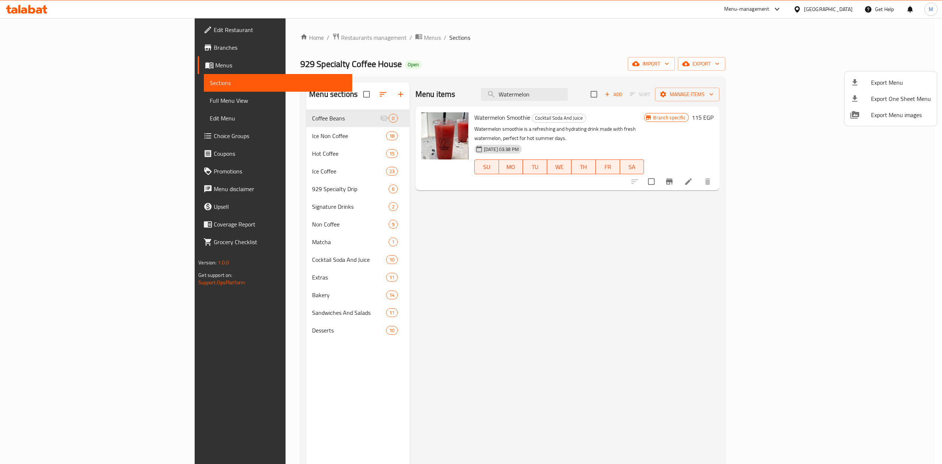
click at [38, 45] on div at bounding box center [471, 232] width 942 height 464
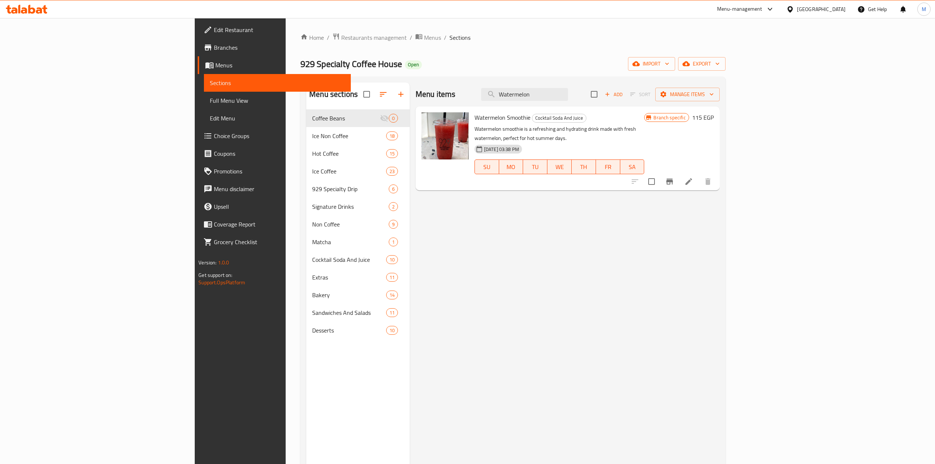
click at [214, 45] on span "Branches" at bounding box center [279, 47] width 131 height 9
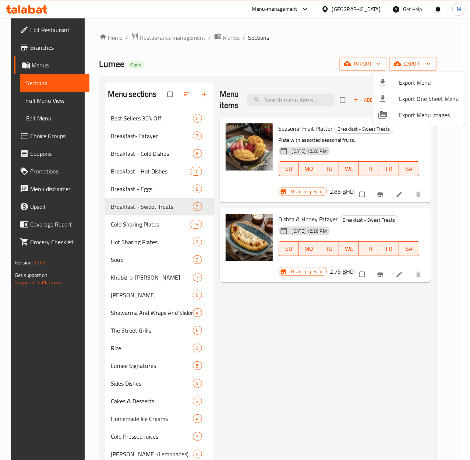
click at [350, 368] on div at bounding box center [235, 230] width 470 height 460
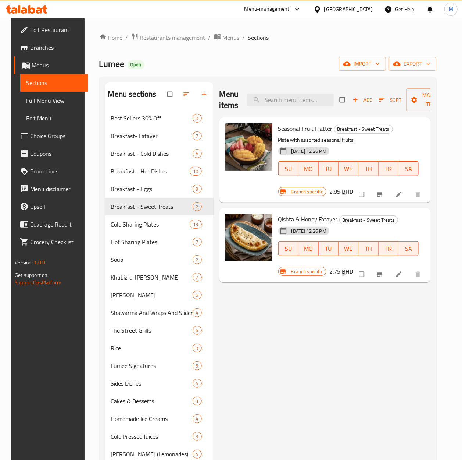
click at [286, 352] on div "Menu items Add Sort Manage items Seasonal Fruit Platter Breakfast - Sweet Treat…" at bounding box center [322, 312] width 217 height 460
click at [301, 344] on div "Menu items Add Sort Manage items Seasonal Fruit Platter Breakfast - Sweet Treat…" at bounding box center [322, 312] width 217 height 460
